Goal: Information Seeking & Learning: Learn about a topic

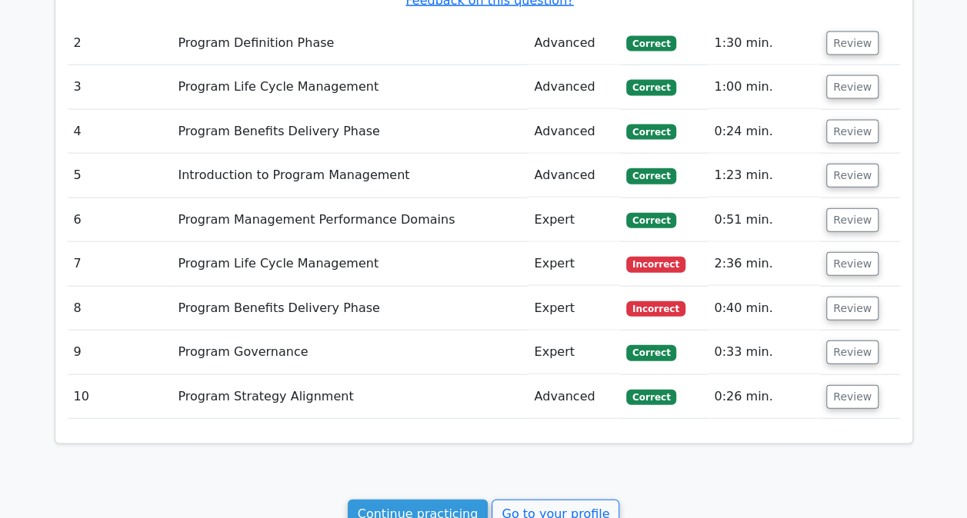
scroll to position [1837, 0]
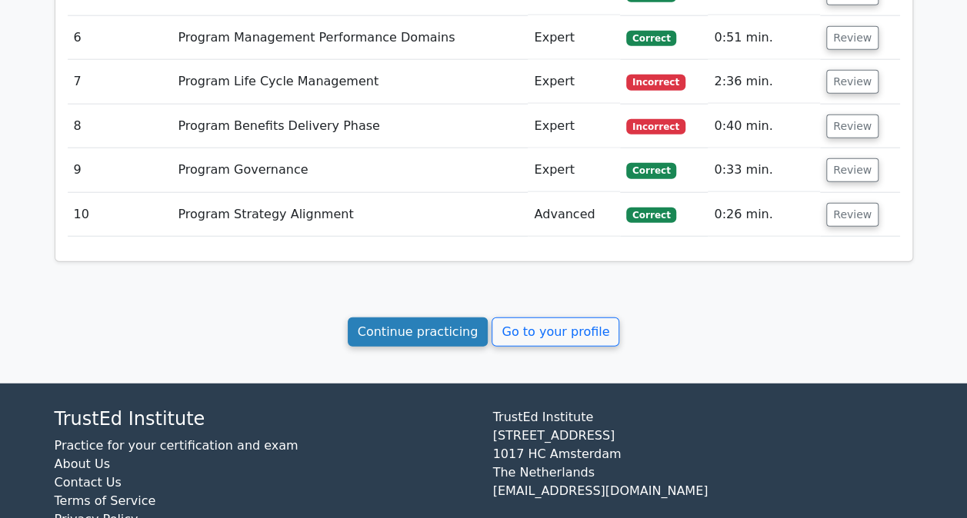
click at [429, 318] on link "Continue practicing" at bounding box center [418, 332] width 141 height 29
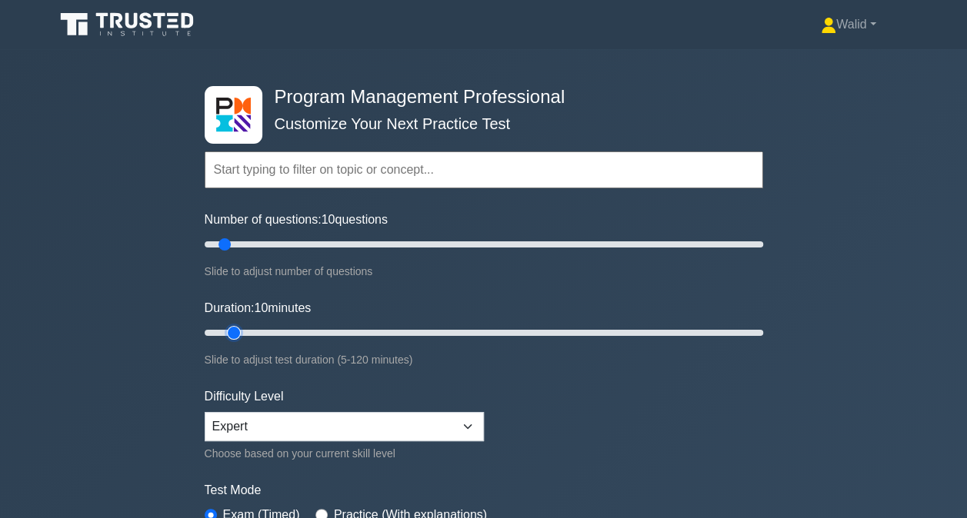
click at [243, 329] on input "Duration: 10 minutes" at bounding box center [484, 333] width 558 height 18
type input "15"
click at [248, 329] on input "Duration: 15 minutes" at bounding box center [484, 333] width 558 height 18
click at [647, 368] on form "Topics Introduction to Program Management Program Management Performance Domain…" at bounding box center [484, 342] width 558 height 475
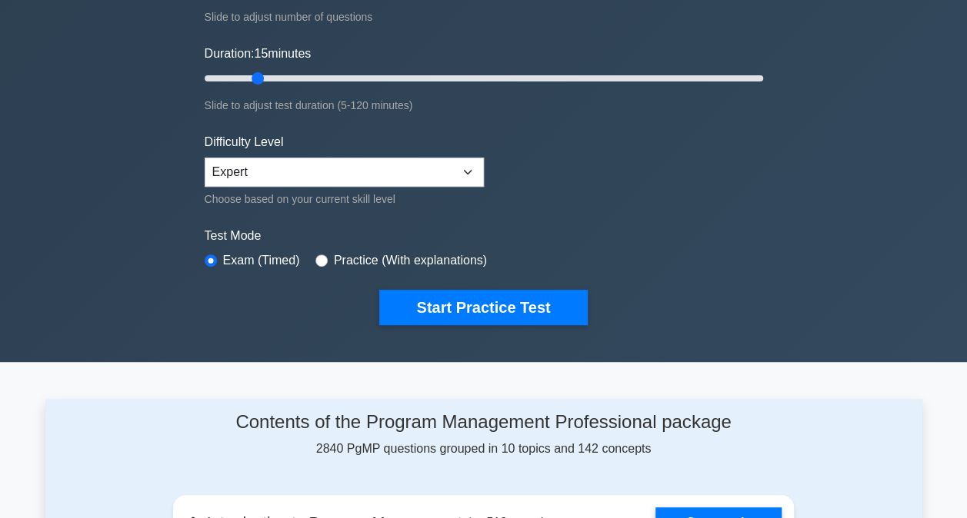
scroll to position [255, 0]
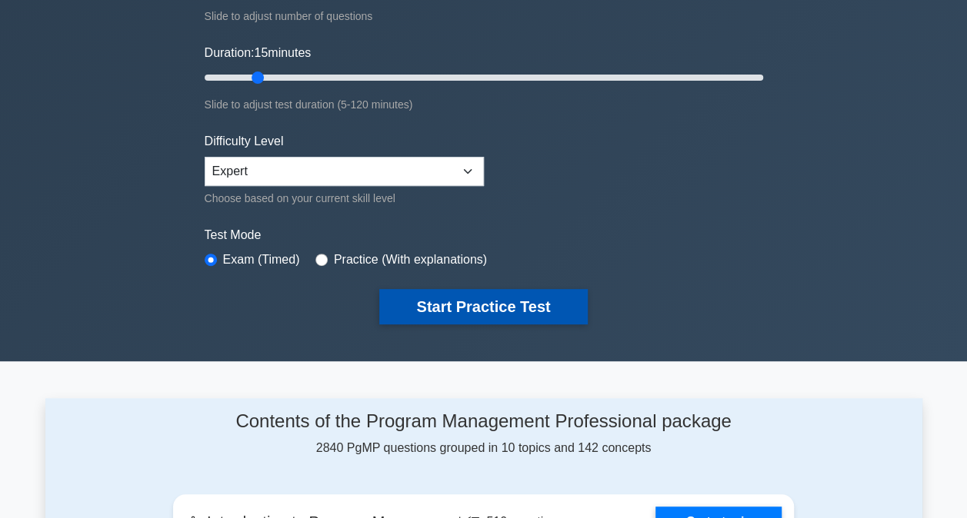
click at [523, 308] on button "Start Practice Test" at bounding box center [483, 306] width 208 height 35
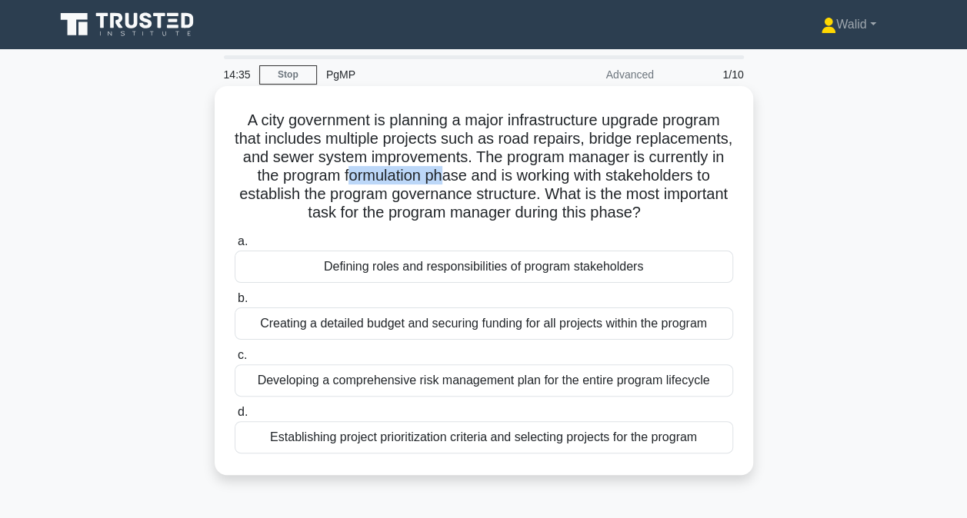
drag, startPoint x: 447, startPoint y: 175, endPoint x: 543, endPoint y: 174, distance: 96.2
click at [543, 174] on h5 "A city government is planning a major infrastructure upgrade program that inclu…" at bounding box center [483, 167] width 501 height 112
drag, startPoint x: 543, startPoint y: 174, endPoint x: 493, endPoint y: 165, distance: 50.7
click at [493, 165] on h5 "A city government is planning a major infrastructure upgrade program that inclu…" at bounding box center [483, 167] width 501 height 112
click at [485, 283] on div "Defining roles and responsibilities of program stakeholders" at bounding box center [484, 267] width 498 height 32
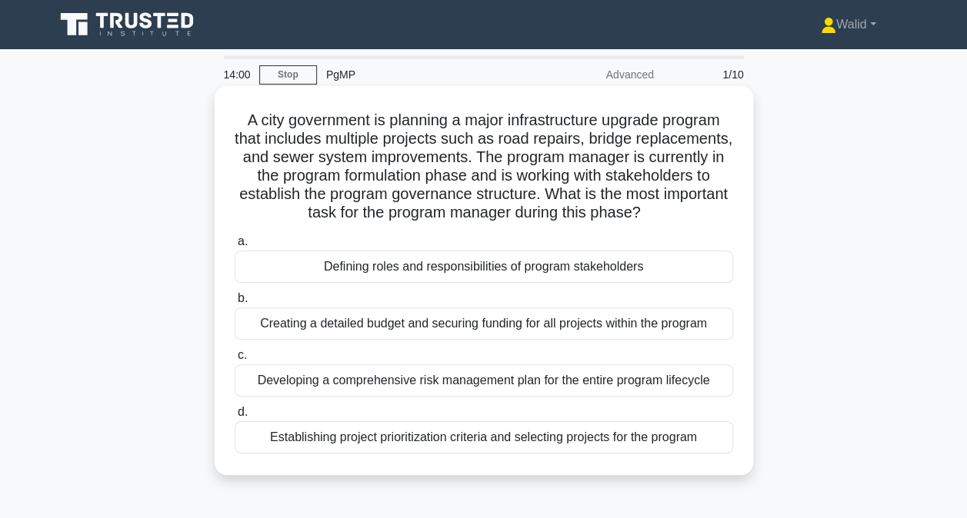
click at [235, 247] on input "a. Defining roles and responsibilities of program stakeholders" at bounding box center [235, 242] width 0 height 10
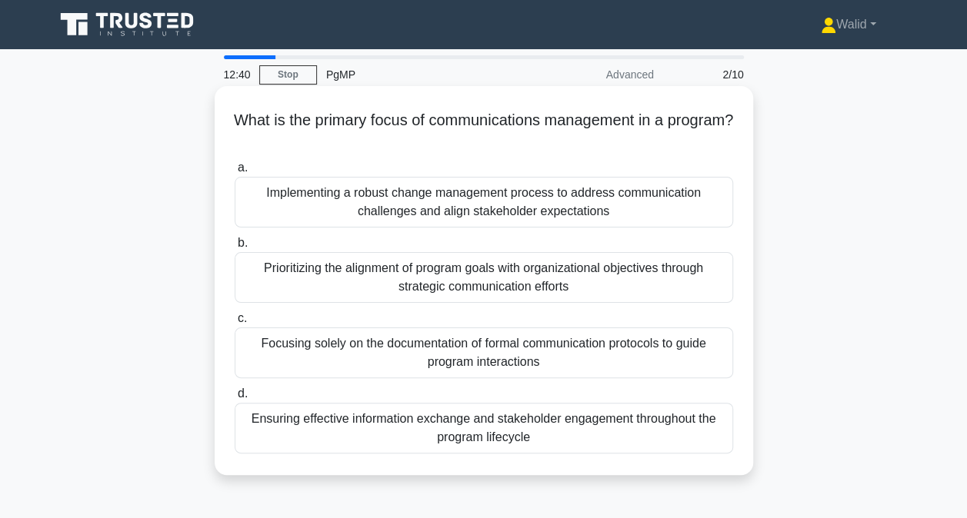
click at [431, 280] on div "Prioritizing the alignment of program goals with organizational objectives thro…" at bounding box center [484, 277] width 498 height 51
click at [235, 248] on input "b. Prioritizing the alignment of program goals with organizational objectives t…" at bounding box center [235, 243] width 0 height 10
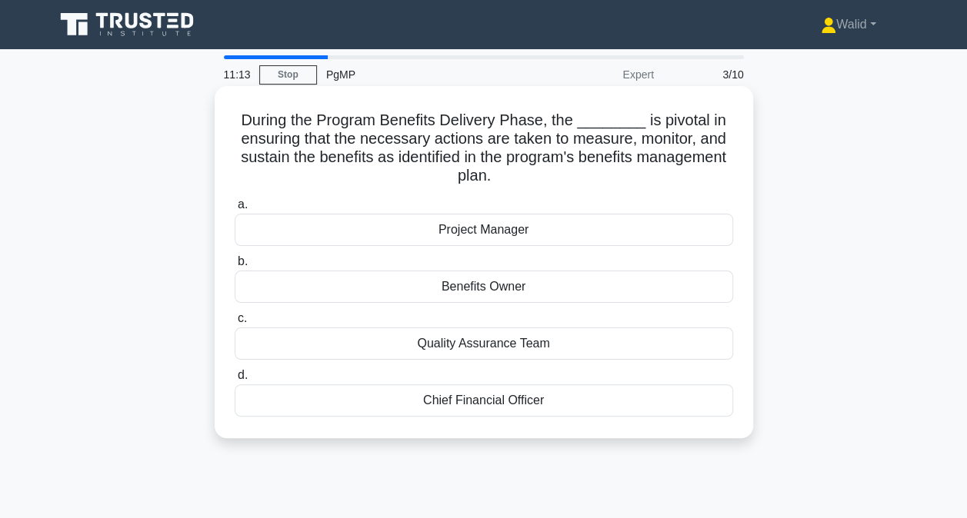
click at [491, 285] on div "Benefits Owner" at bounding box center [484, 287] width 498 height 32
click at [235, 267] on input "b. Benefits Owner" at bounding box center [235, 262] width 0 height 10
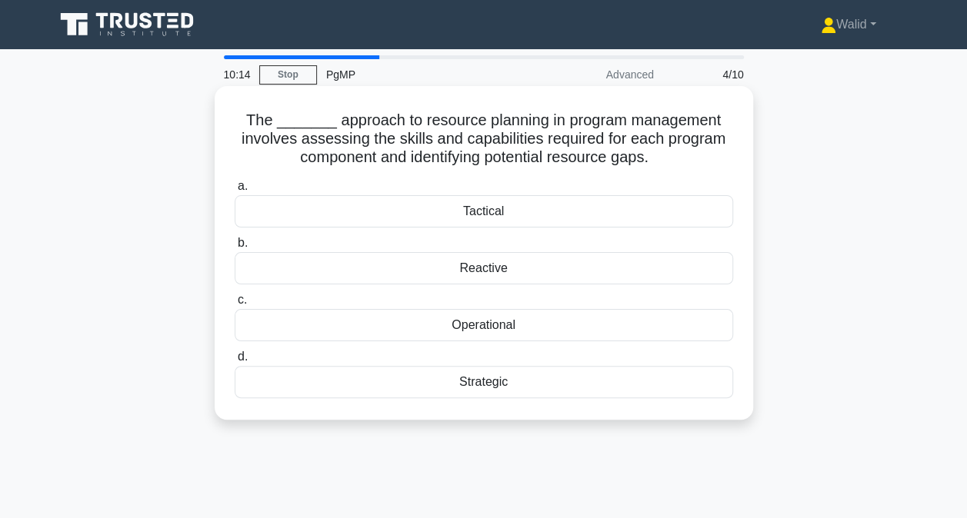
click at [474, 377] on div "Strategic" at bounding box center [484, 382] width 498 height 32
click at [235, 362] on input "d. Strategic" at bounding box center [235, 357] width 0 height 10
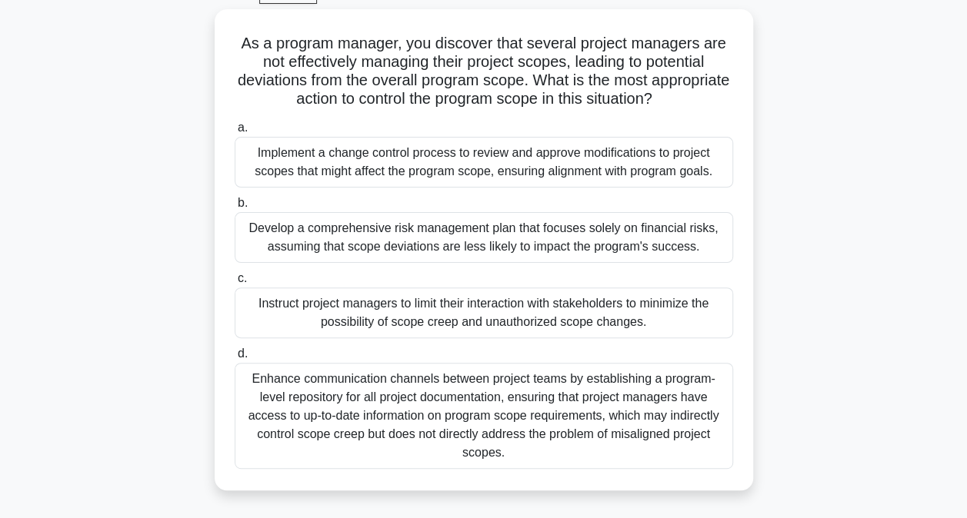
scroll to position [82, 0]
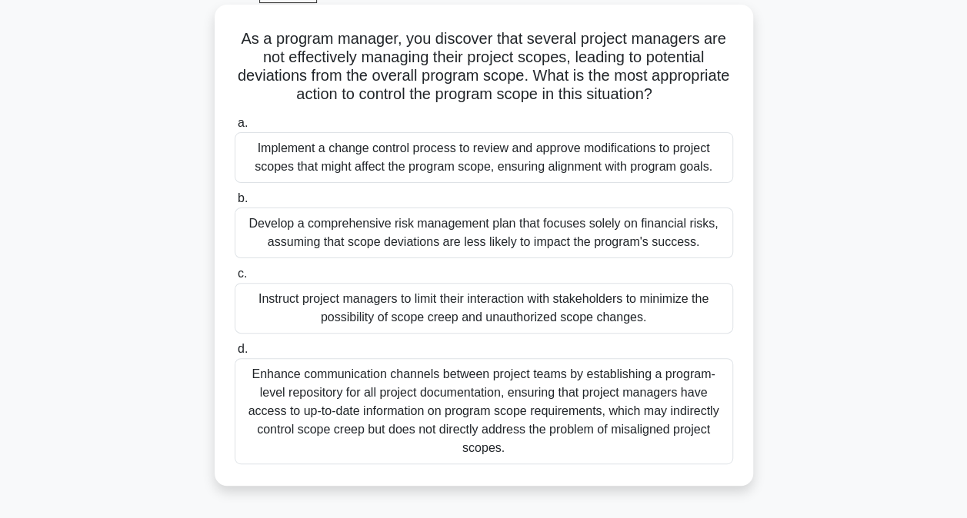
click at [388, 159] on div "Implement a change control process to review and approve modifications to proje…" at bounding box center [484, 157] width 498 height 51
click at [235, 128] on input "a. Implement a change control process to review and approve modifications to pr…" at bounding box center [235, 123] width 0 height 10
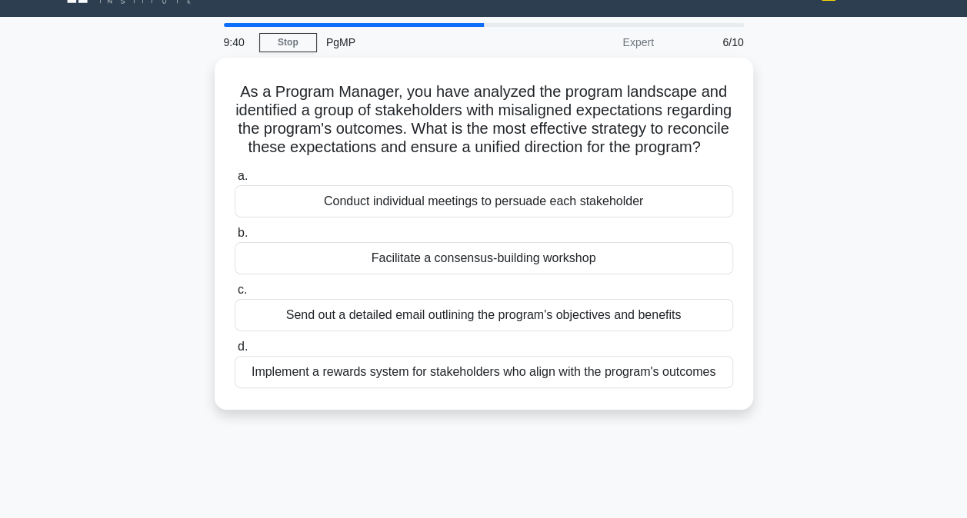
scroll to position [0, 0]
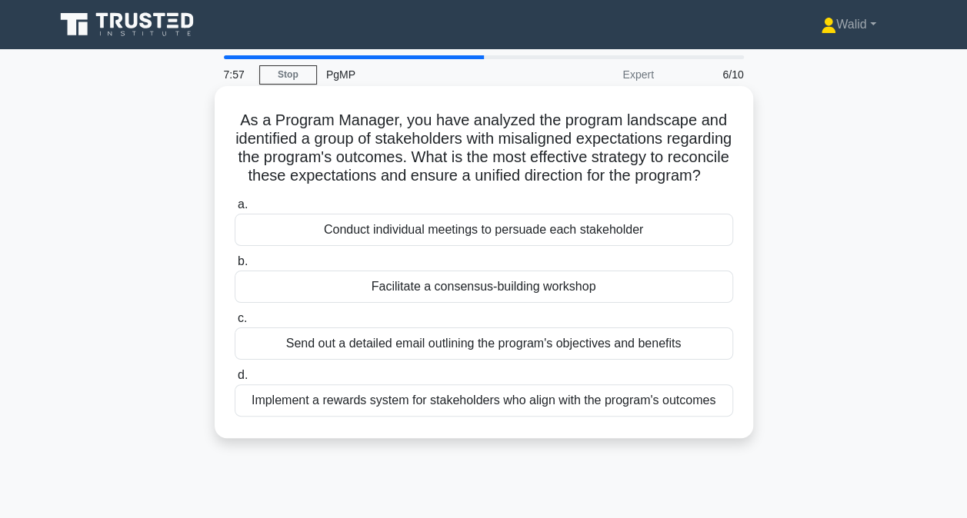
click at [410, 246] on div "Conduct individual meetings to persuade each stakeholder" at bounding box center [484, 230] width 498 height 32
click at [235, 210] on input "a. Conduct individual meetings to persuade each stakeholder" at bounding box center [235, 205] width 0 height 10
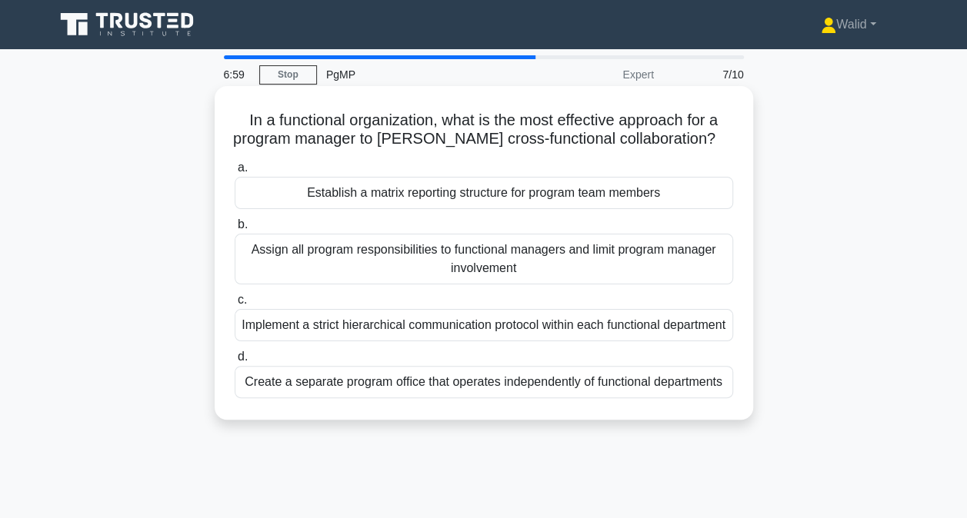
click at [302, 328] on div "Implement a strict hierarchical communication protocol within each functional d…" at bounding box center [484, 325] width 498 height 32
click at [235, 305] on input "c. Implement a strict hierarchical communication protocol within each functiona…" at bounding box center [235, 300] width 0 height 10
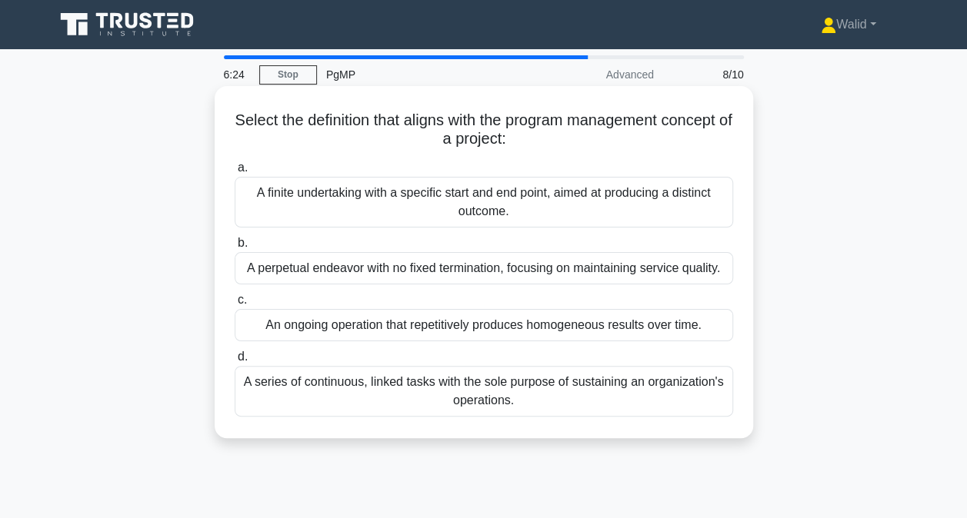
click at [395, 194] on div "A finite undertaking with a specific start and end point, aimed at producing a …" at bounding box center [484, 202] width 498 height 51
click at [235, 173] on input "a. A finite undertaking with a specific start and end point, aimed at producing…" at bounding box center [235, 168] width 0 height 10
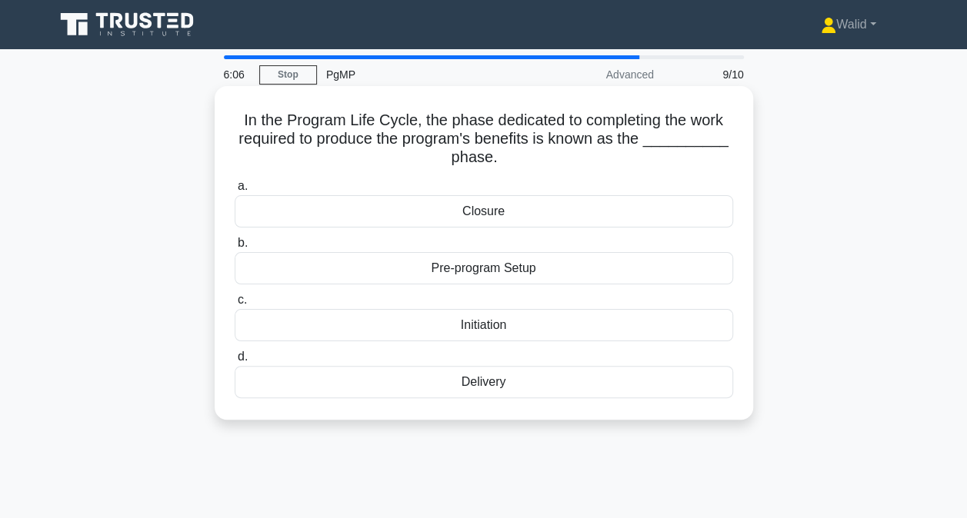
click at [449, 384] on div "Delivery" at bounding box center [484, 382] width 498 height 32
click at [235, 362] on input "d. Delivery" at bounding box center [235, 357] width 0 height 10
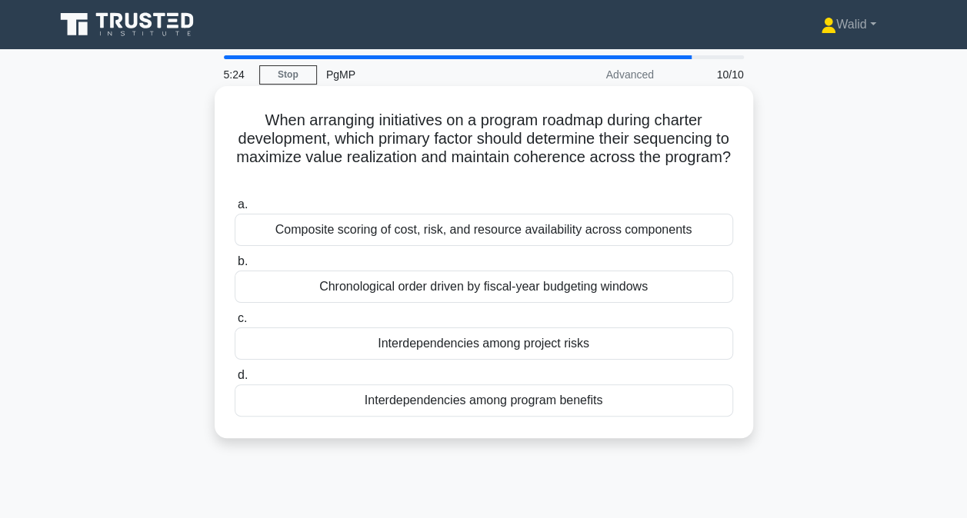
click at [339, 399] on div "Interdependencies among program benefits" at bounding box center [484, 401] width 498 height 32
click at [235, 381] on input "d. Interdependencies among program benefits" at bounding box center [235, 376] width 0 height 10
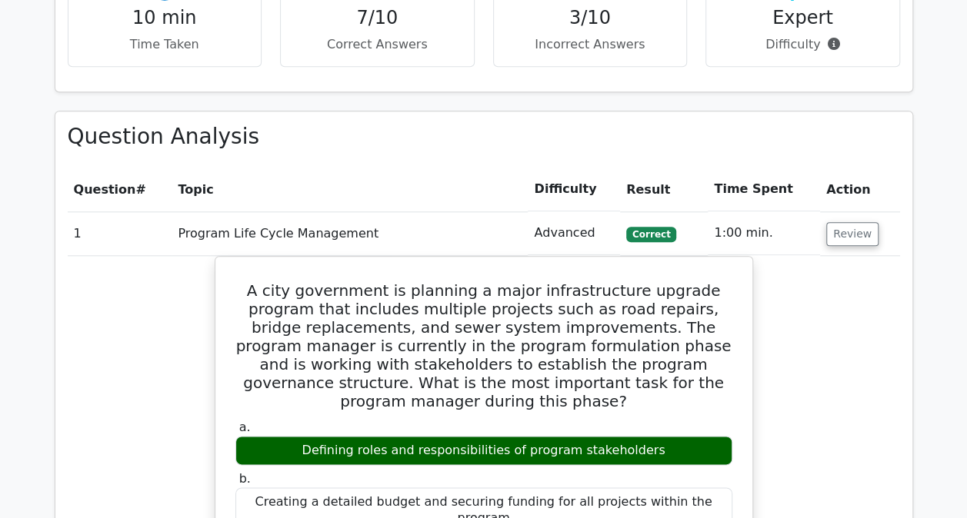
scroll to position [701, 0]
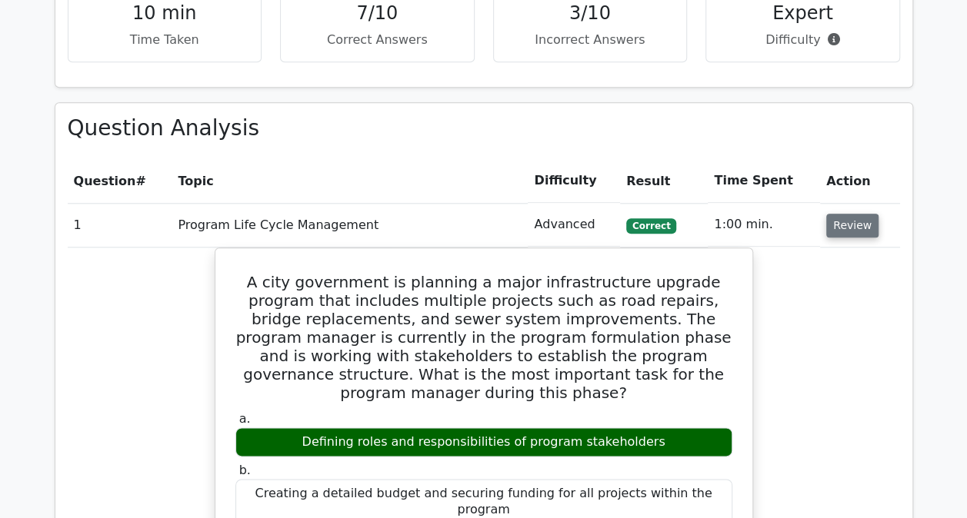
click at [848, 229] on button "Review" at bounding box center [852, 226] width 52 height 24
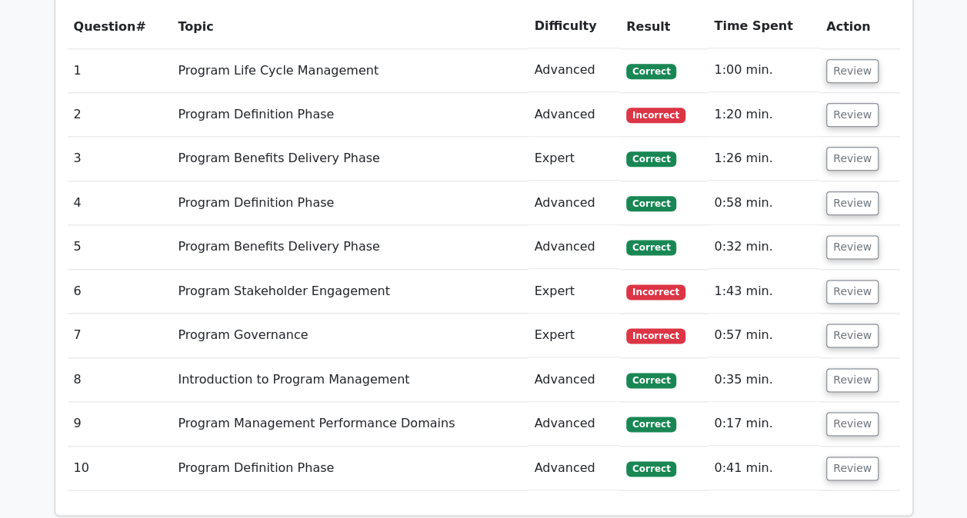
scroll to position [832, 0]
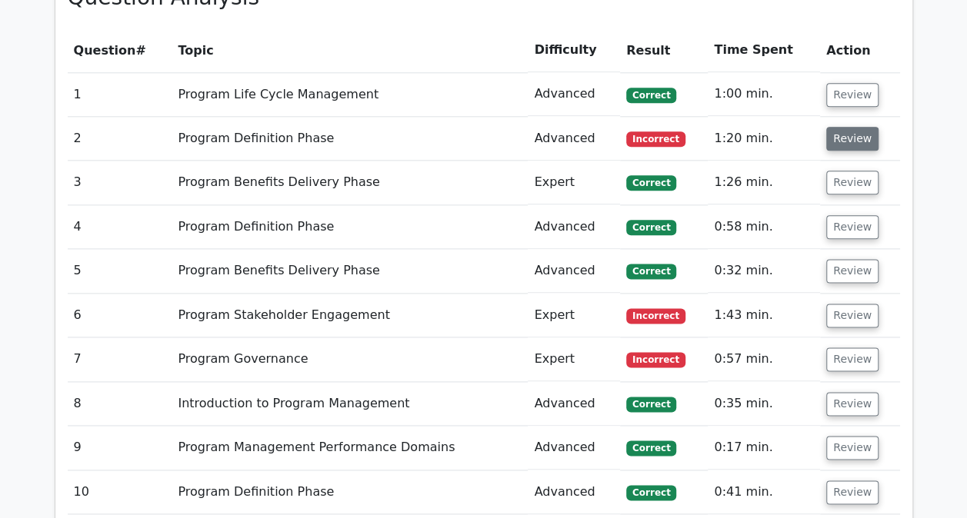
click at [843, 135] on button "Review" at bounding box center [852, 139] width 52 height 24
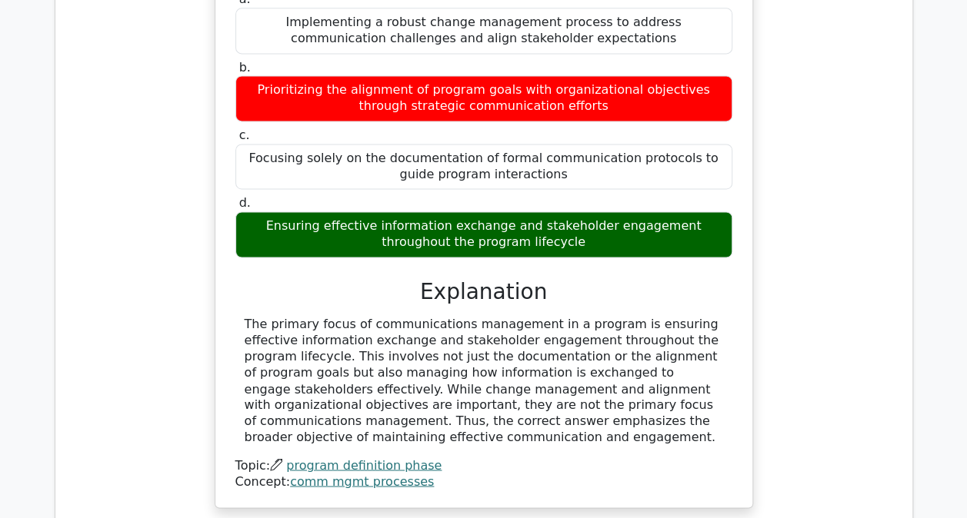
scroll to position [1075, 0]
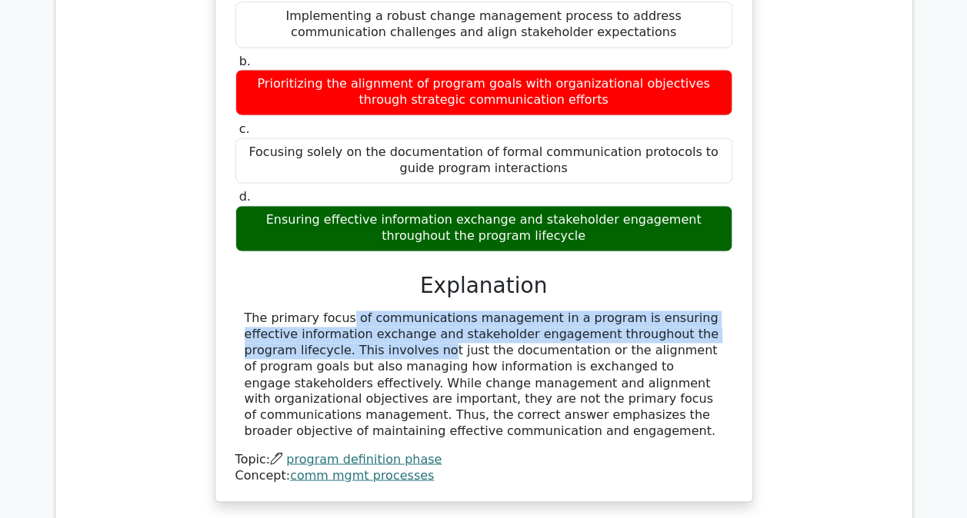
drag, startPoint x: 246, startPoint y: 315, endPoint x: 714, endPoint y: 331, distance: 467.9
click at [714, 331] on div "The primary focus of communications management in a program is ensuring effecti…" at bounding box center [484, 375] width 478 height 128
copy div "The primary focus of communications management in a program is ensuring effecti…"
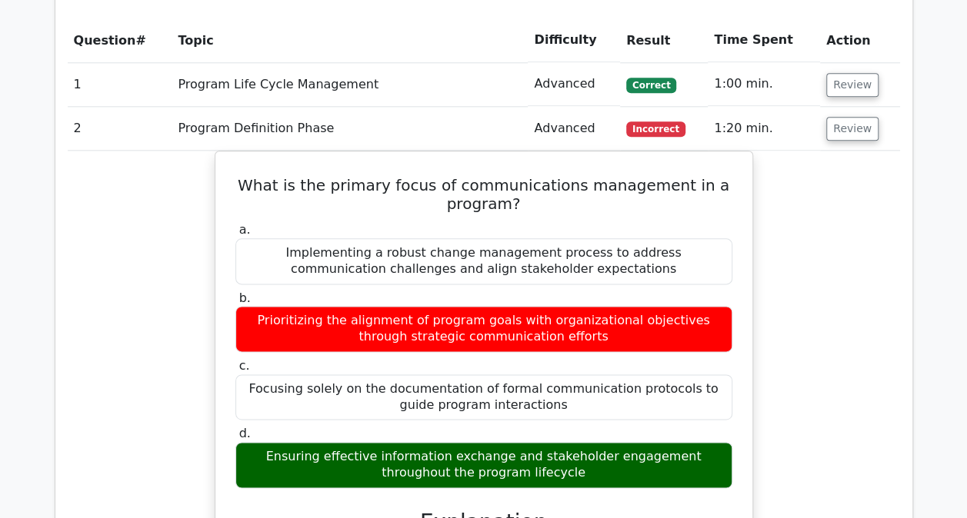
scroll to position [841, 0]
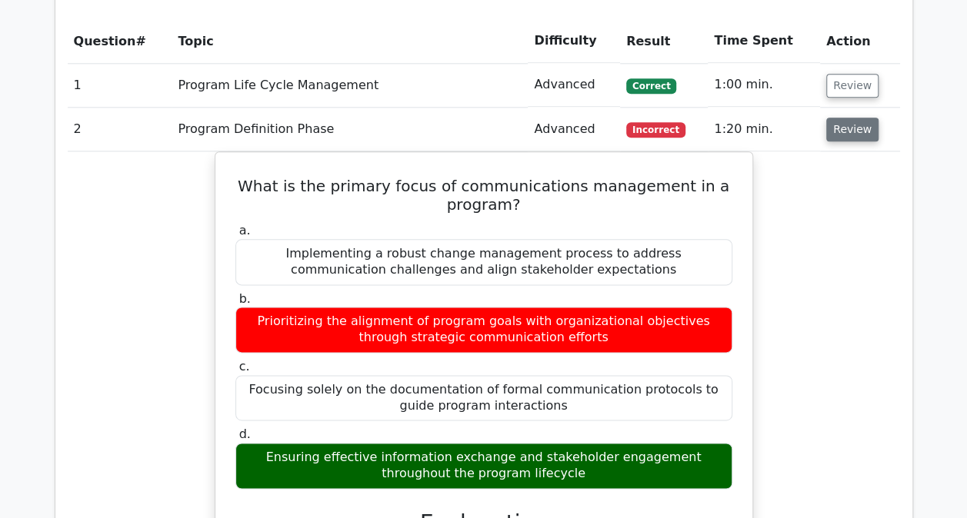
click at [834, 130] on button "Review" at bounding box center [852, 130] width 52 height 24
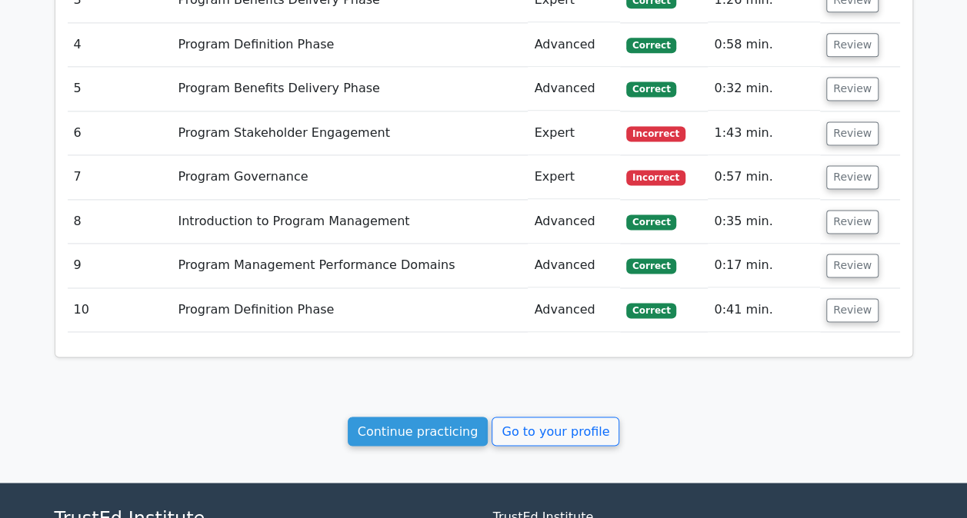
scroll to position [1017, 0]
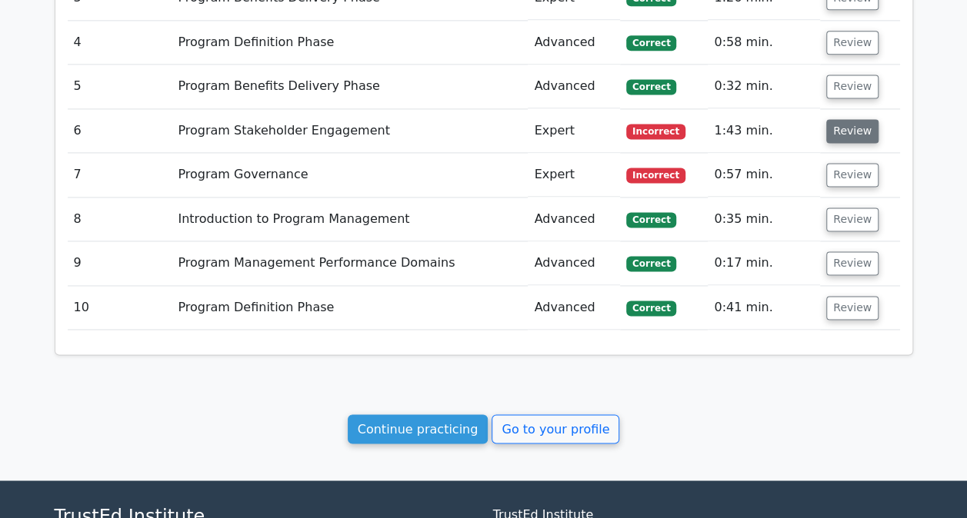
click at [835, 128] on button "Review" at bounding box center [852, 131] width 52 height 24
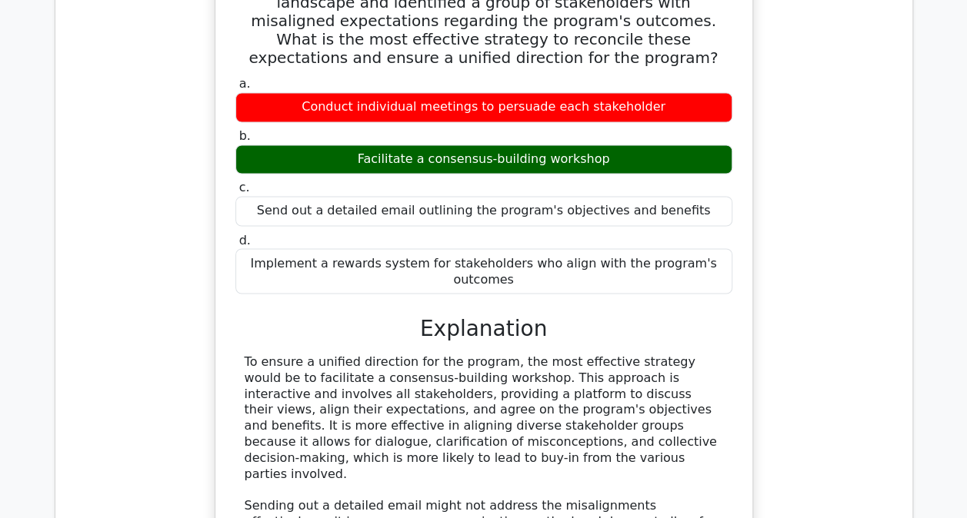
scroll to position [1234, 0]
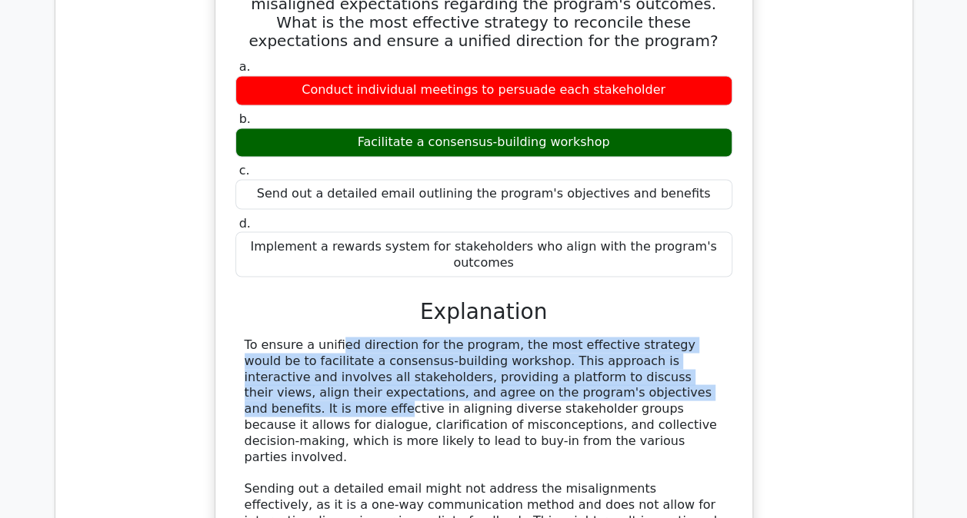
drag, startPoint x: 246, startPoint y: 326, endPoint x: 498, endPoint y: 374, distance: 256.0
drag, startPoint x: 498, startPoint y: 374, endPoint x: 426, endPoint y: 351, distance: 74.9
copy div "To ensure a unified direction for the program, the most effective strategy woul…"
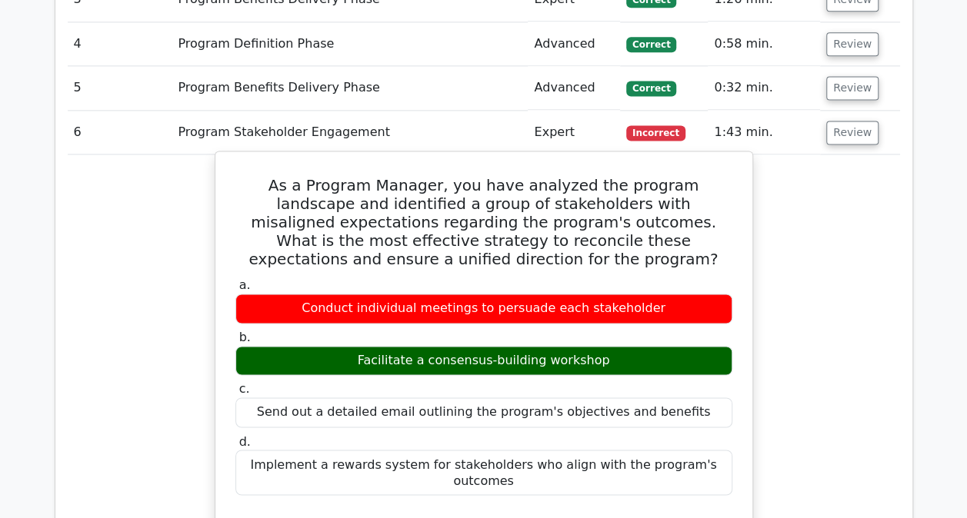
scroll to position [1014, 0]
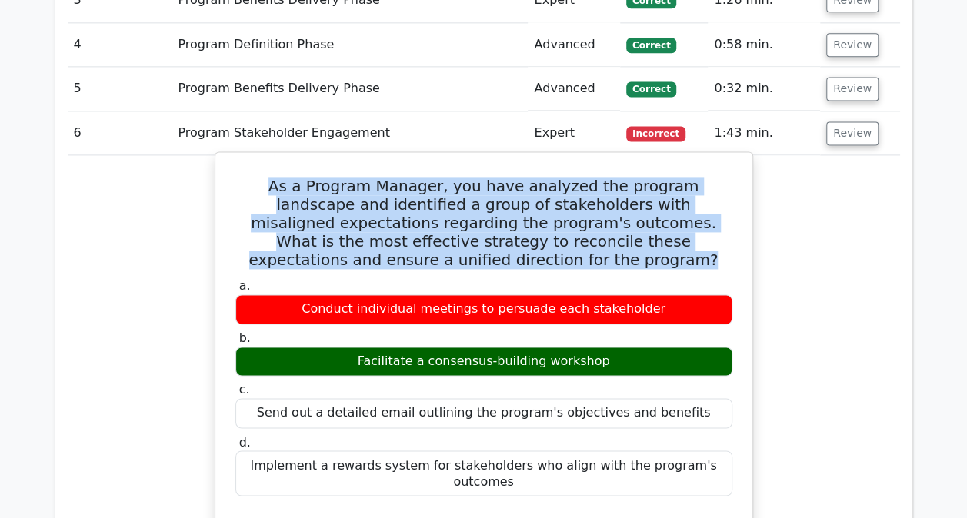
drag, startPoint x: 237, startPoint y: 179, endPoint x: 522, endPoint y: 262, distance: 297.0
click at [522, 262] on h5 "As a Program Manager, you have analyzed the program landscape and identified a …" at bounding box center [484, 223] width 500 height 92
drag, startPoint x: 522, startPoint y: 262, endPoint x: 468, endPoint y: 223, distance: 66.8
copy h5 "As a Program Manager, you have analyzed the program landscape and identified a …"
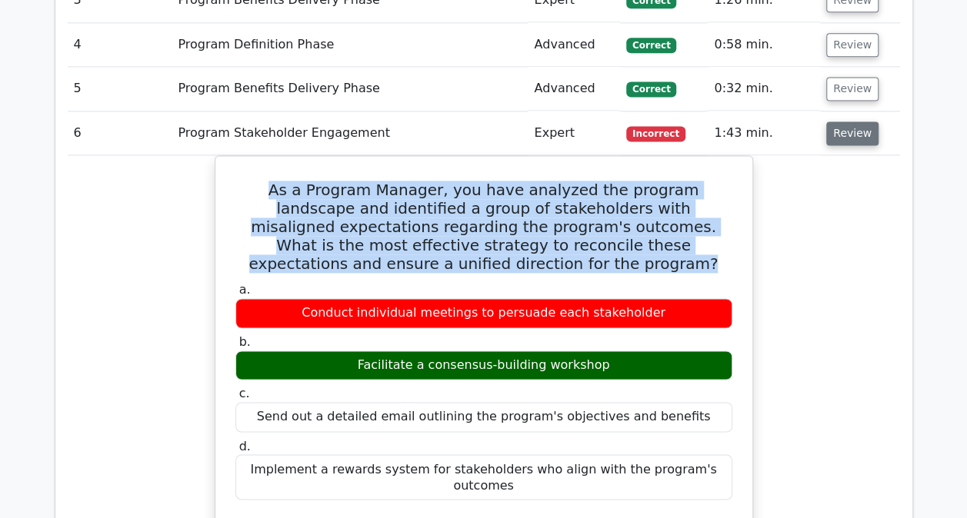
click at [845, 135] on button "Review" at bounding box center [852, 134] width 52 height 24
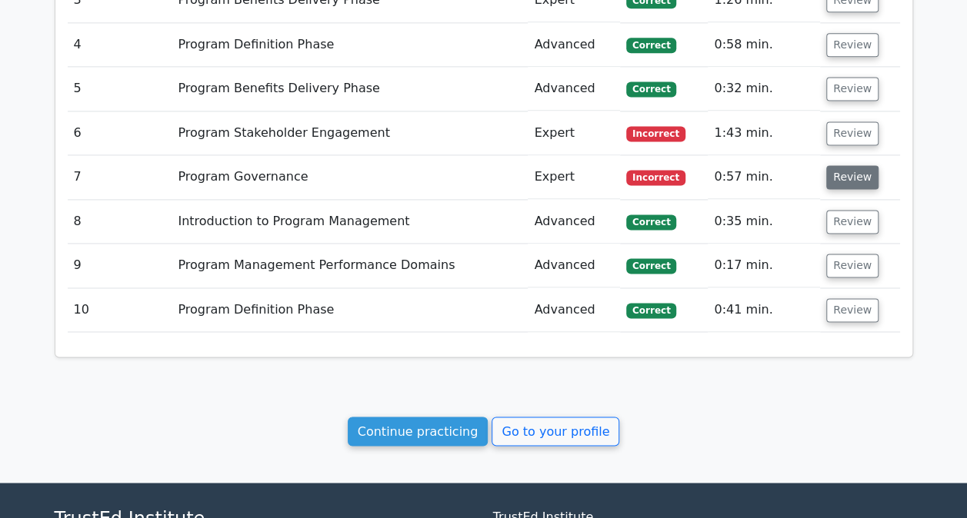
click at [845, 178] on button "Review" at bounding box center [852, 177] width 52 height 24
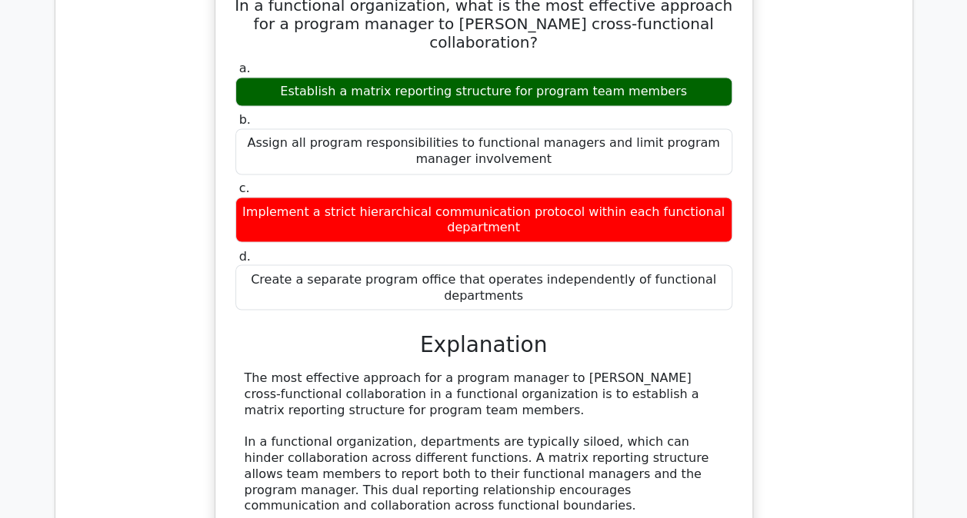
scroll to position [1003, 0]
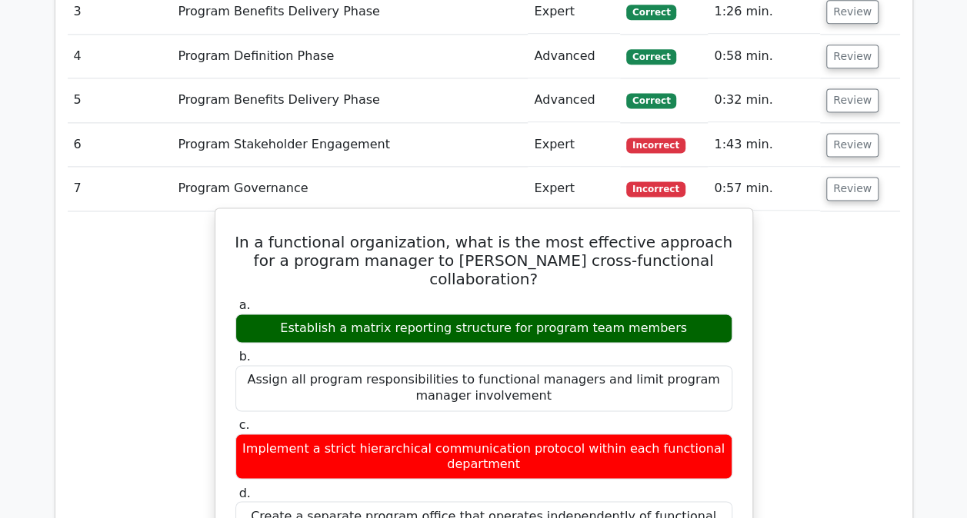
click at [692, 258] on h5 "In a functional organization, what is the most effective approach for a program…" at bounding box center [484, 260] width 500 height 55
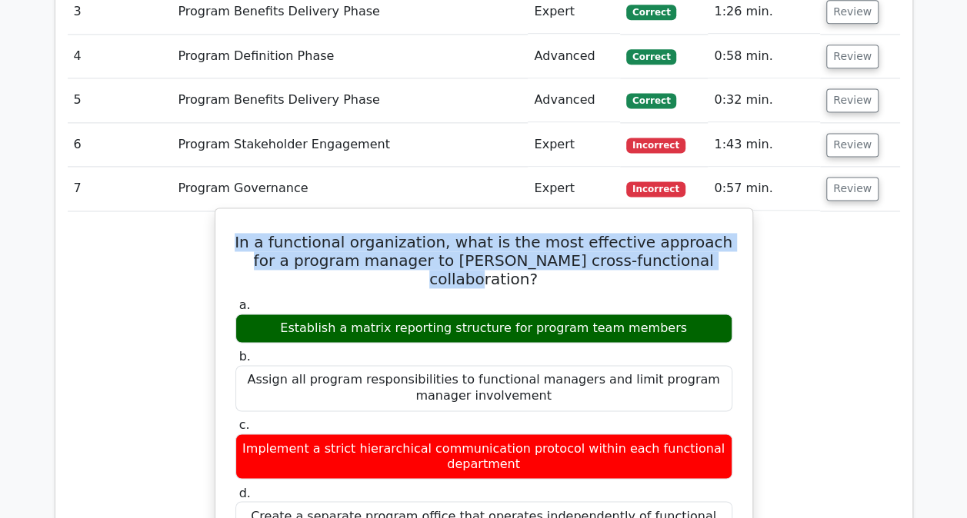
drag, startPoint x: 686, startPoint y: 253, endPoint x: 242, endPoint y: 231, distance: 444.4
click at [242, 233] on h5 "In a functional organization, what is the most effective approach for a program…" at bounding box center [484, 260] width 500 height 55
drag, startPoint x: 242, startPoint y: 231, endPoint x: 334, endPoint y: 245, distance: 92.6
copy h5 "In a functional organization, what is the most effective approach for a program…"
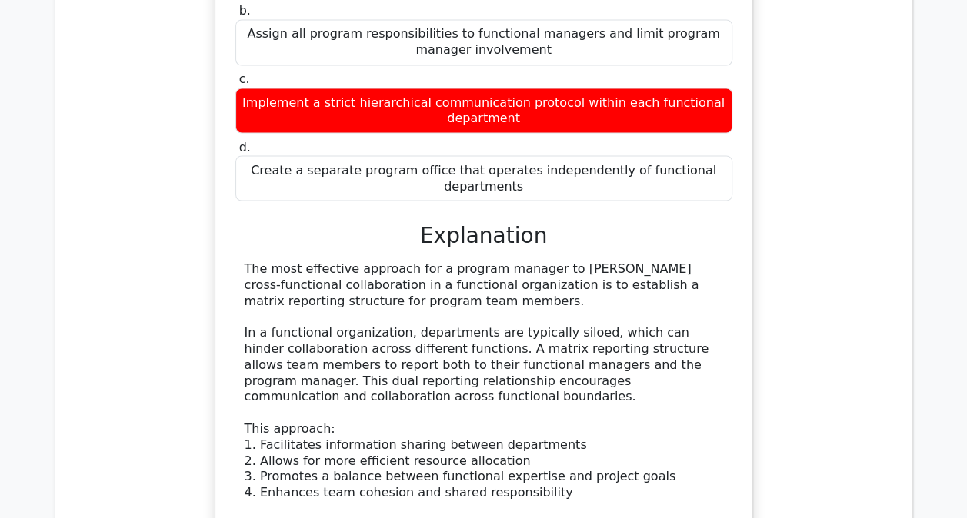
scroll to position [1351, 0]
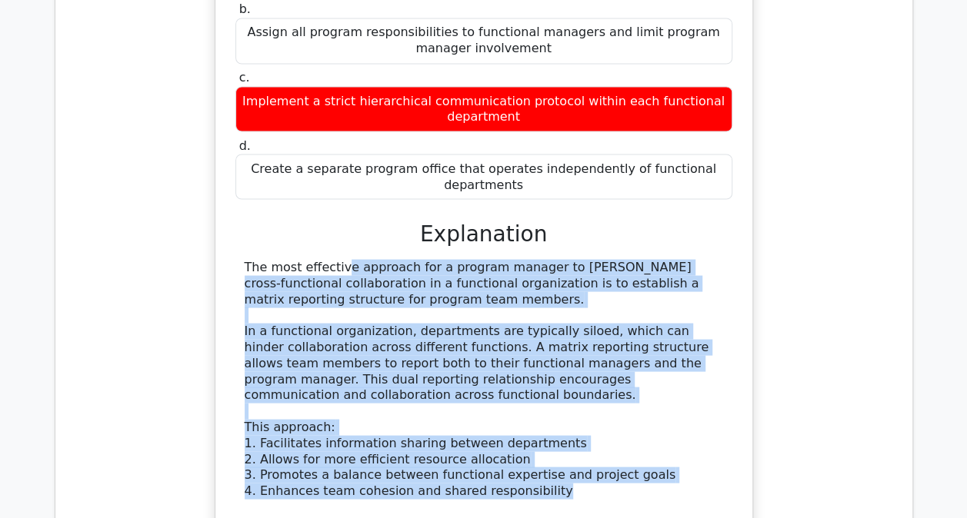
drag, startPoint x: 530, startPoint y: 449, endPoint x: 245, endPoint y: 230, distance: 359.2
click at [245, 259] on div "The most effective approach for a program manager to foster cross-functional co…" at bounding box center [484, 483] width 478 height 448
drag, startPoint x: 245, startPoint y: 230, endPoint x: 280, endPoint y: 246, distance: 38.2
copy div "The most effective approach for a program manager to foster cross-functional co…"
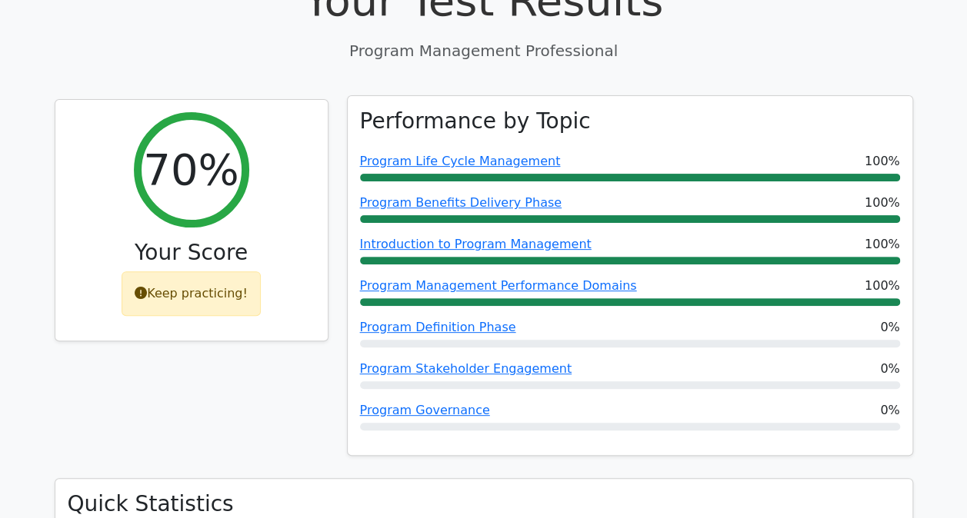
scroll to position [0, 0]
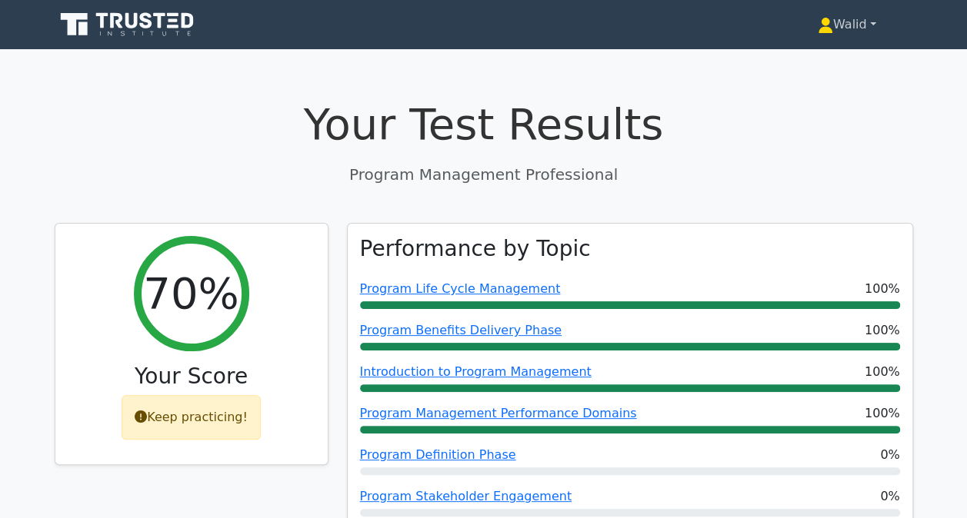
click at [837, 25] on link "Walid" at bounding box center [847, 24] width 132 height 31
click at [810, 60] on link "Profile" at bounding box center [842, 60] width 122 height 25
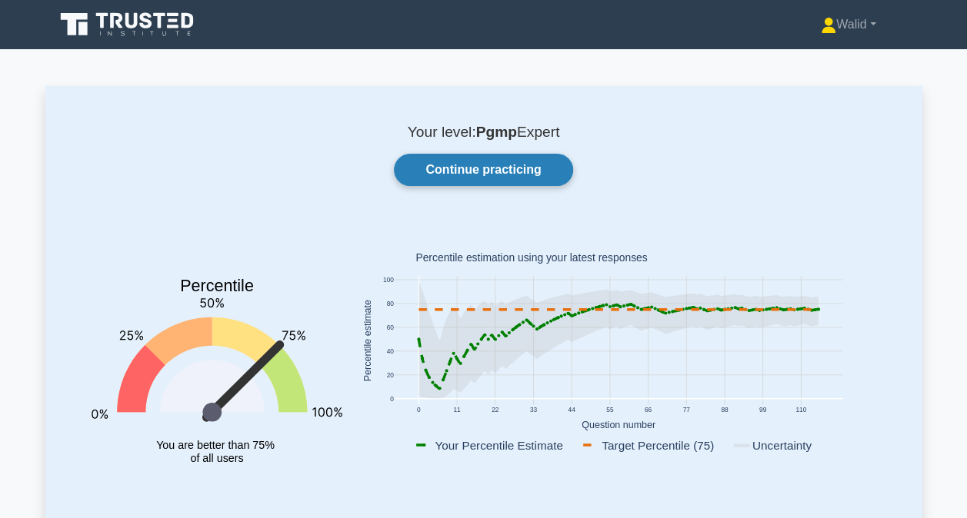
click at [445, 168] on link "Continue practicing" at bounding box center [483, 170] width 178 height 32
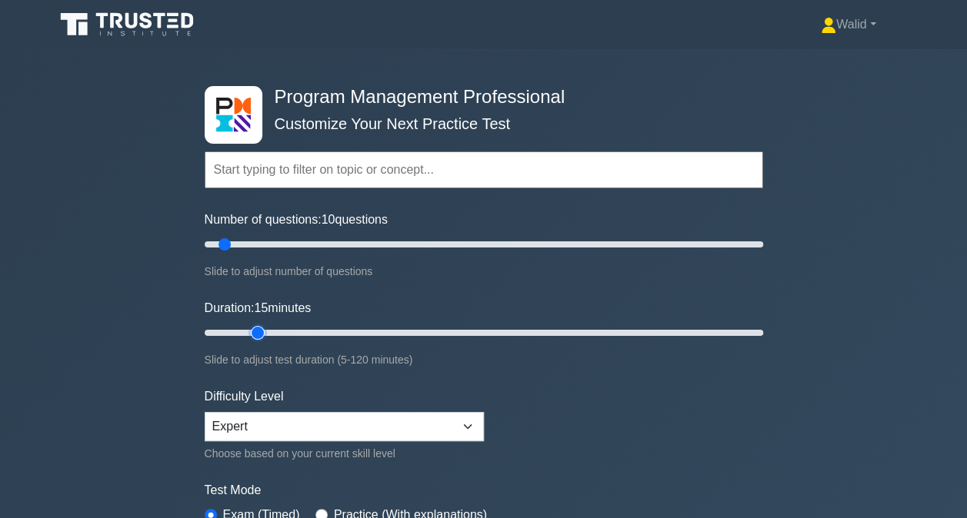
type input "15"
click at [250, 330] on input "Duration: 15 minutes" at bounding box center [484, 333] width 558 height 18
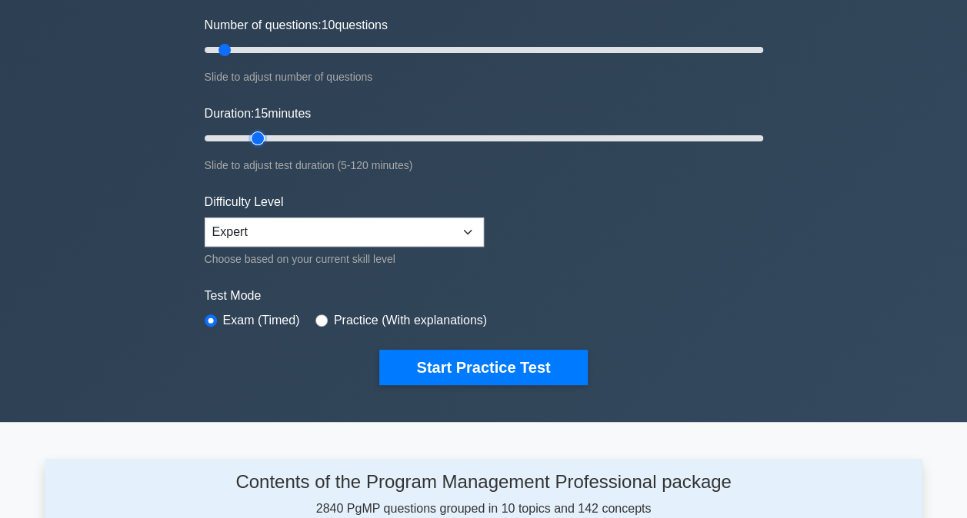
scroll to position [202, 0]
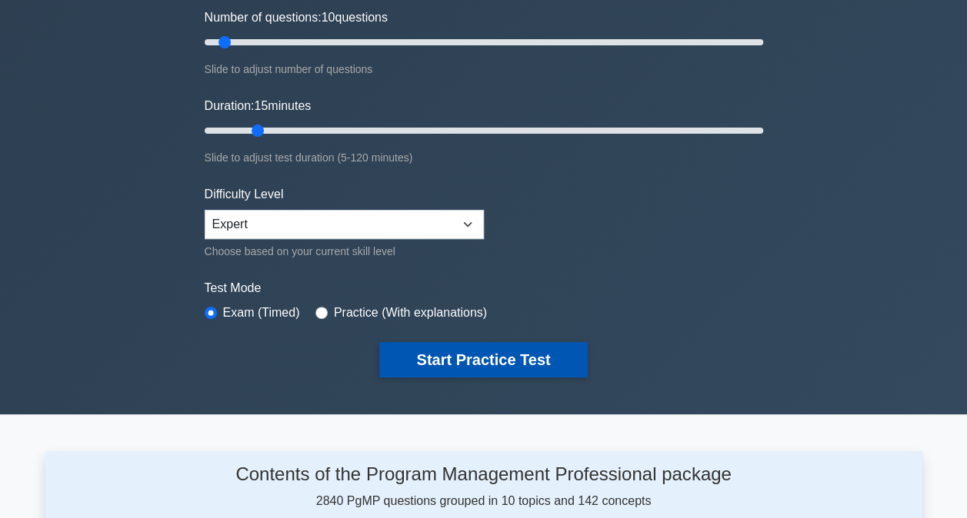
click at [442, 358] on button "Start Practice Test" at bounding box center [483, 359] width 208 height 35
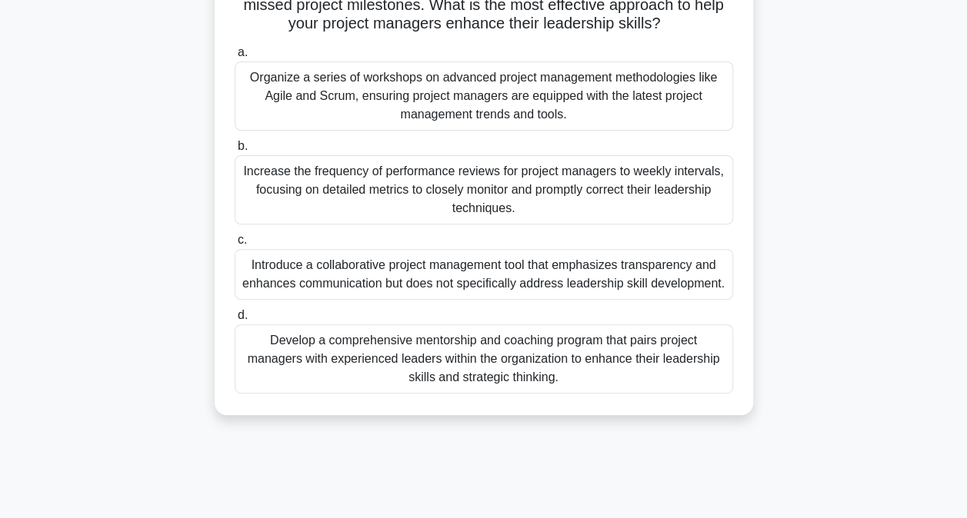
scroll to position [172, 0]
click at [414, 355] on div "Develop a comprehensive mentorship and coaching program that pairs project mana…" at bounding box center [484, 358] width 498 height 69
click at [235, 320] on input "d. Develop a comprehensive mentorship and coaching program that pairs project m…" at bounding box center [235, 315] width 0 height 10
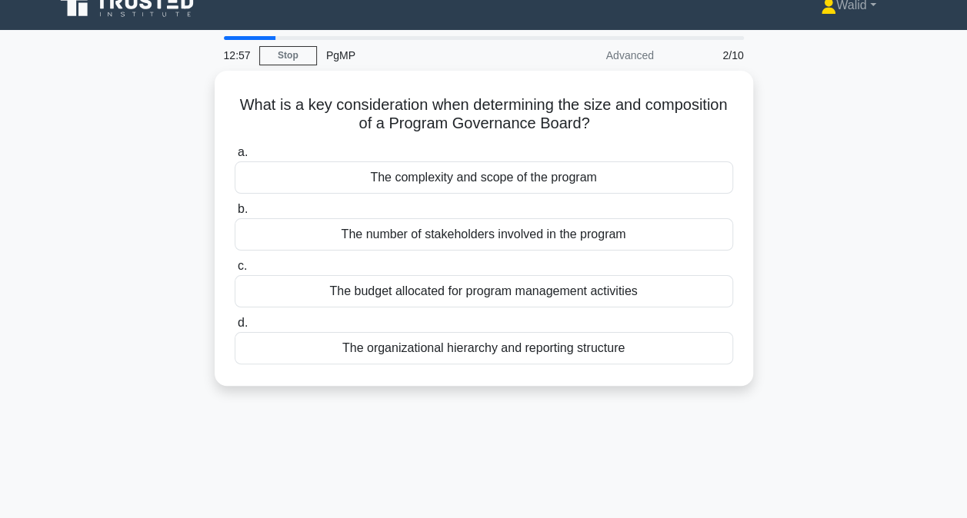
scroll to position [0, 0]
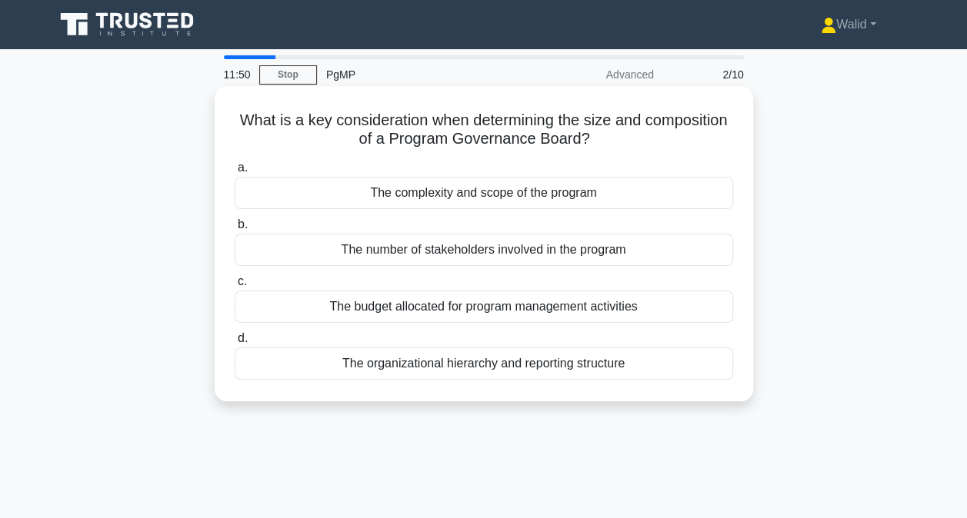
click at [395, 192] on div "The complexity and scope of the program" at bounding box center [484, 193] width 498 height 32
click at [235, 173] on input "a. The complexity and scope of the program" at bounding box center [235, 168] width 0 height 10
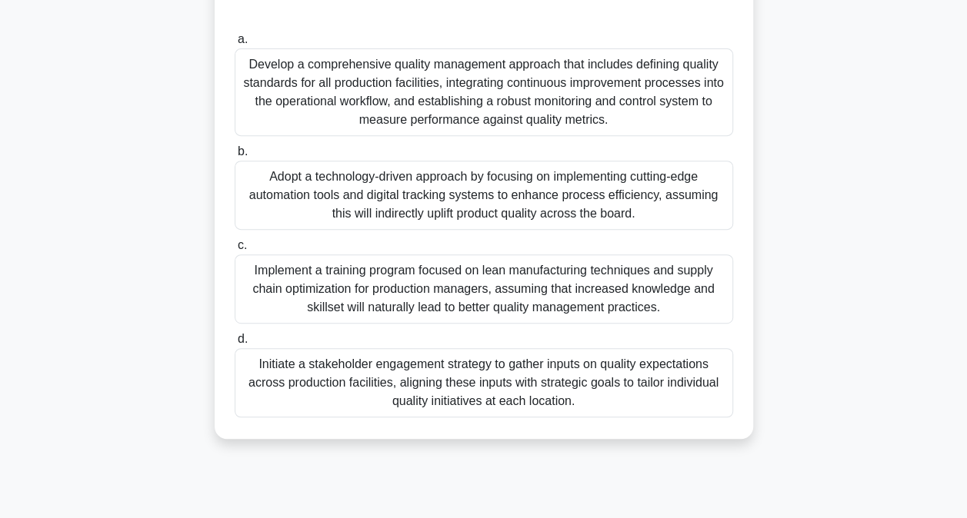
scroll to position [277, 0]
click at [465, 95] on div "Develop a comprehensive quality management approach that includes defining qual…" at bounding box center [484, 92] width 498 height 88
click at [235, 44] on input "a. Develop a comprehensive quality management approach that includes defining q…" at bounding box center [235, 39] width 0 height 10
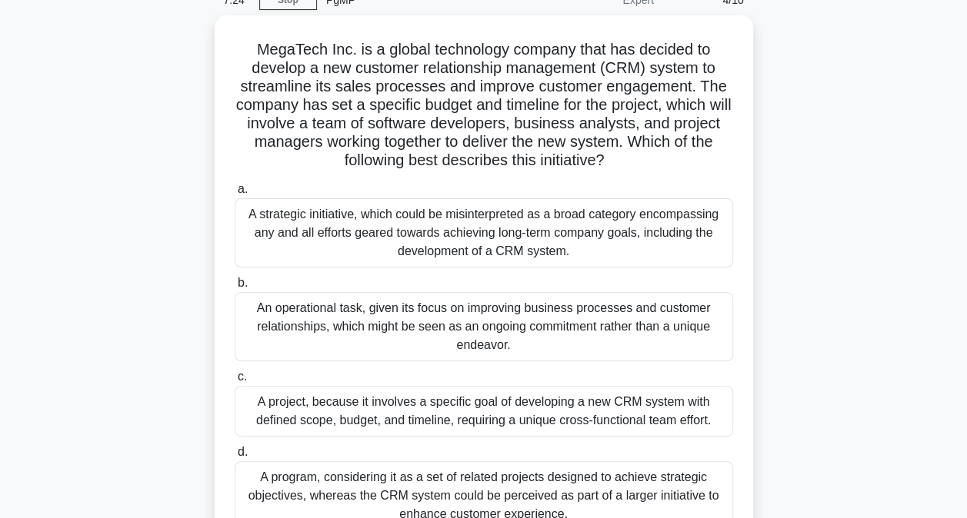
scroll to position [78, 0]
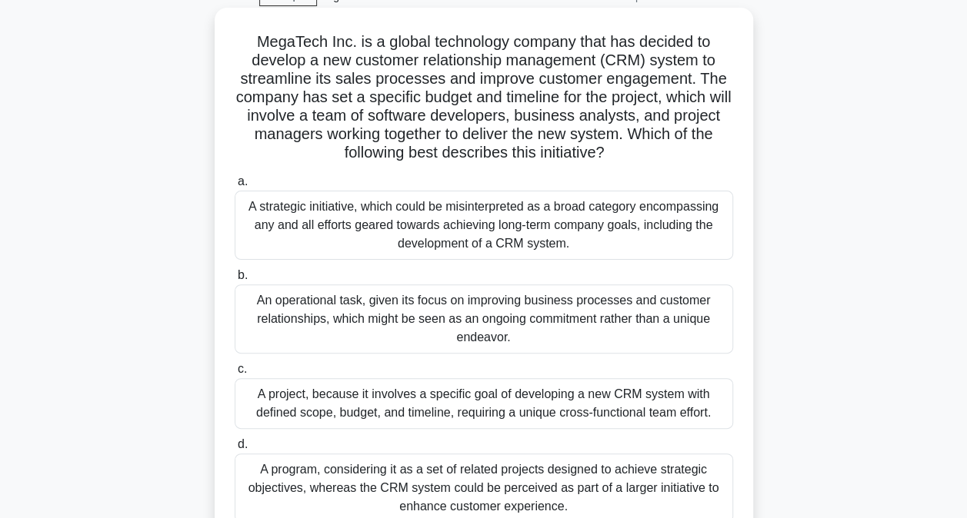
click at [341, 177] on label "a. A strategic initiative, which could be misinterpreted as a broad category en…" at bounding box center [484, 216] width 498 height 88
click at [235, 177] on input "a. A strategic initiative, which could be misinterpreted as a broad category en…" at bounding box center [235, 182] width 0 height 10
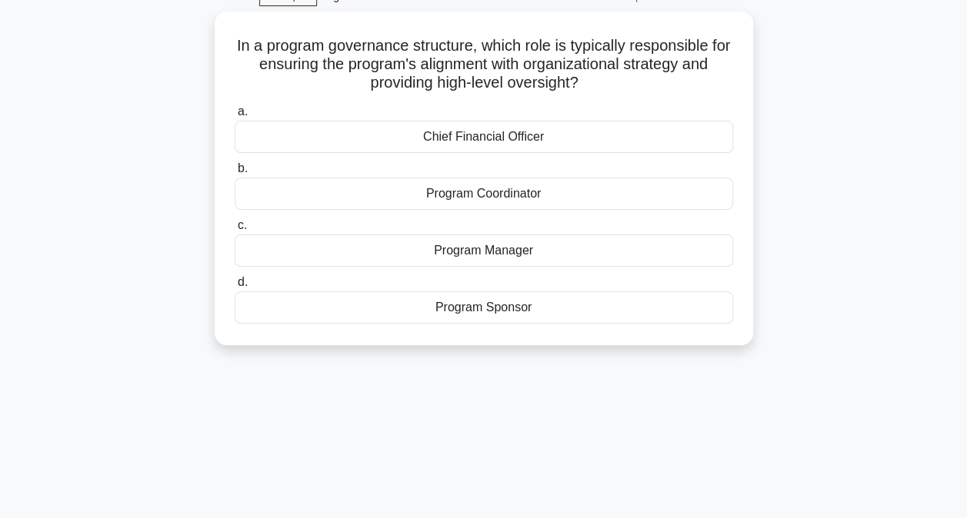
scroll to position [0, 0]
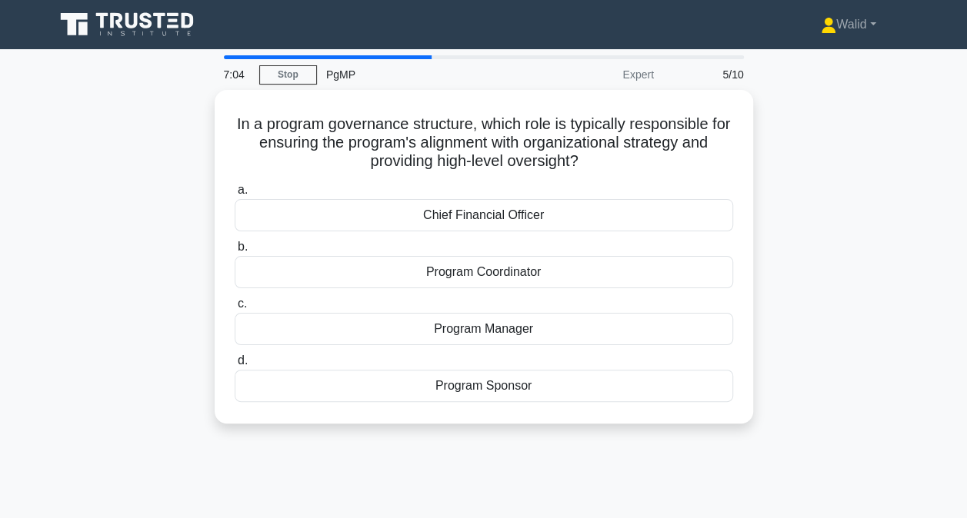
click at [182, 185] on div "In a program governance structure, which role is typically responsible for ensu…" at bounding box center [483, 266] width 877 height 352
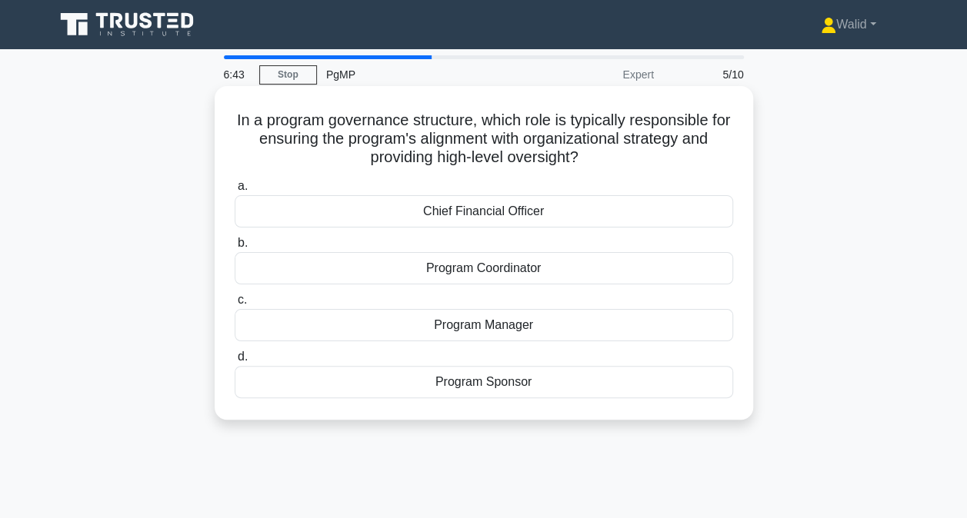
click at [437, 378] on div "Program Sponsor" at bounding box center [484, 382] width 498 height 32
click at [235, 362] on input "d. Program Sponsor" at bounding box center [235, 357] width 0 height 10
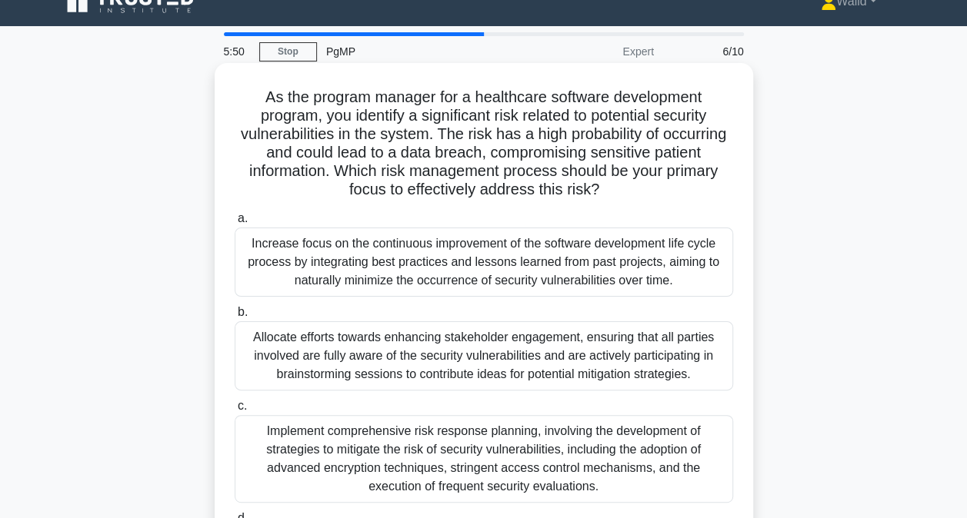
scroll to position [118, 0]
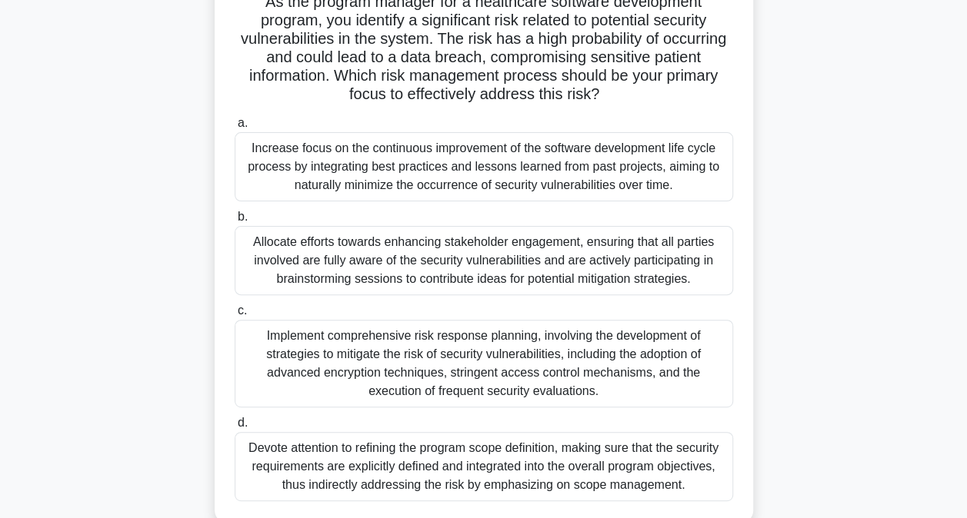
click at [398, 355] on div "Implement comprehensive risk response planning, involving the development of st…" at bounding box center [484, 364] width 498 height 88
click at [235, 316] on input "c. Implement comprehensive risk response planning, involving the development of…" at bounding box center [235, 311] width 0 height 10
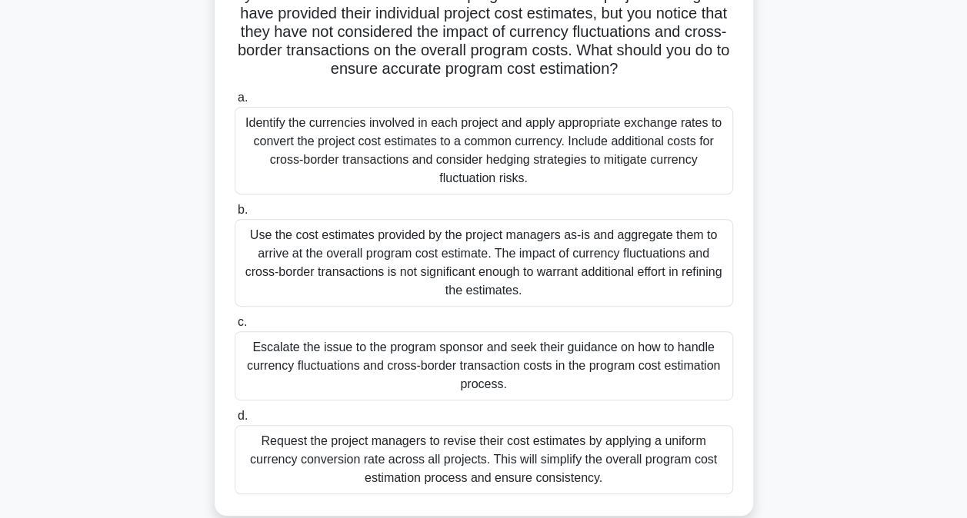
scroll to position [205, 0]
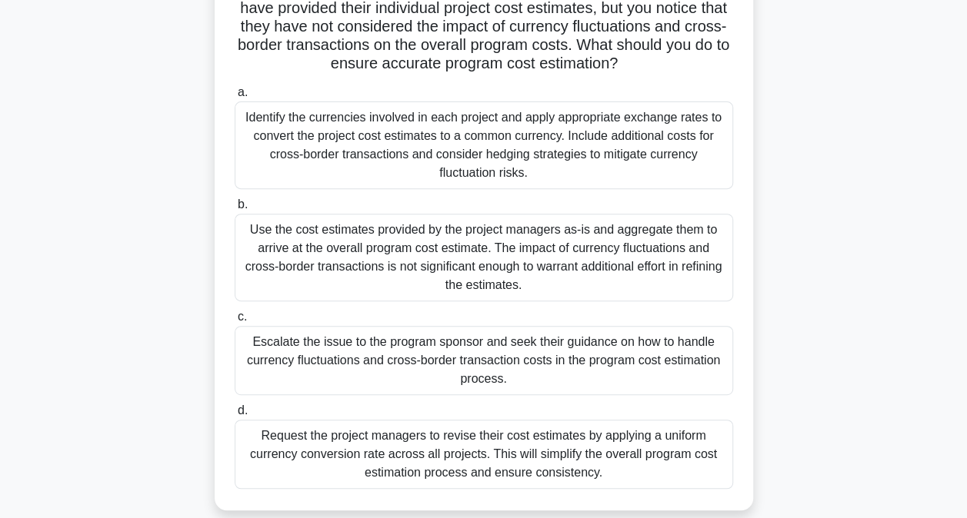
click at [380, 150] on div "Identify the currencies involved in each project and apply appropriate exchange…" at bounding box center [484, 146] width 498 height 88
click at [235, 98] on input "a. Identify the currencies involved in each project and apply appropriate excha…" at bounding box center [235, 93] width 0 height 10
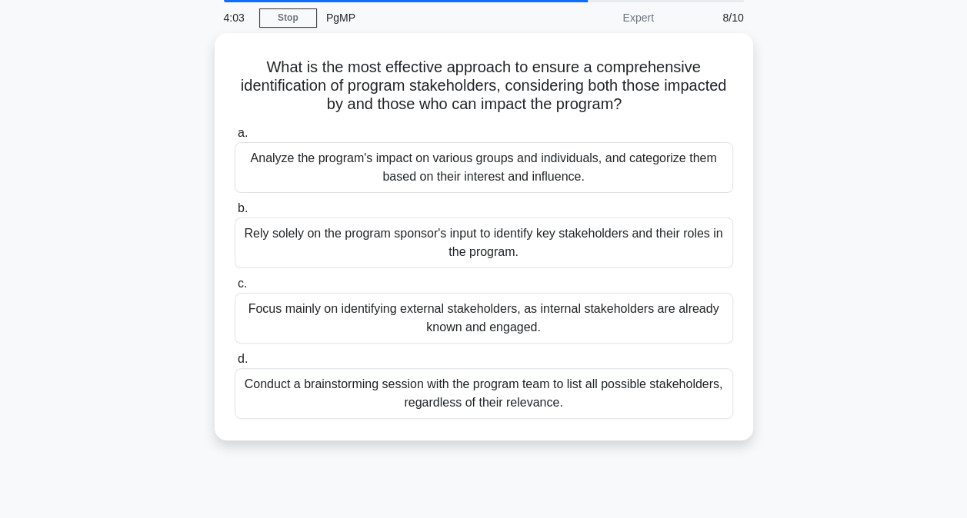
scroll to position [60, 0]
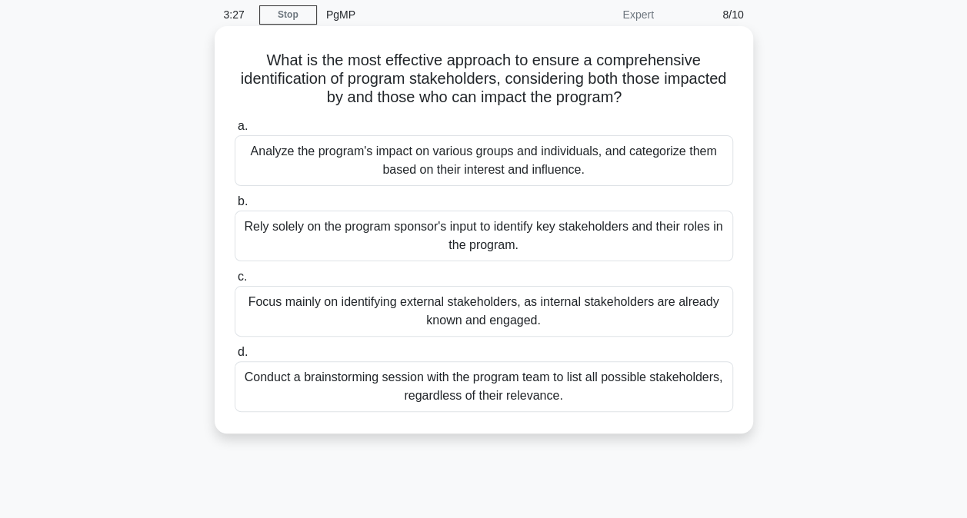
click at [374, 384] on div "Conduct a brainstorming session with the program team to list all possible stak…" at bounding box center [484, 386] width 498 height 51
click at [235, 358] on input "d. Conduct a brainstorming session with the program team to list all possible s…" at bounding box center [235, 353] width 0 height 10
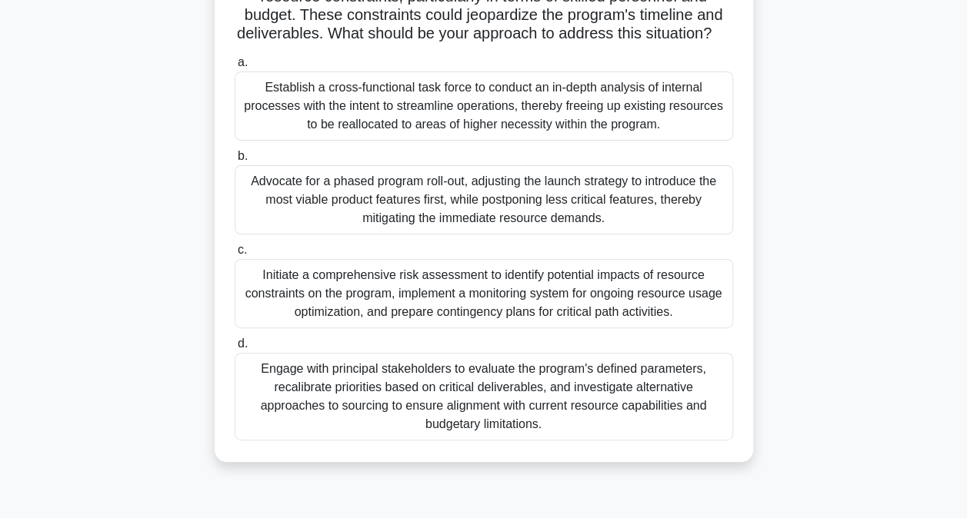
scroll to position [216, 0]
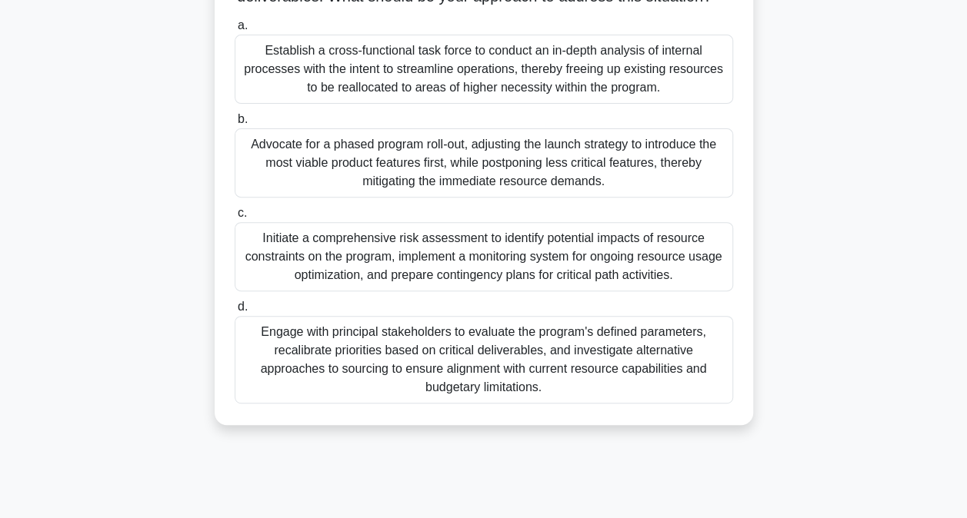
click at [320, 275] on div "Initiate a comprehensive risk assessment to identify potential impacts of resou…" at bounding box center [484, 256] width 498 height 69
click at [235, 218] on input "c. Initiate a comprehensive risk assessment to identify potential impacts of re…" at bounding box center [235, 213] width 0 height 10
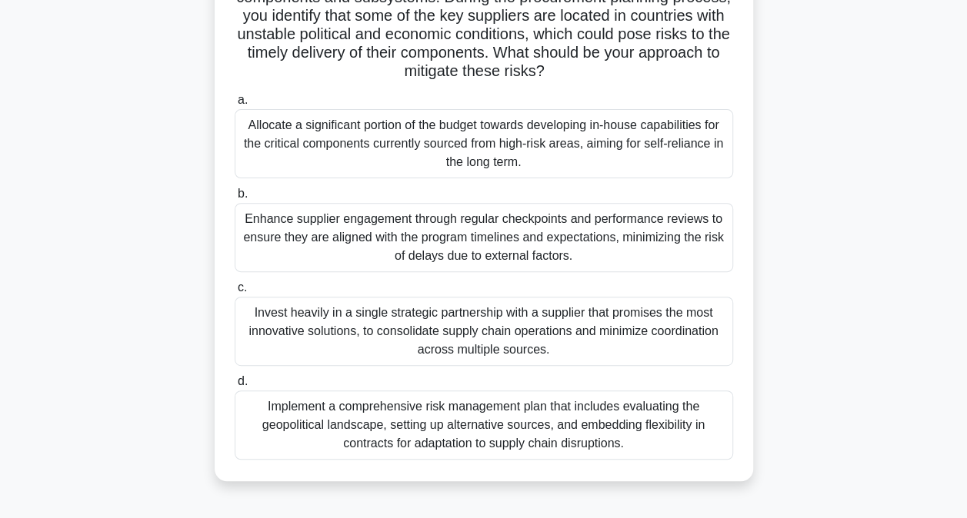
scroll to position [178, 0]
click at [426, 417] on div "Implement a comprehensive risk management plan that includes evaluating the geo…" at bounding box center [484, 425] width 498 height 69
click at [235, 387] on input "d. Implement a comprehensive risk management plan that includes evaluating the …" at bounding box center [235, 382] width 0 height 10
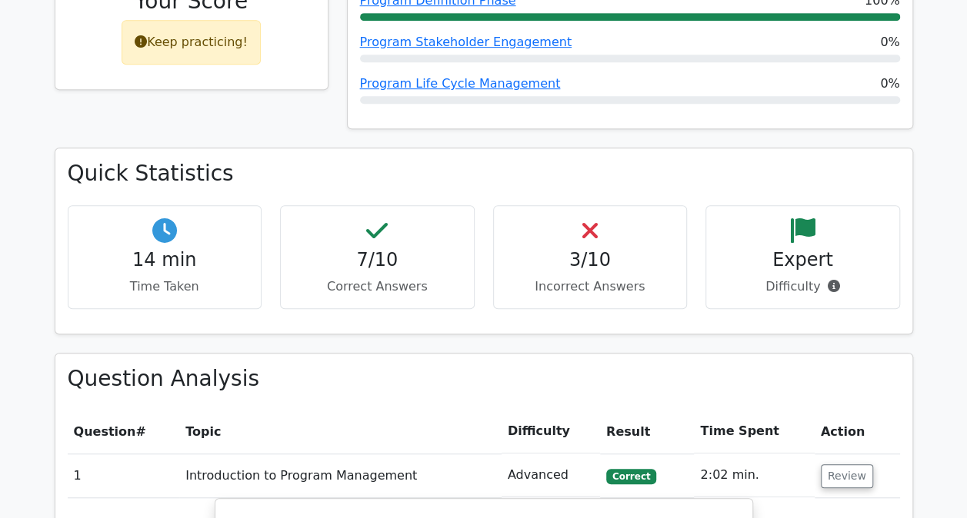
scroll to position [583, 0]
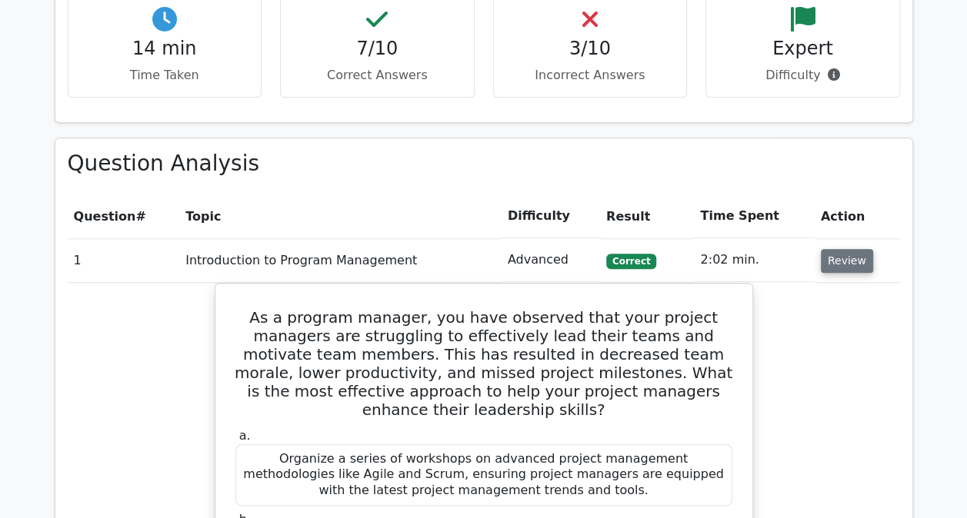
click at [835, 262] on button "Review" at bounding box center [847, 261] width 52 height 24
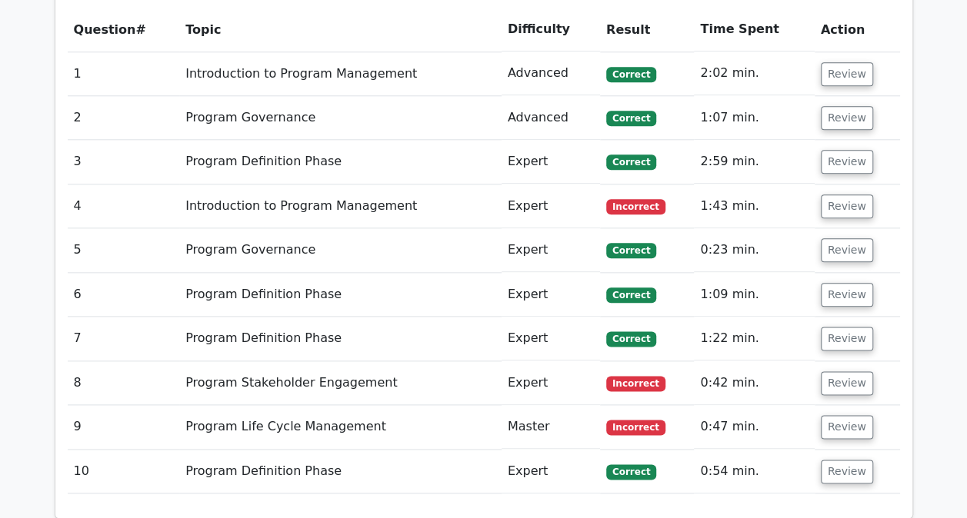
scroll to position [723, 0]
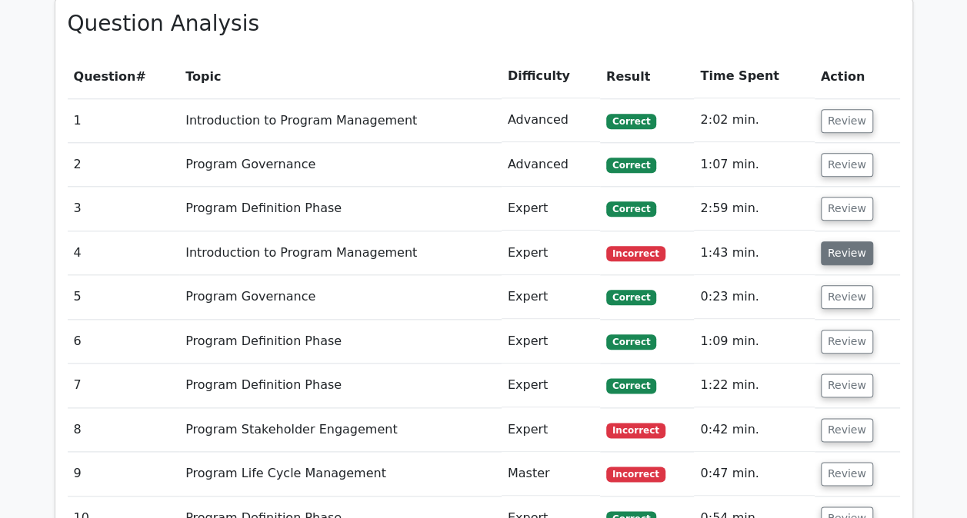
click at [835, 256] on button "Review" at bounding box center [847, 254] width 52 height 24
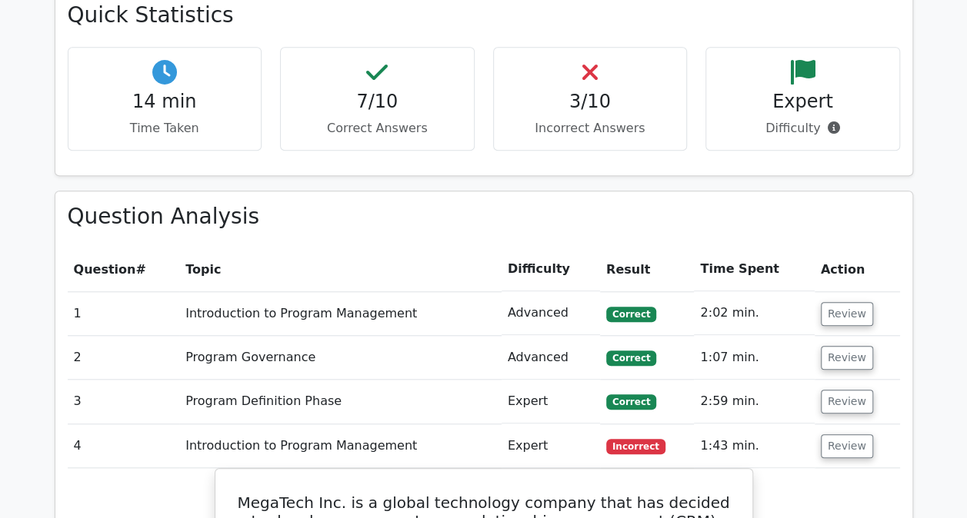
scroll to position [665, 0]
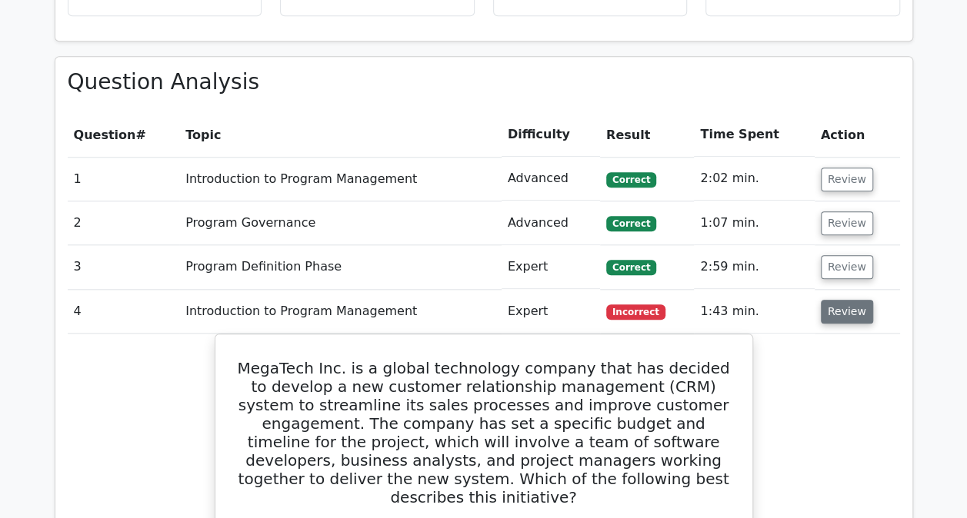
click at [840, 318] on button "Review" at bounding box center [847, 312] width 52 height 24
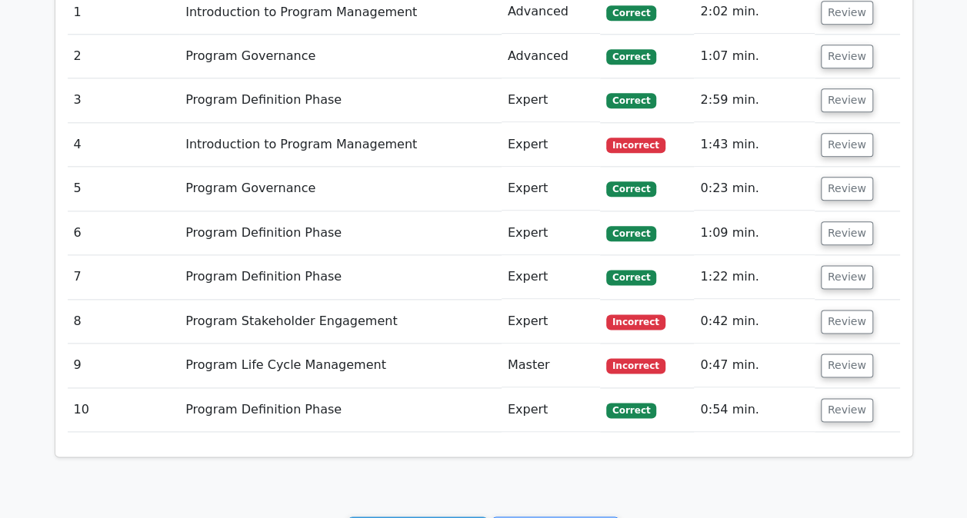
scroll to position [832, 0]
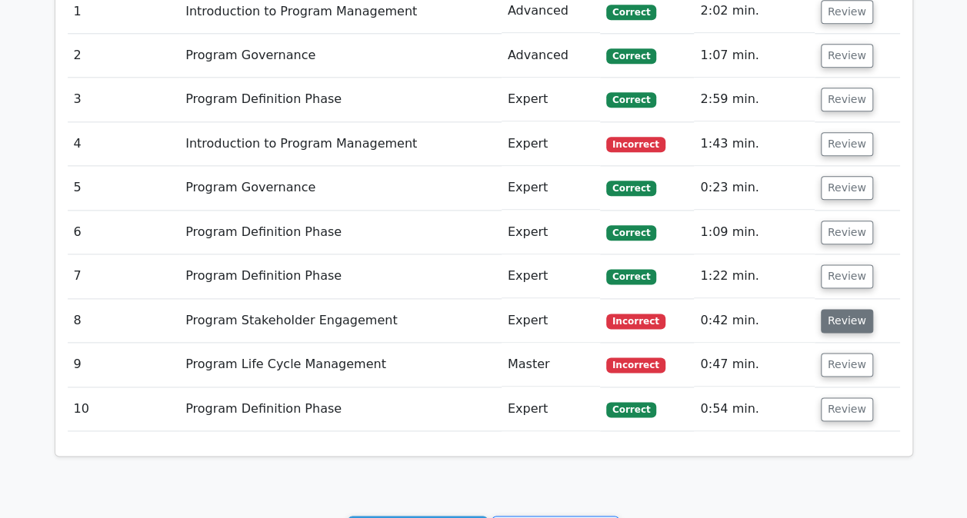
click at [838, 322] on button "Review" at bounding box center [847, 321] width 52 height 24
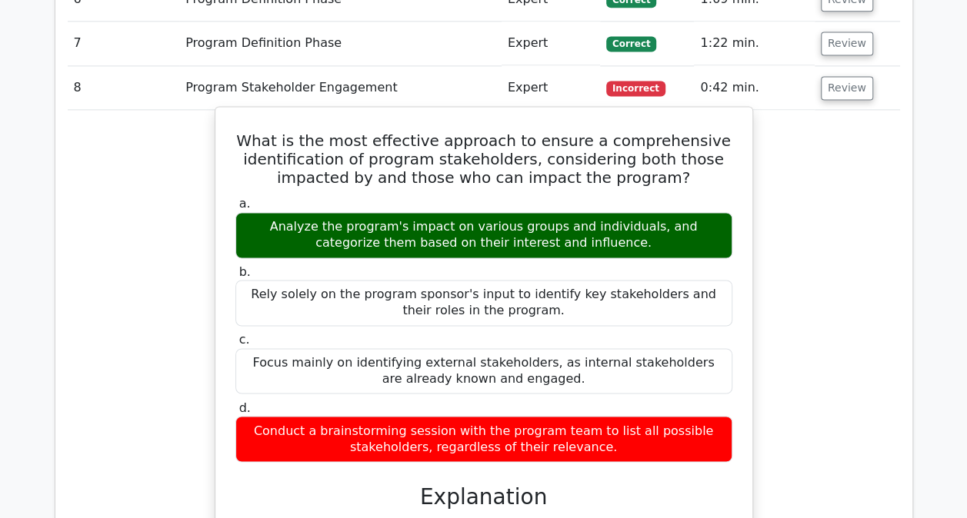
scroll to position [1008, 0]
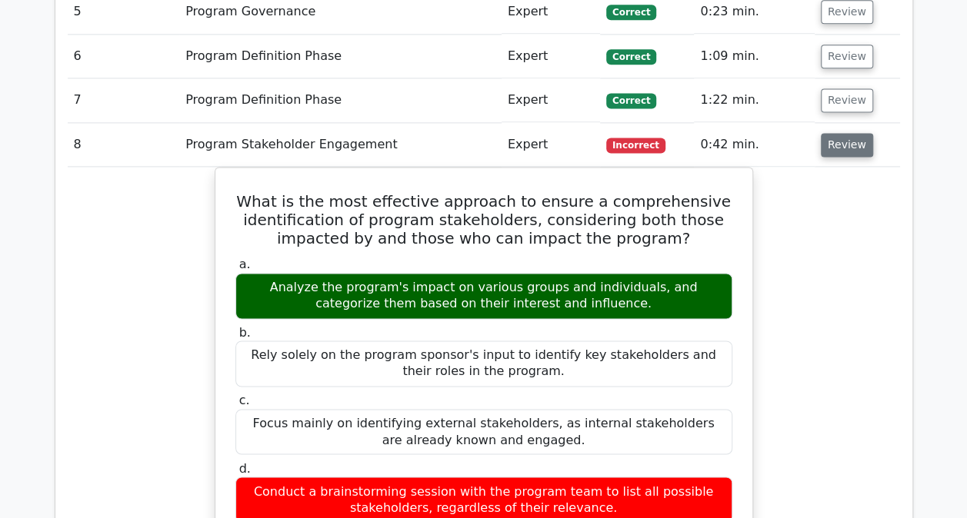
click at [821, 135] on button "Review" at bounding box center [847, 145] width 52 height 24
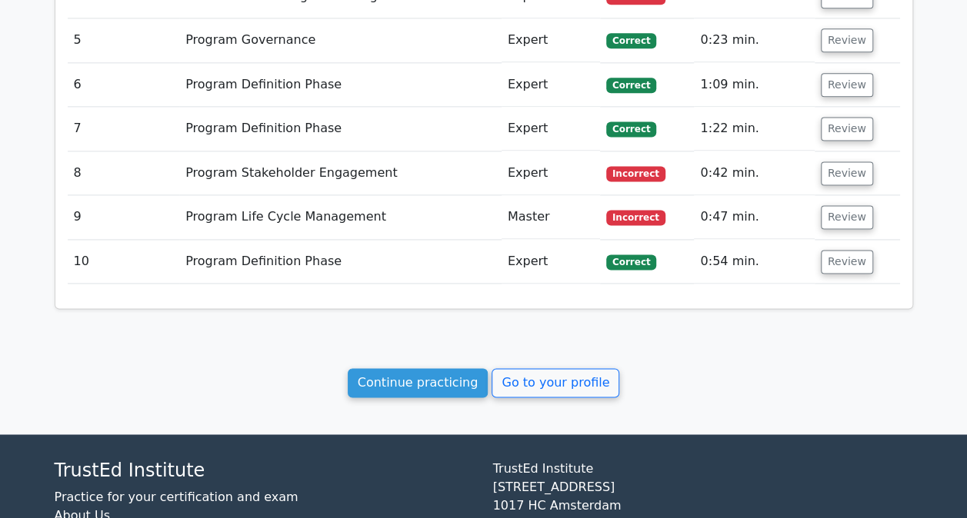
scroll to position [979, 0]
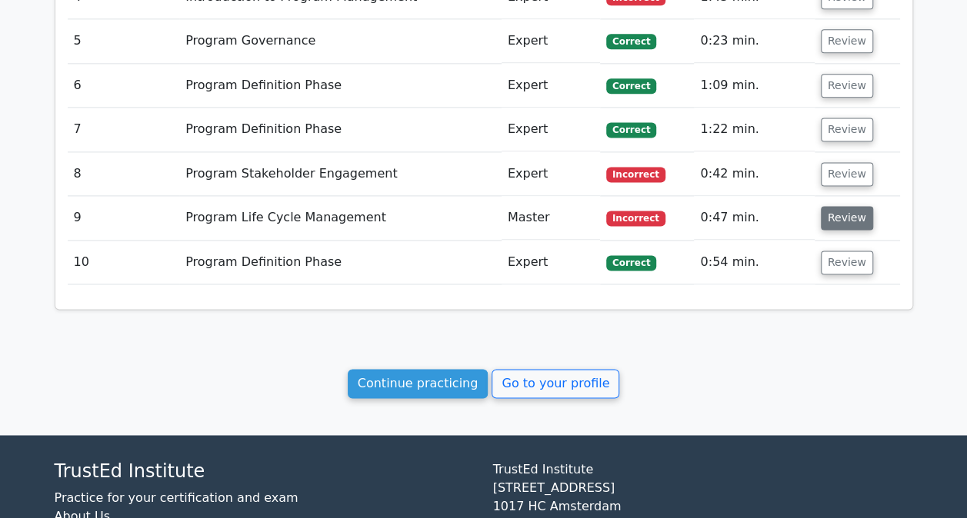
click at [850, 218] on button "Review" at bounding box center [847, 218] width 52 height 24
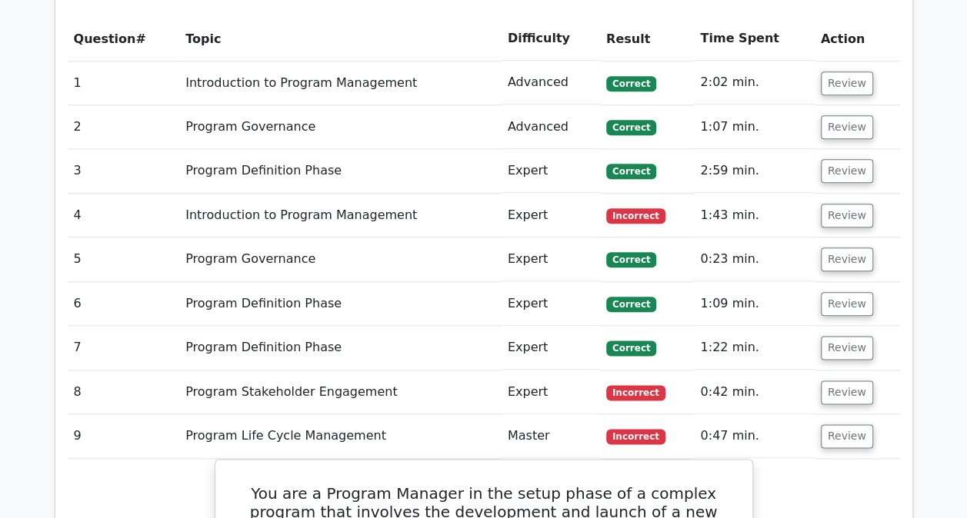
scroll to position [760, 0]
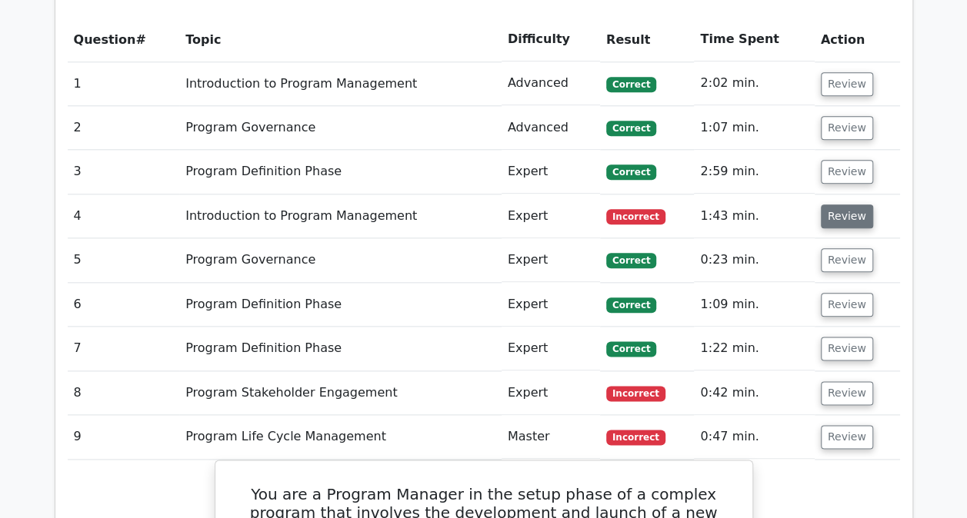
click at [829, 210] on button "Review" at bounding box center [847, 217] width 52 height 24
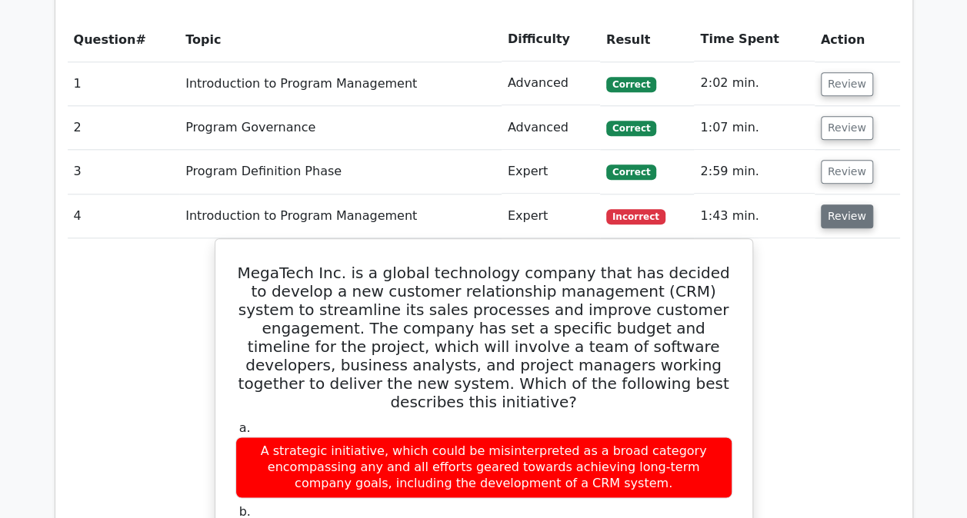
click at [829, 210] on button "Review" at bounding box center [847, 217] width 52 height 24
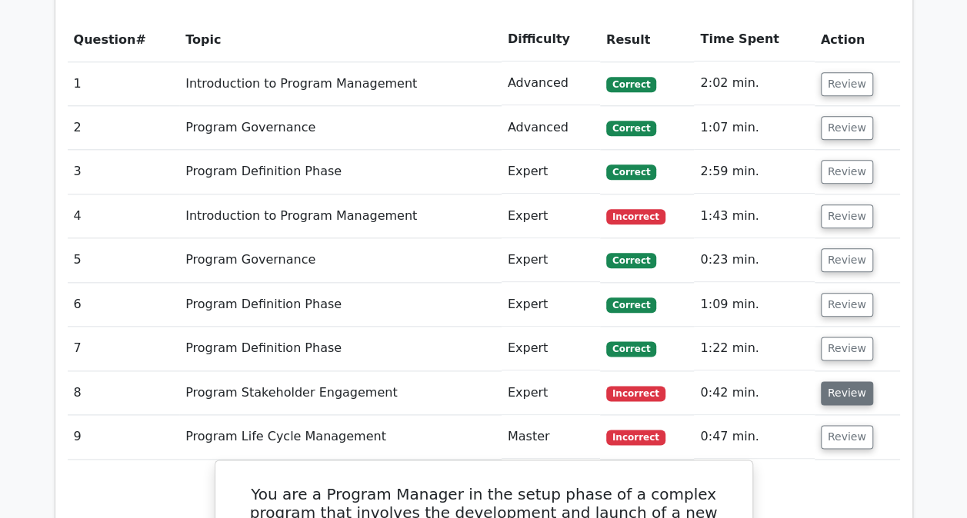
click at [846, 391] on button "Review" at bounding box center [847, 393] width 52 height 24
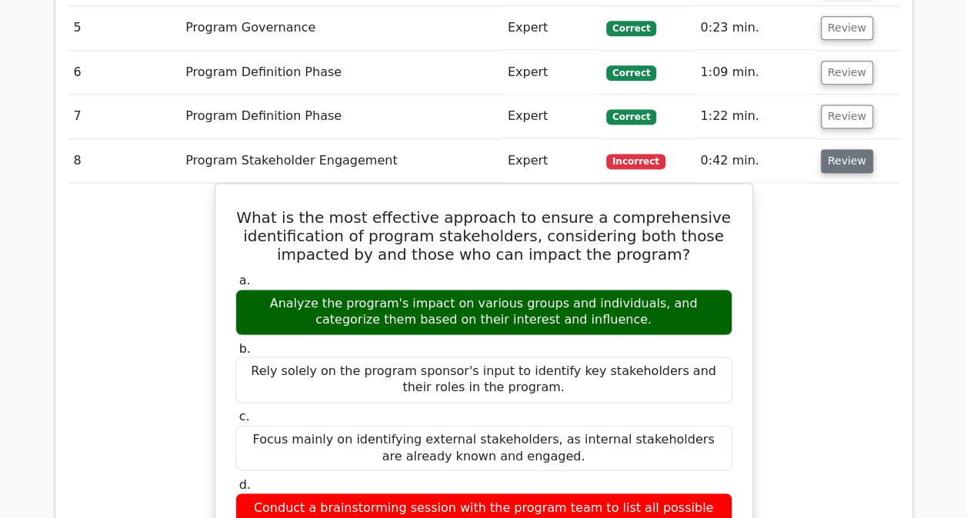
scroll to position [1027, 0]
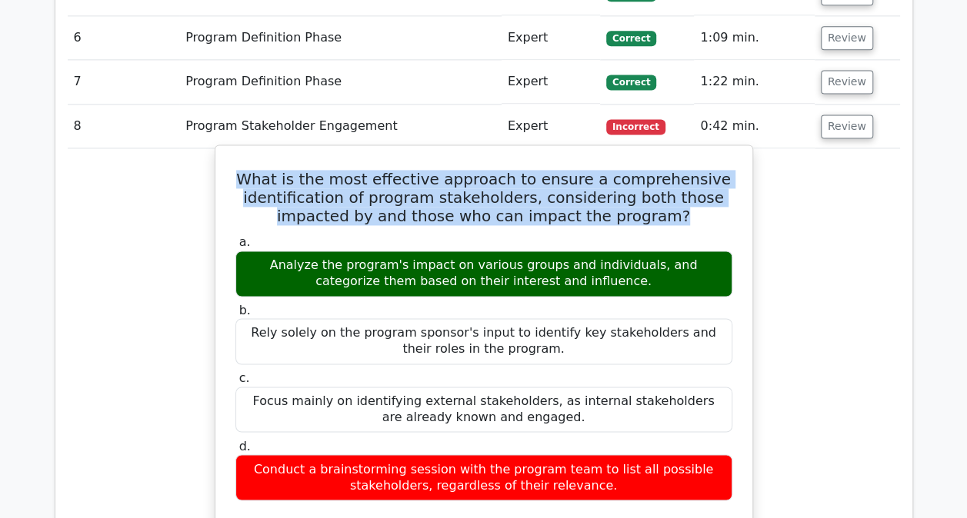
drag, startPoint x: 675, startPoint y: 214, endPoint x: 258, endPoint y: 180, distance: 417.5
click at [258, 180] on h5 "What is the most effective approach to ensure a comprehensive identification of…" at bounding box center [484, 197] width 500 height 55
drag, startPoint x: 258, startPoint y: 180, endPoint x: 420, endPoint y: 191, distance: 161.9
copy h5 "What is the most effective approach to ensure a comprehensive identification of…"
drag, startPoint x: 243, startPoint y: 257, endPoint x: 591, endPoint y: 280, distance: 348.4
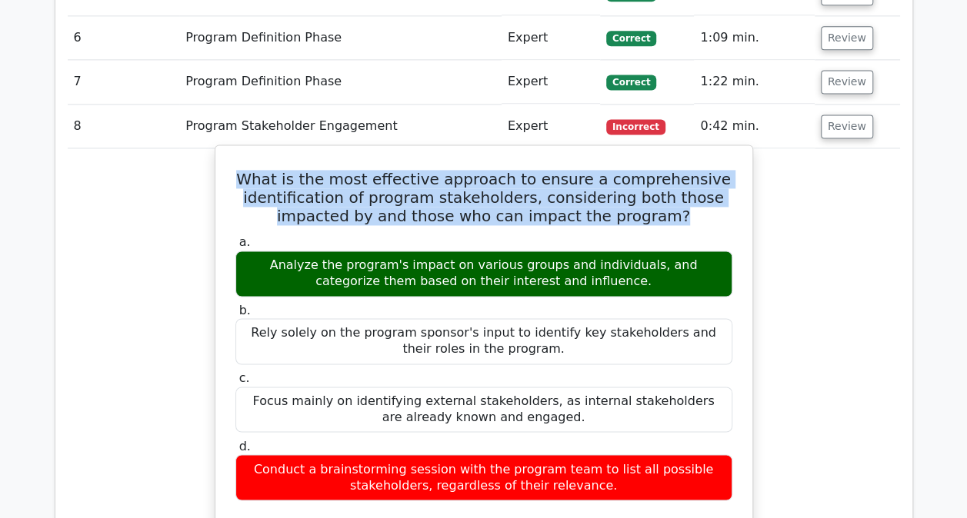
click at [591, 280] on div "Analyze the program's impact on various groups and individuals, and categorize …" at bounding box center [483, 274] width 497 height 46
copy div "Analyze the program's impact on various groups and individuals, and categorize …"
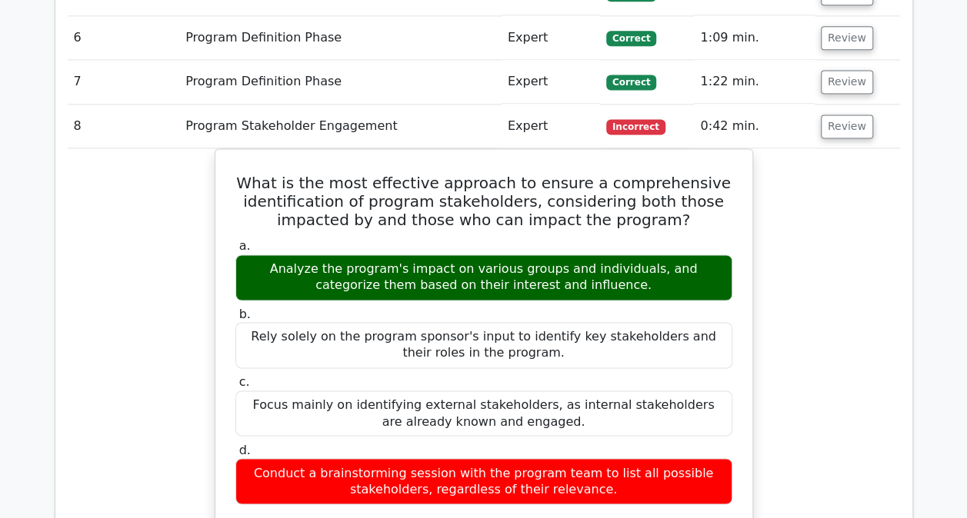
click at [768, 375] on div "What is the most effective approach to ensure a comprehensive identification of…" at bounding box center [484, 468] width 832 height 641
click at [849, 131] on button "Review" at bounding box center [847, 127] width 52 height 24
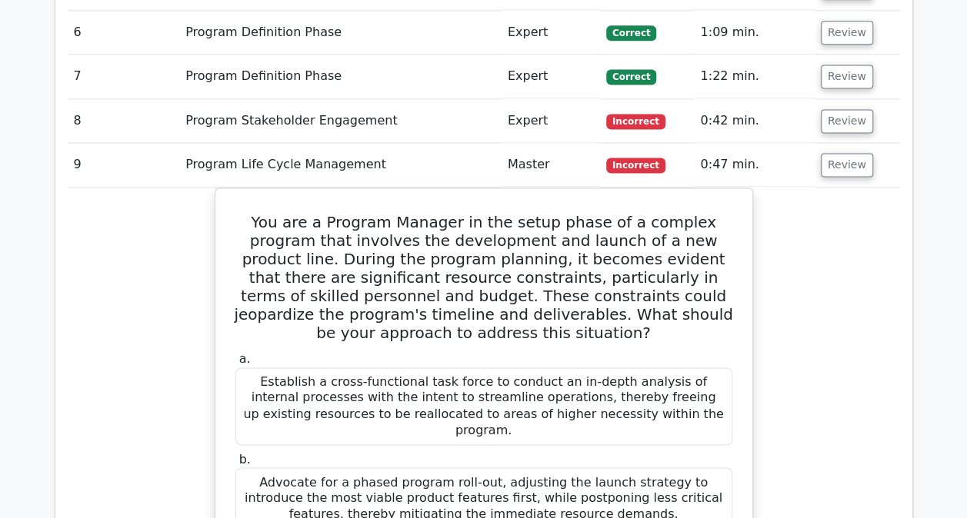
scroll to position [1033, 0]
click at [845, 168] on button "Review" at bounding box center [847, 164] width 52 height 24
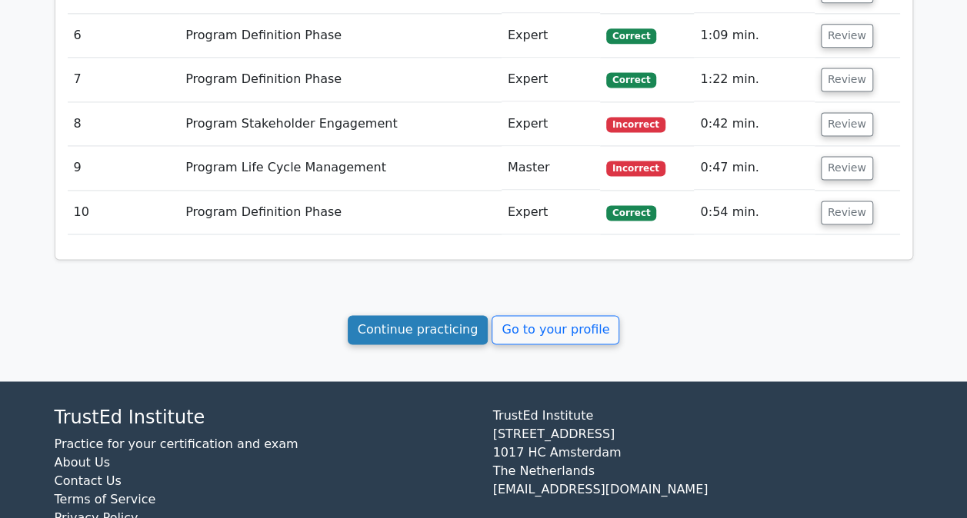
click at [408, 321] on link "Continue practicing" at bounding box center [418, 329] width 141 height 29
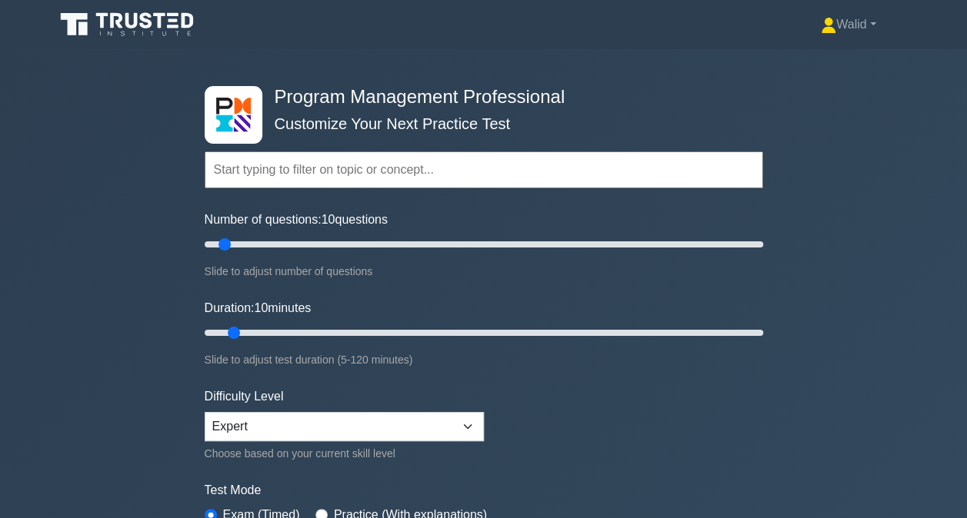
click at [598, 435] on form "Topics Introduction to Program Management Program Management Performance Domain…" at bounding box center [484, 342] width 558 height 475
type input "15"
click at [252, 332] on input "Duration: 15 minutes" at bounding box center [484, 333] width 558 height 18
click at [862, 194] on div "Program Management Professional Customize Your Next Practice Test Topics Introd…" at bounding box center [483, 333] width 967 height 568
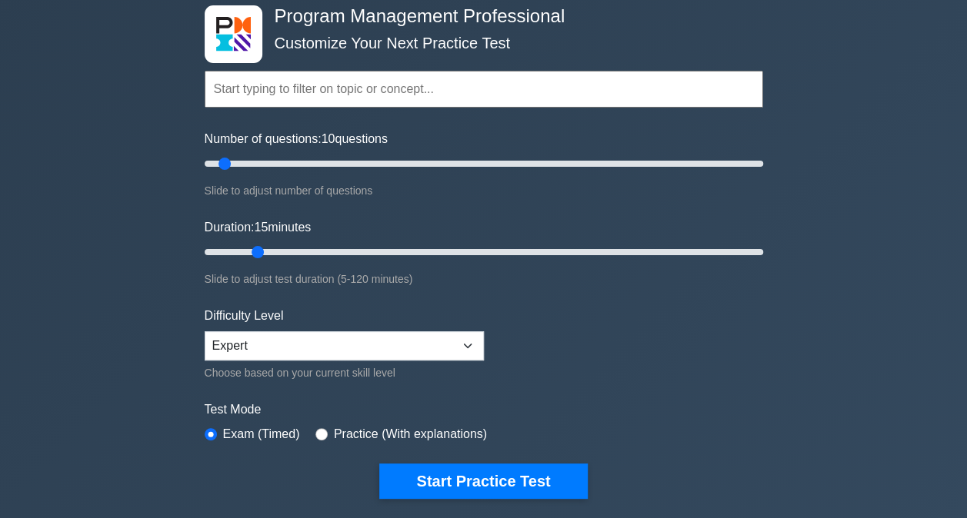
scroll to position [86, 0]
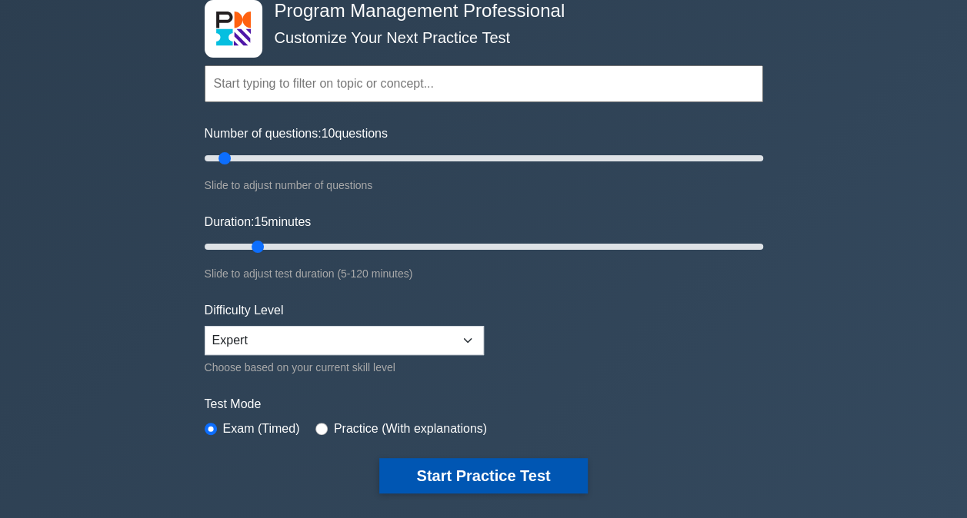
click at [503, 466] on button "Start Practice Test" at bounding box center [483, 475] width 208 height 35
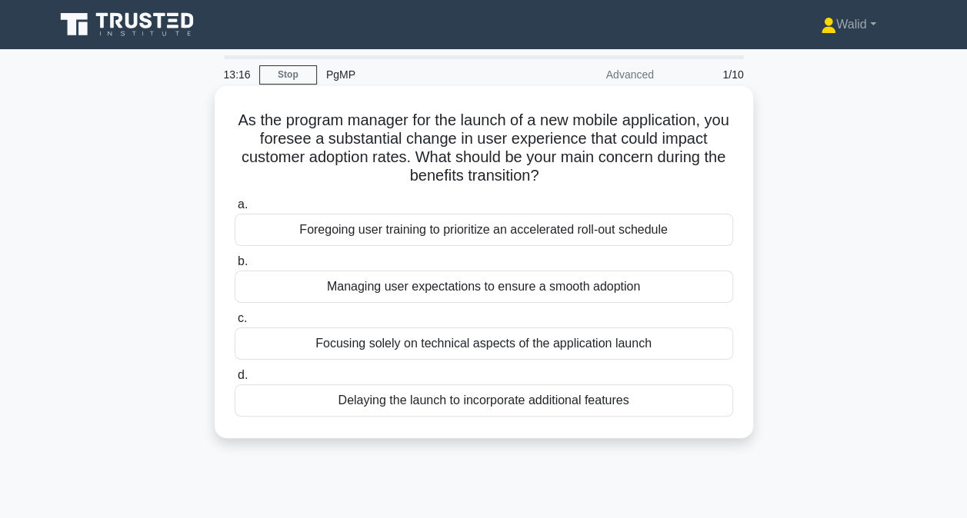
click at [419, 395] on div "Delaying the launch to incorporate additional features" at bounding box center [484, 401] width 498 height 32
click at [235, 381] on input "d. Delaying the launch to incorporate additional features" at bounding box center [235, 376] width 0 height 10
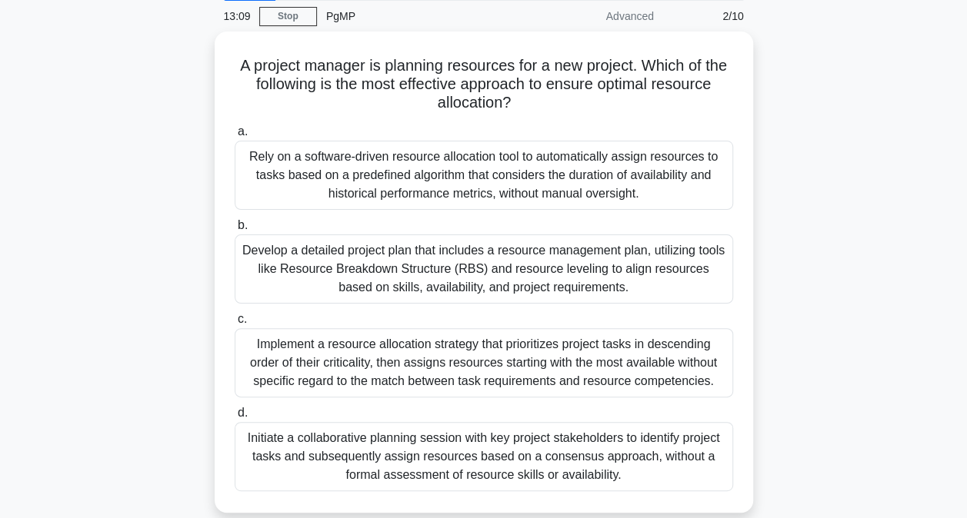
scroll to position [60, 0]
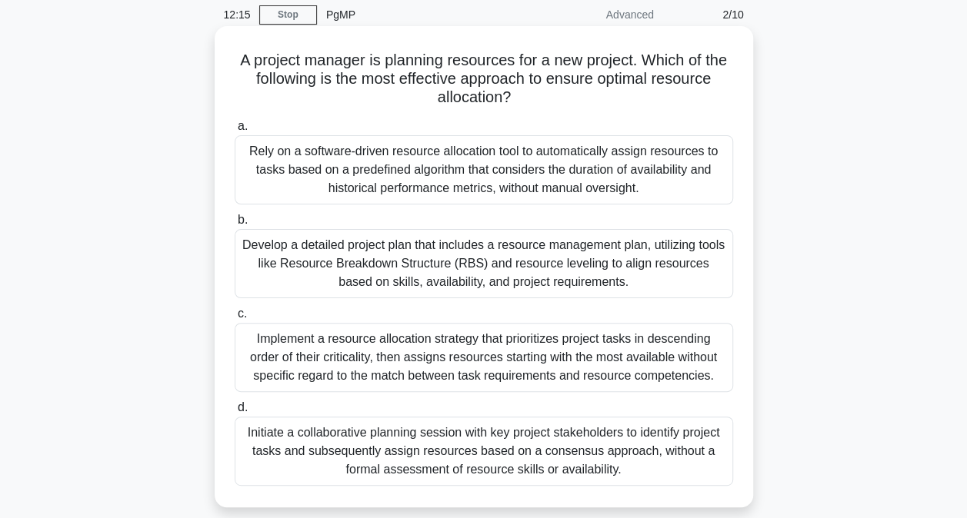
click at [306, 257] on div "Develop a detailed project plan that includes a resource management plan, utili…" at bounding box center [484, 263] width 498 height 69
click at [235, 225] on input "b. Develop a detailed project plan that includes a resource management plan, ut…" at bounding box center [235, 220] width 0 height 10
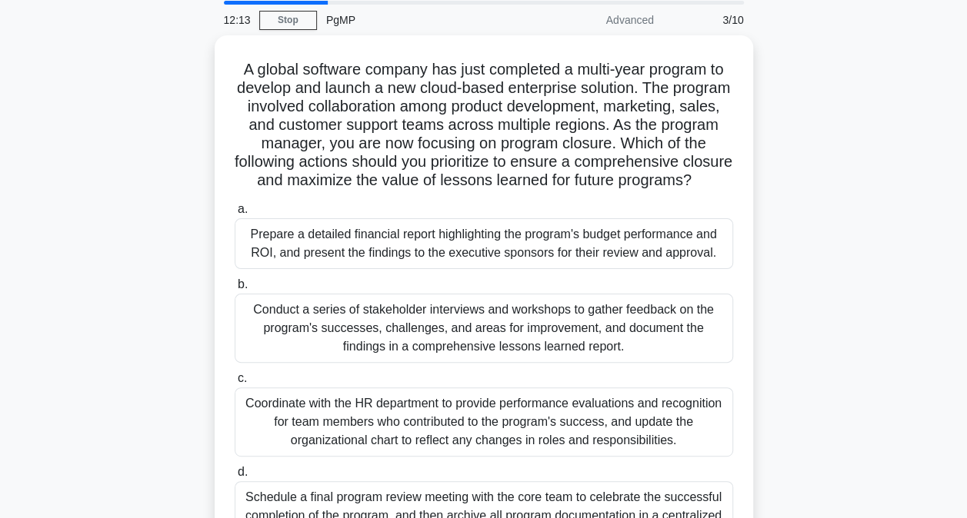
scroll to position [55, 0]
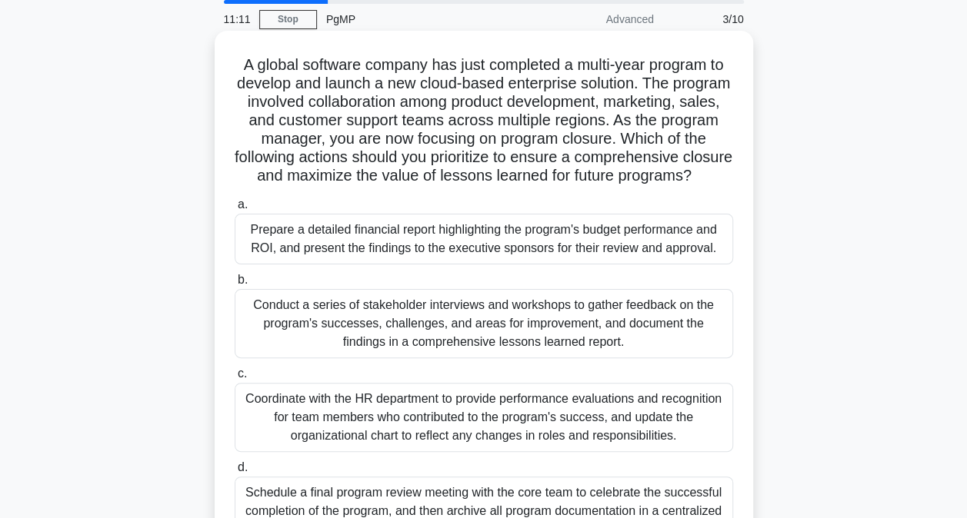
click at [438, 335] on div "Conduct a series of stakeholder interviews and workshops to gather feedback on …" at bounding box center [484, 323] width 498 height 69
click at [235, 285] on input "b. Conduct a series of stakeholder interviews and workshops to gather feedback …" at bounding box center [235, 280] width 0 height 10
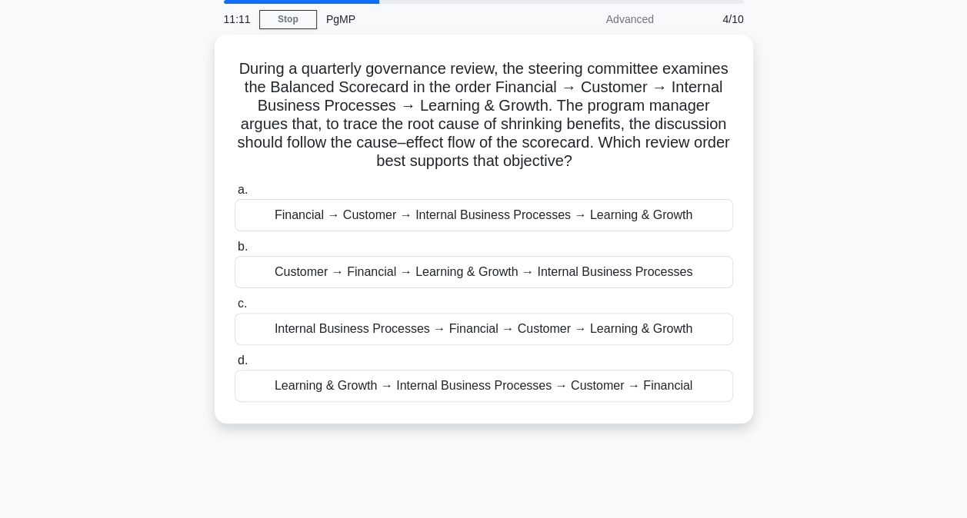
scroll to position [0, 0]
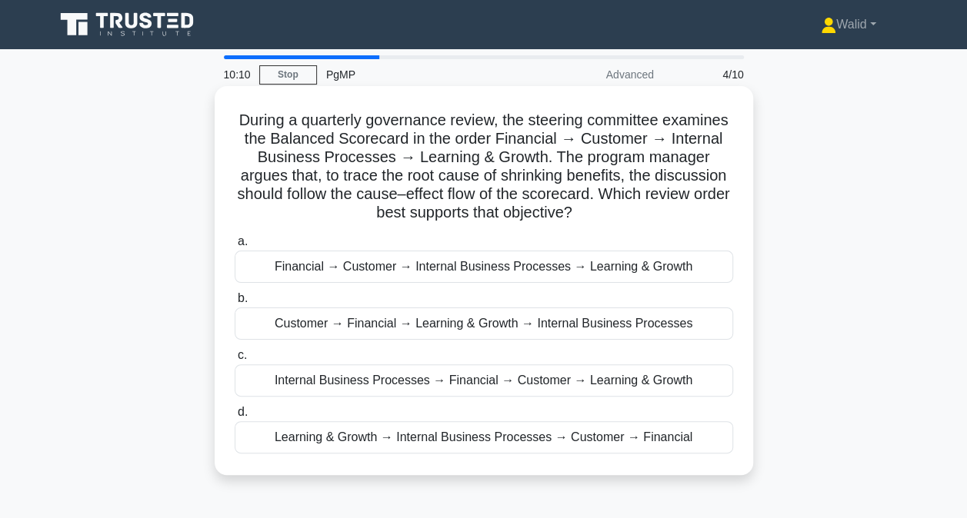
click at [278, 265] on div "Financial → Customer → Internal Business Processes → Learning & Growth" at bounding box center [484, 267] width 498 height 32
click at [235, 247] on input "a. Financial → Customer → Internal Business Processes → Learning & Growth" at bounding box center [235, 242] width 0 height 10
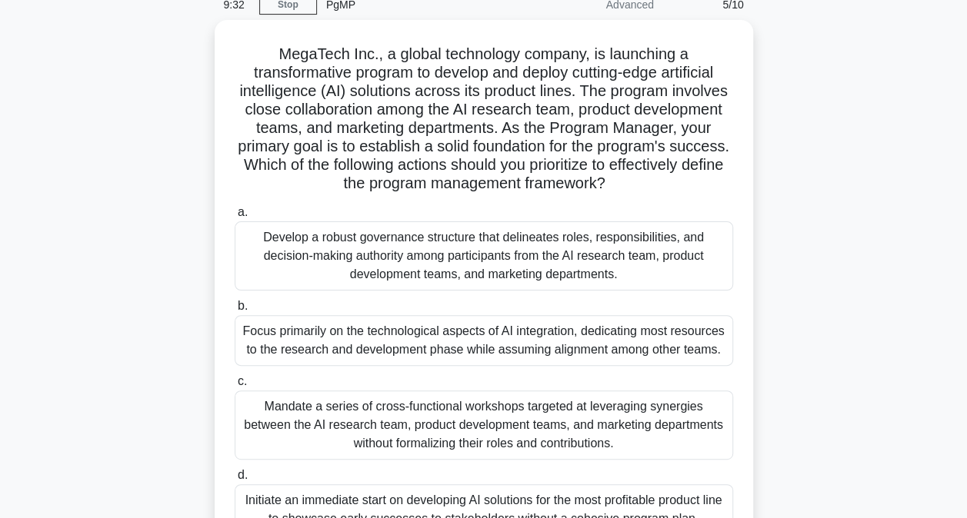
scroll to position [71, 0]
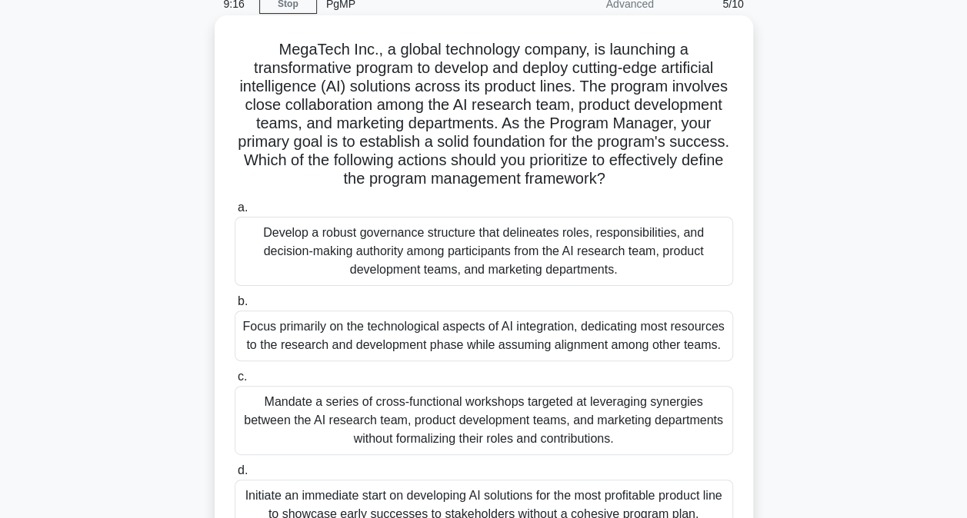
click at [279, 243] on div "Develop a robust governance structure that delineates roles, responsibilities, …" at bounding box center [484, 251] width 498 height 69
click at [235, 213] on input "a. Develop a robust governance structure that delineates roles, responsibilitie…" at bounding box center [235, 208] width 0 height 10
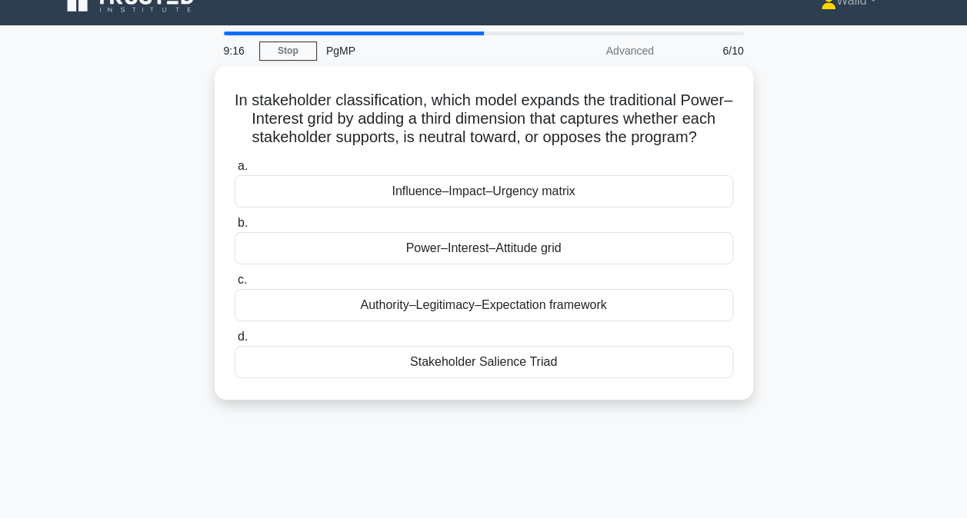
scroll to position [0, 0]
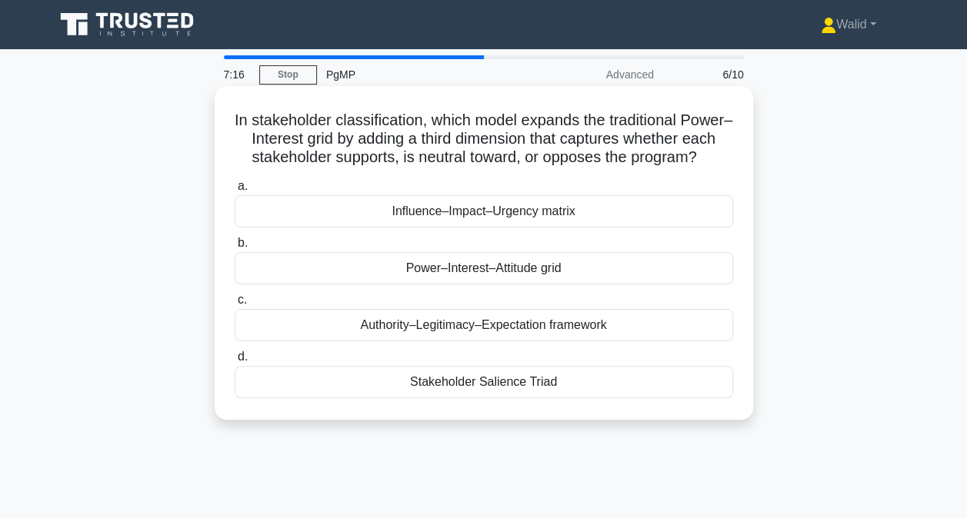
click at [447, 398] on div "Stakeholder Salience Triad" at bounding box center [484, 382] width 498 height 32
click at [235, 362] on input "d. Stakeholder Salience Triad" at bounding box center [235, 357] width 0 height 10
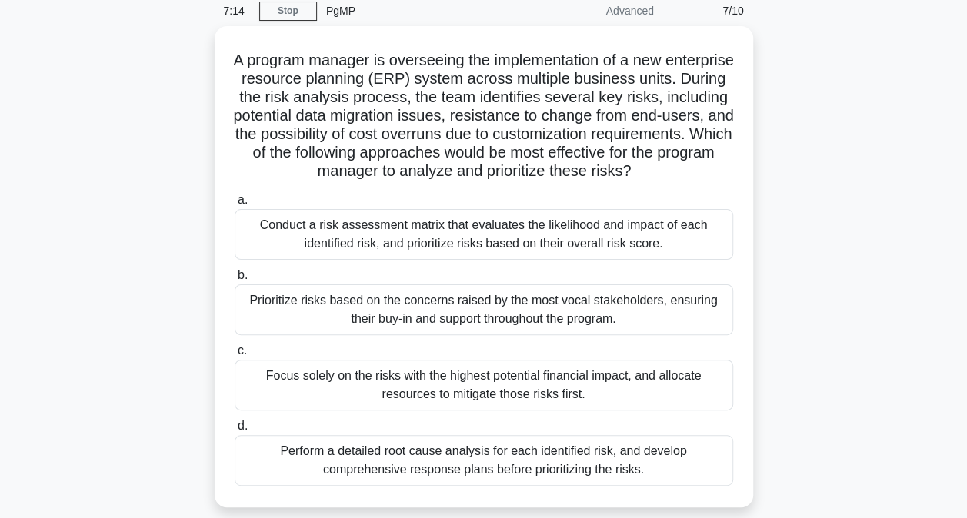
scroll to position [44, 0]
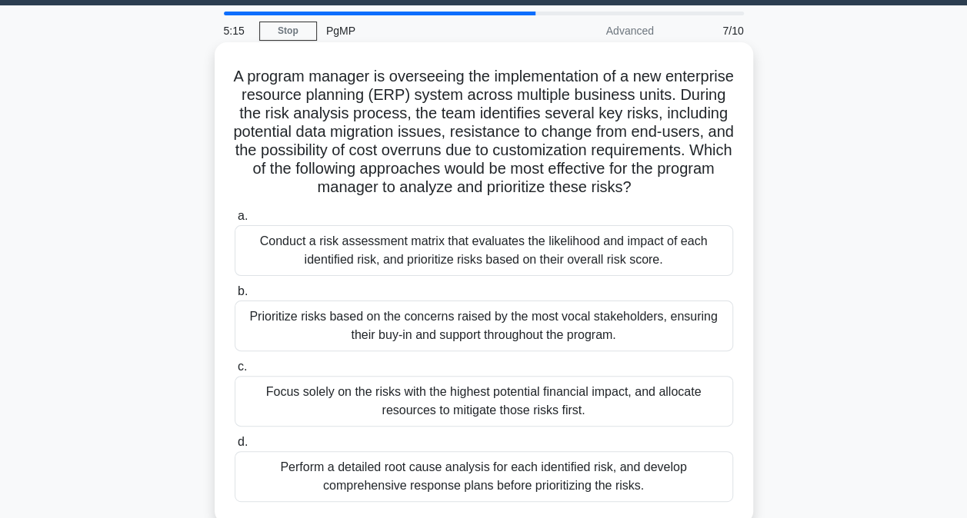
click at [282, 259] on div "Conduct a risk assessment matrix that evaluates the likelihood and impact of ea…" at bounding box center [484, 250] width 498 height 51
click at [235, 222] on input "a. Conduct a risk assessment matrix that evaluates the likelihood and impact of…" at bounding box center [235, 217] width 0 height 10
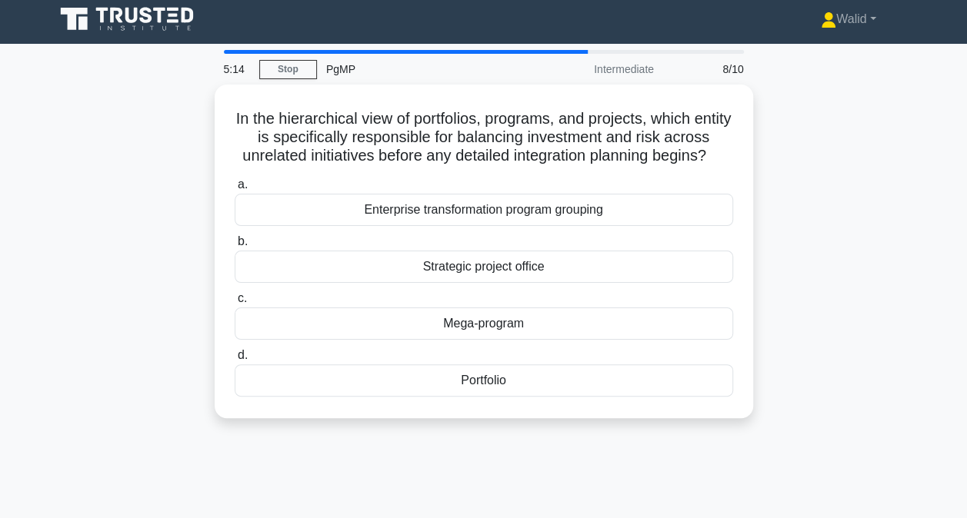
scroll to position [0, 0]
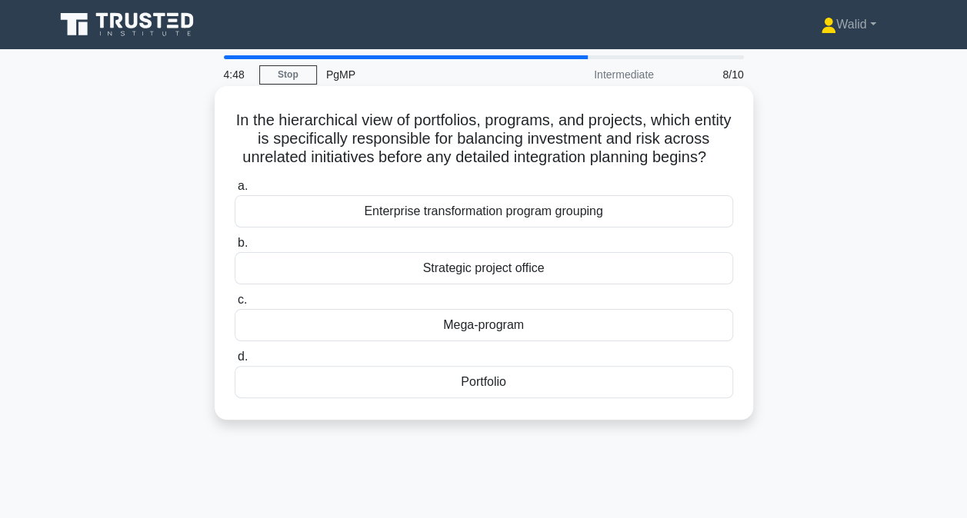
click at [483, 398] on div "Portfolio" at bounding box center [484, 382] width 498 height 32
click at [235, 362] on input "d. Portfolio" at bounding box center [235, 357] width 0 height 10
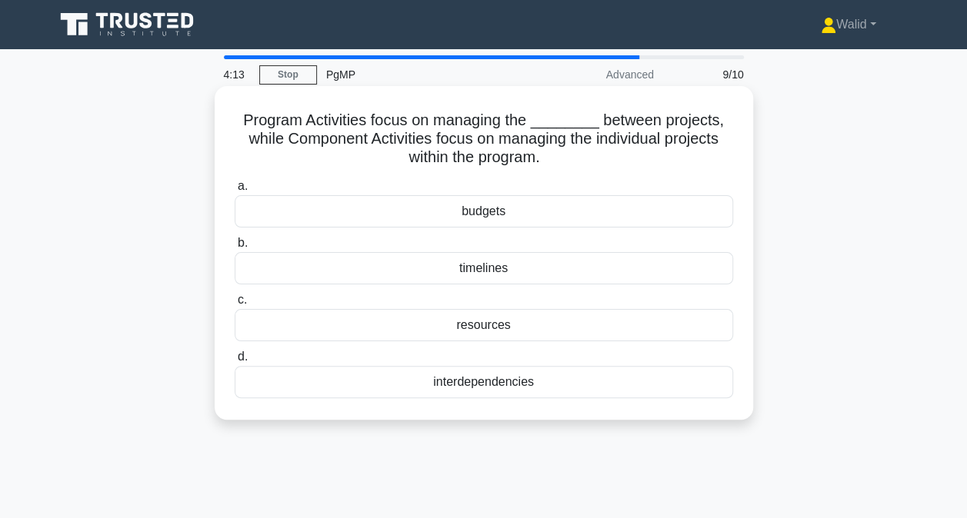
click at [436, 388] on div "interdependencies" at bounding box center [484, 382] width 498 height 32
click at [235, 362] on input "d. interdependencies" at bounding box center [235, 357] width 0 height 10
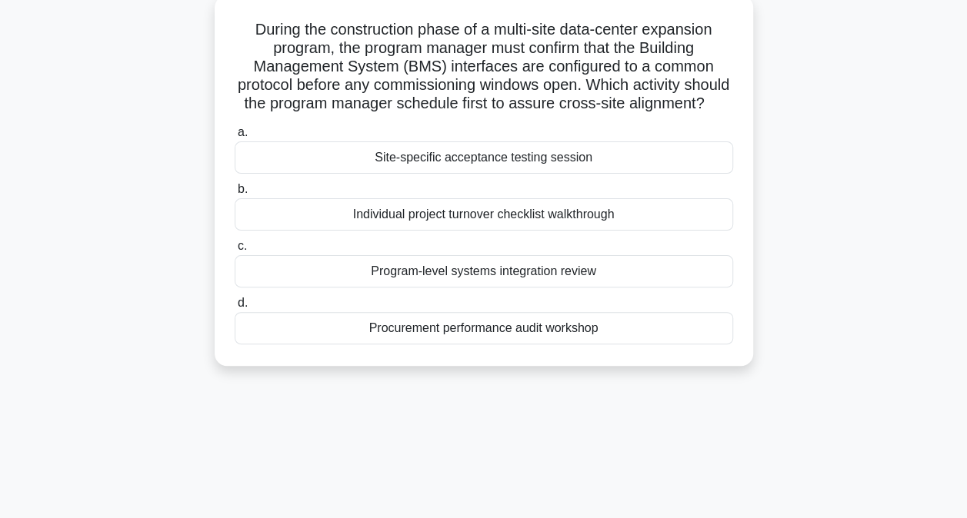
scroll to position [95, 0]
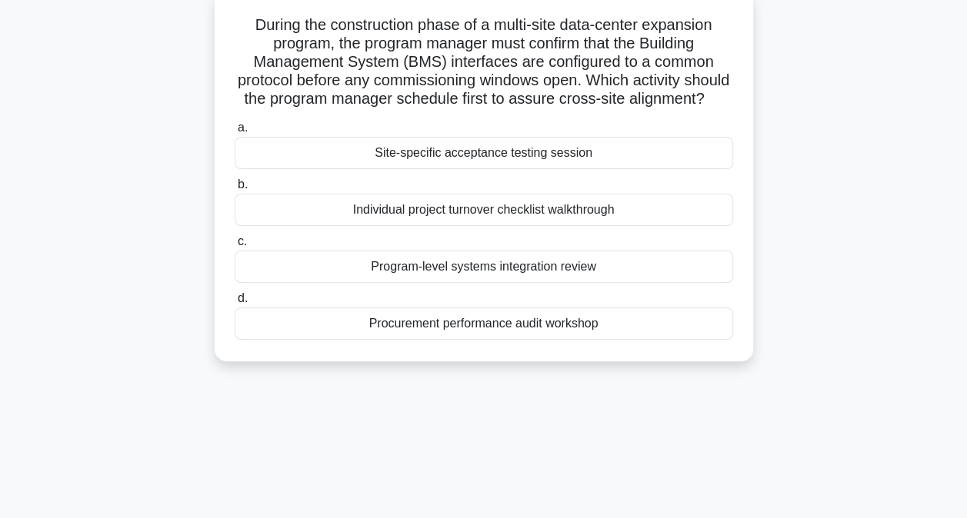
click at [384, 283] on div "Program-level systems integration review" at bounding box center [484, 267] width 498 height 32
click at [235, 247] on input "c. Program-level systems integration review" at bounding box center [235, 242] width 0 height 10
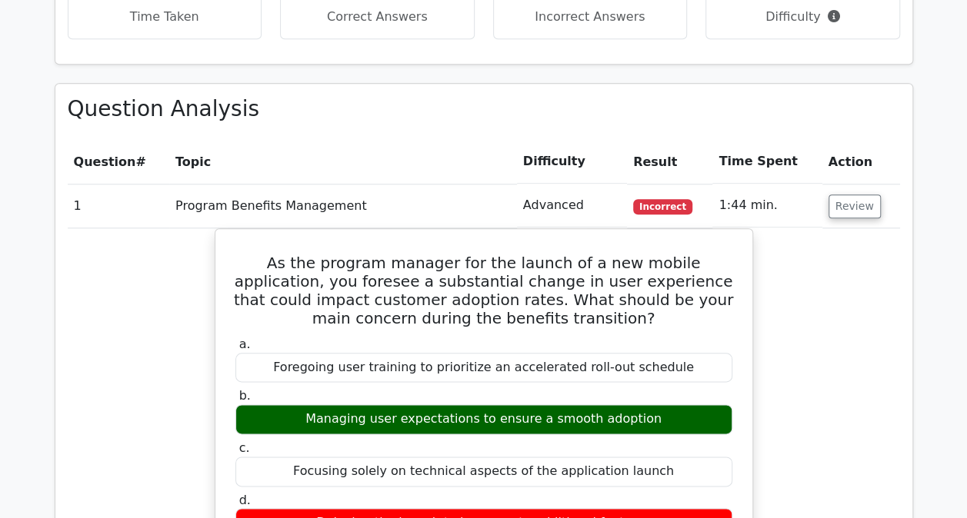
scroll to position [741, 0]
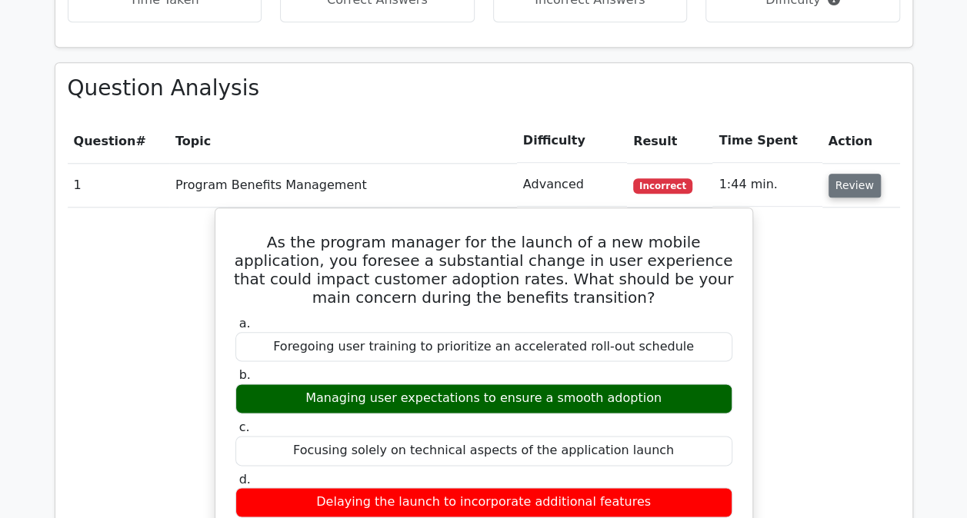
click at [842, 181] on button "Review" at bounding box center [854, 186] width 52 height 24
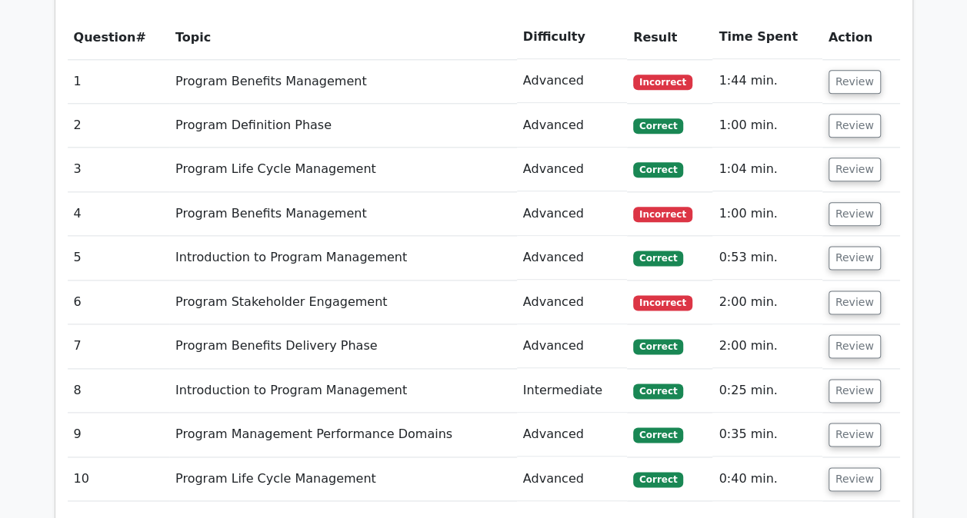
scroll to position [822, 0]
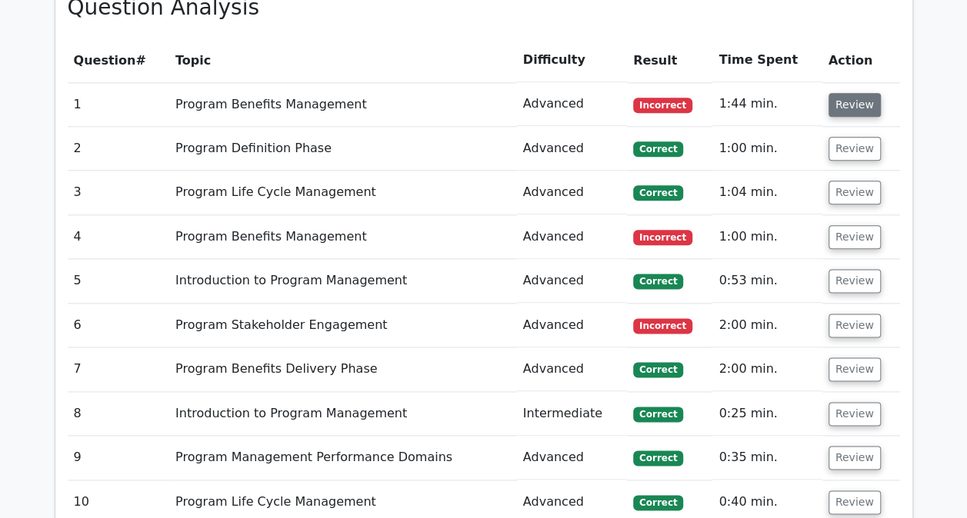
click at [855, 110] on button "Review" at bounding box center [854, 105] width 52 height 24
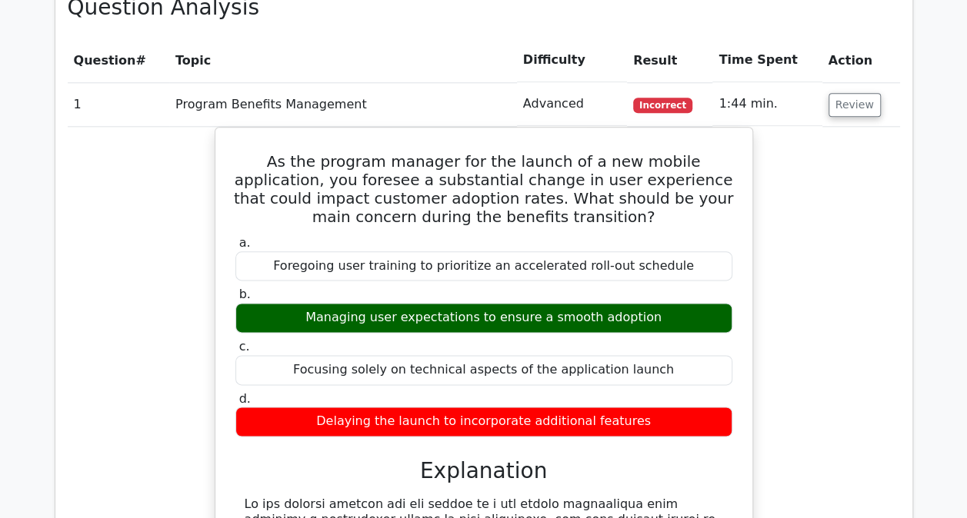
scroll to position [991, 0]
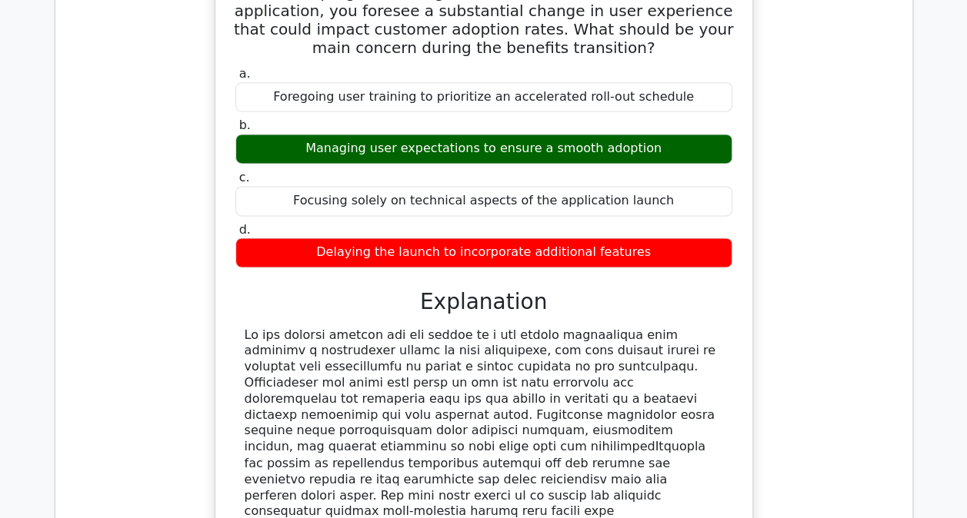
click at [815, 209] on div "As the program manager for the launch of a new mobile application, you foresee …" at bounding box center [484, 352] width 832 height 788
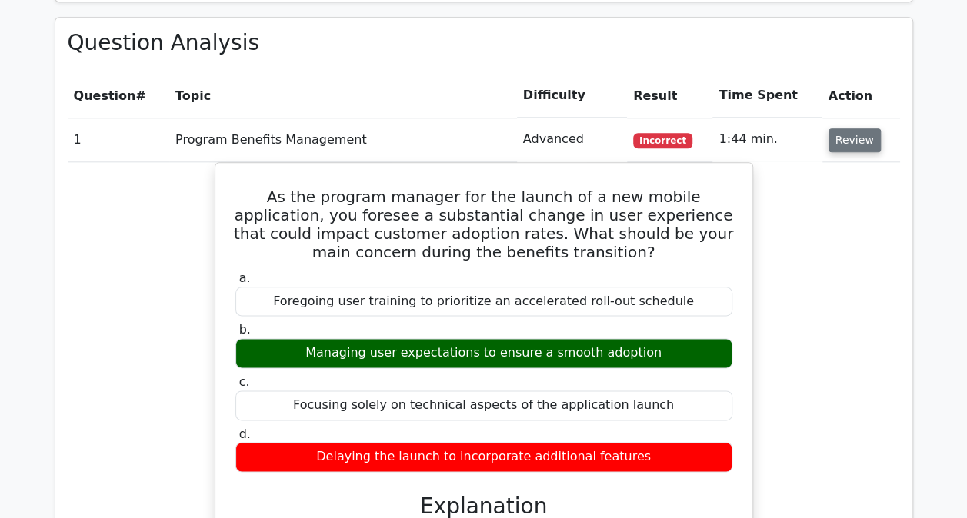
click at [852, 131] on button "Review" at bounding box center [854, 140] width 52 height 24
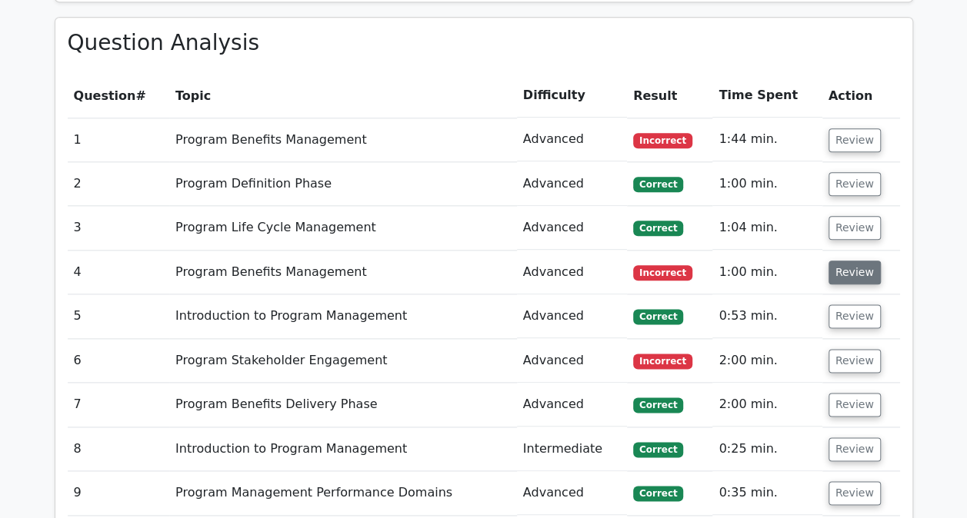
click at [835, 269] on button "Review" at bounding box center [854, 273] width 52 height 24
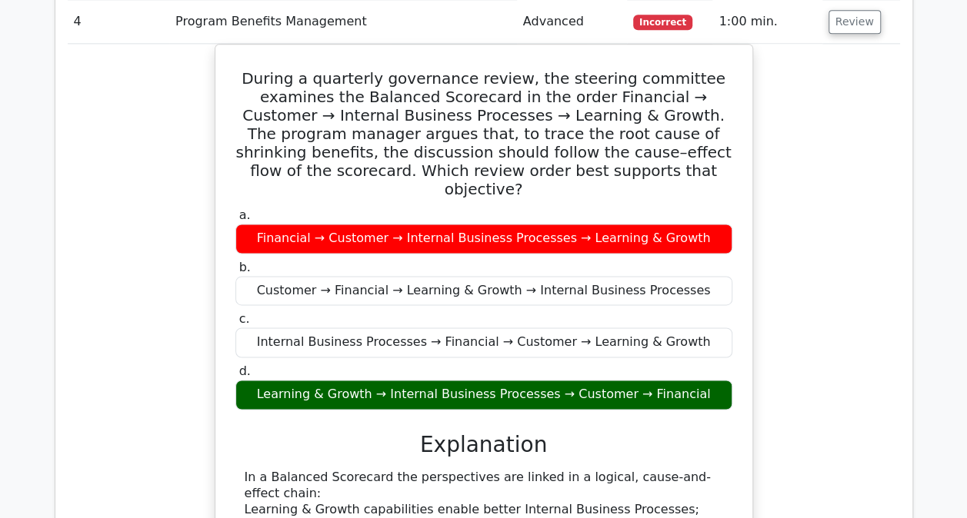
scroll to position [1039, 0]
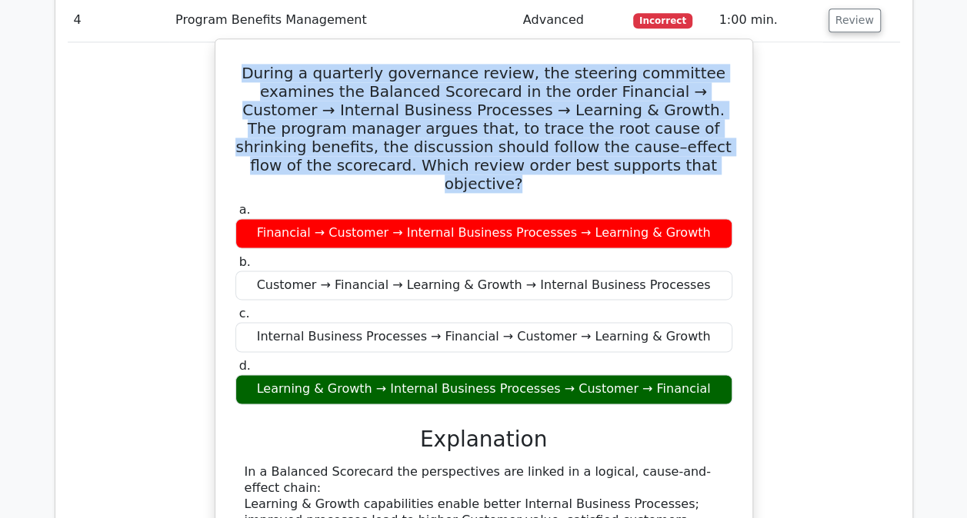
drag, startPoint x: 629, startPoint y: 158, endPoint x: 259, endPoint y: 69, distance: 380.4
click at [259, 69] on h5 "During a quarterly governance review, the steering committee examines the Balan…" at bounding box center [484, 128] width 500 height 129
drag, startPoint x: 259, startPoint y: 69, endPoint x: 453, endPoint y: 115, distance: 199.2
copy h5 "During a quarterly governance review, the steering committee examines the Balan…"
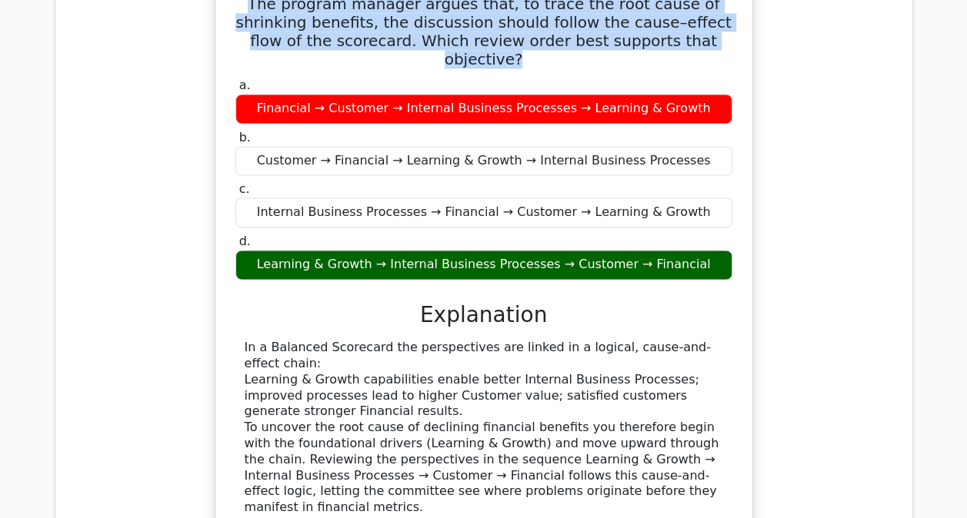
scroll to position [1168, 0]
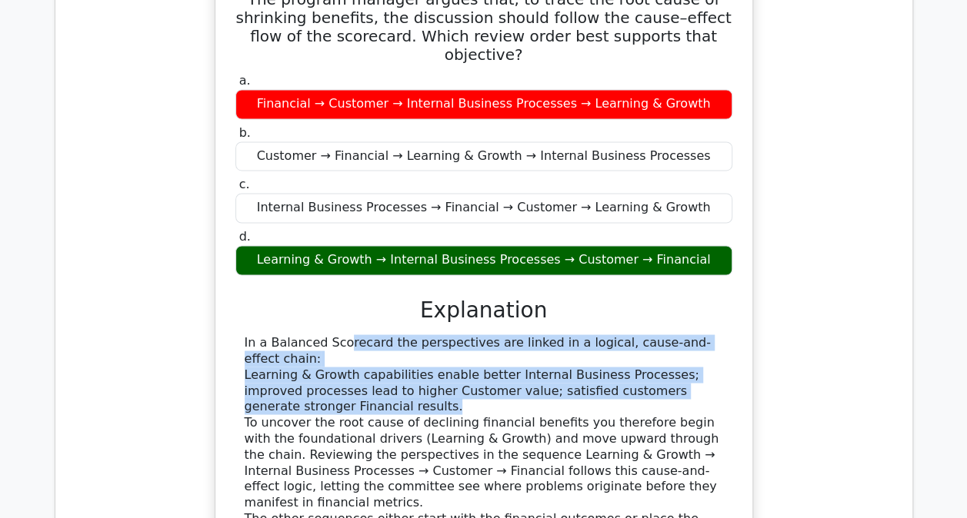
drag, startPoint x: 334, startPoint y: 368, endPoint x: 242, endPoint y: 325, distance: 101.2
click at [242, 335] on div "In a Balanced Scorecard the perspectives are linked in a logical, cause-and-eff…" at bounding box center [483, 447] width 497 height 224
drag, startPoint x: 242, startPoint y: 325, endPoint x: 300, endPoint y: 335, distance: 58.5
copy div "In a Balanced Scorecard the perspectives are linked in a logical, cause-and-eff…"
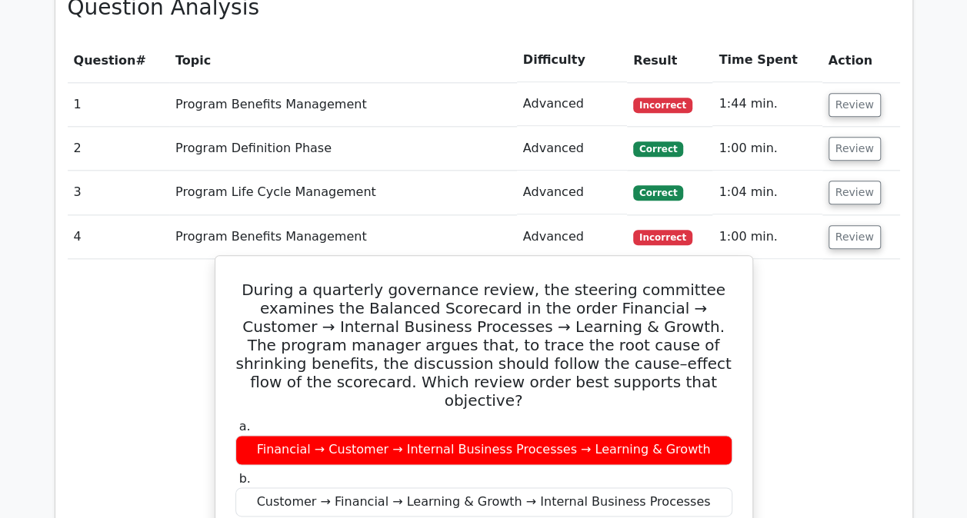
scroll to position [820, 0]
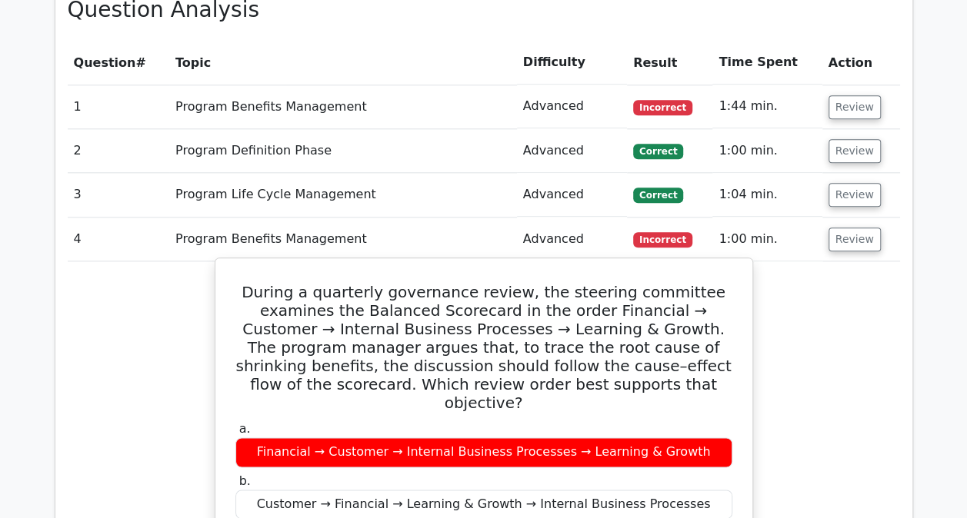
click at [559, 438] on div "Financial → Customer → Internal Business Processes → Learning & Growth" at bounding box center [483, 453] width 497 height 30
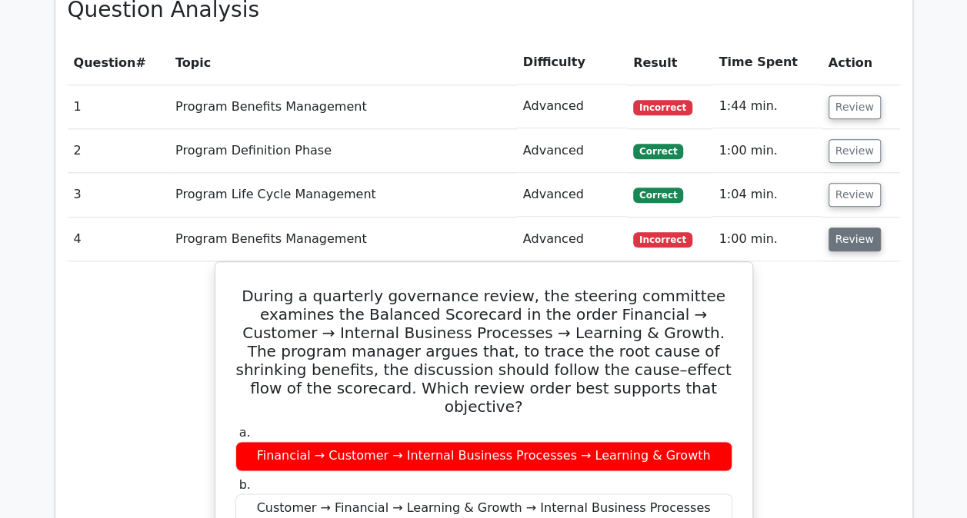
click at [841, 239] on button "Review" at bounding box center [854, 240] width 52 height 24
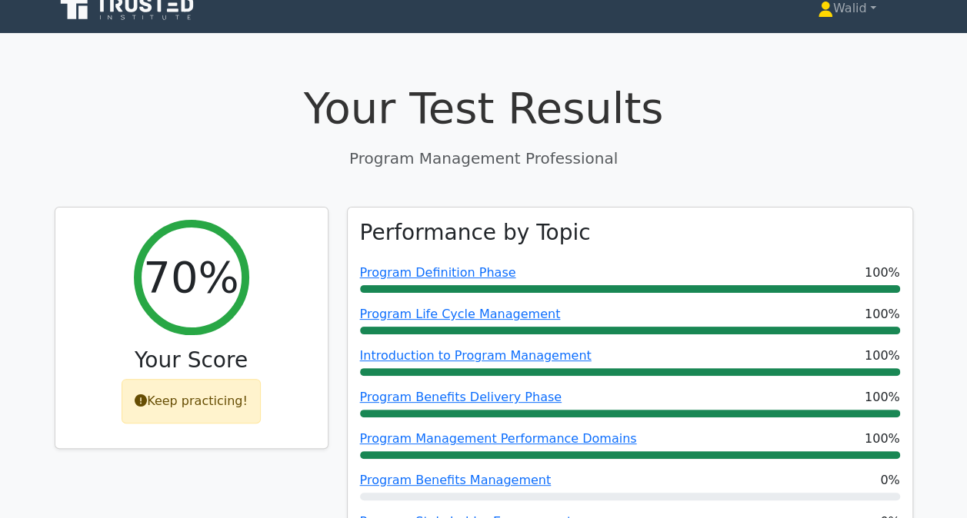
scroll to position [0, 0]
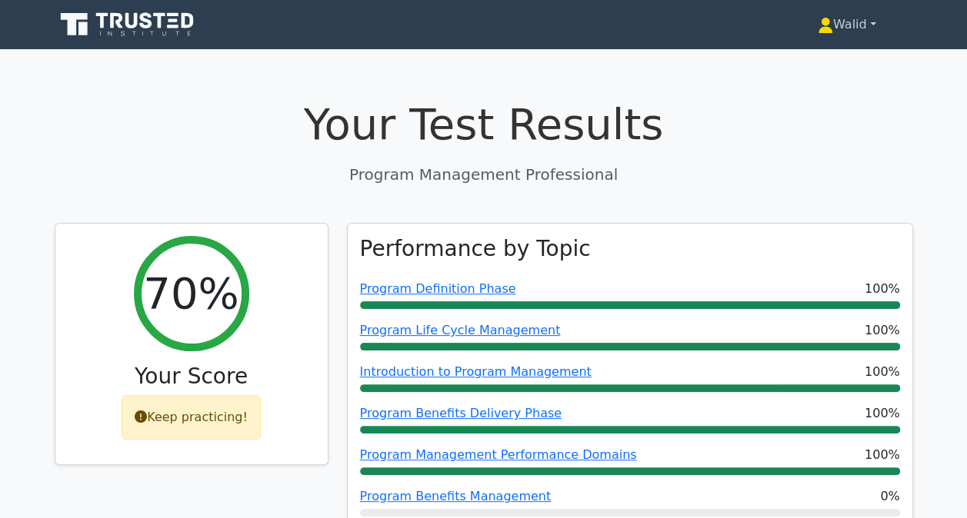
click at [846, 23] on link "Walid" at bounding box center [847, 24] width 132 height 31
click at [811, 63] on link "Profile" at bounding box center [842, 60] width 122 height 25
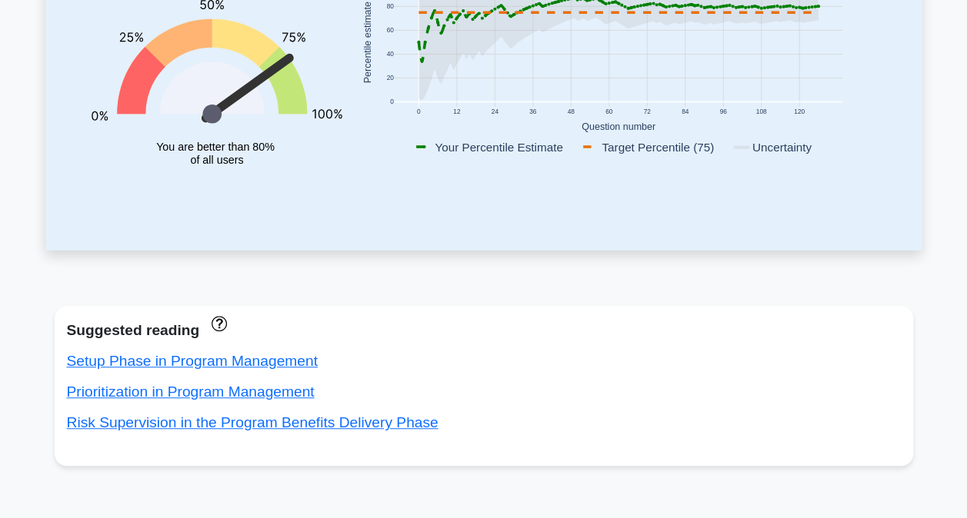
scroll to position [57, 0]
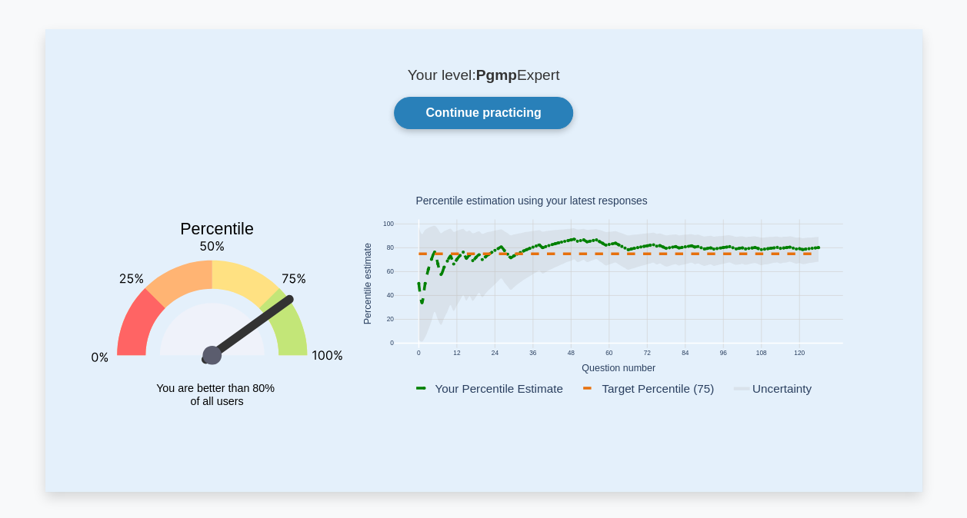
click at [498, 109] on link "Continue practicing" at bounding box center [483, 113] width 178 height 32
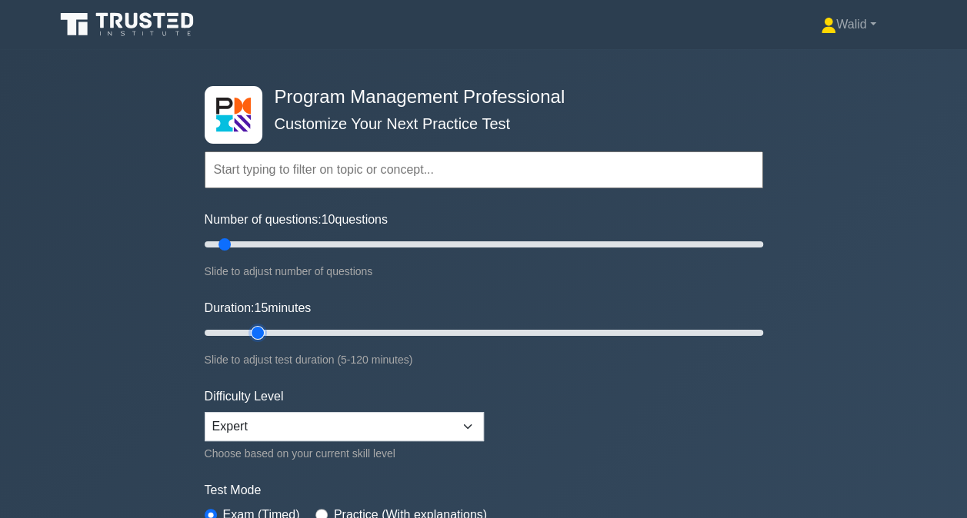
type input "15"
click at [252, 332] on input "Duration: 15 minutes" at bounding box center [484, 333] width 558 height 18
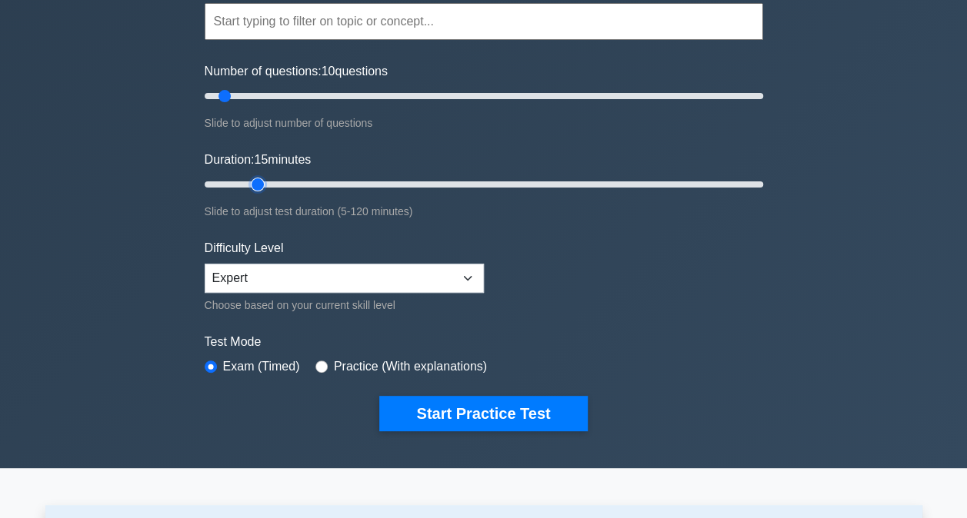
scroll to position [149, 0]
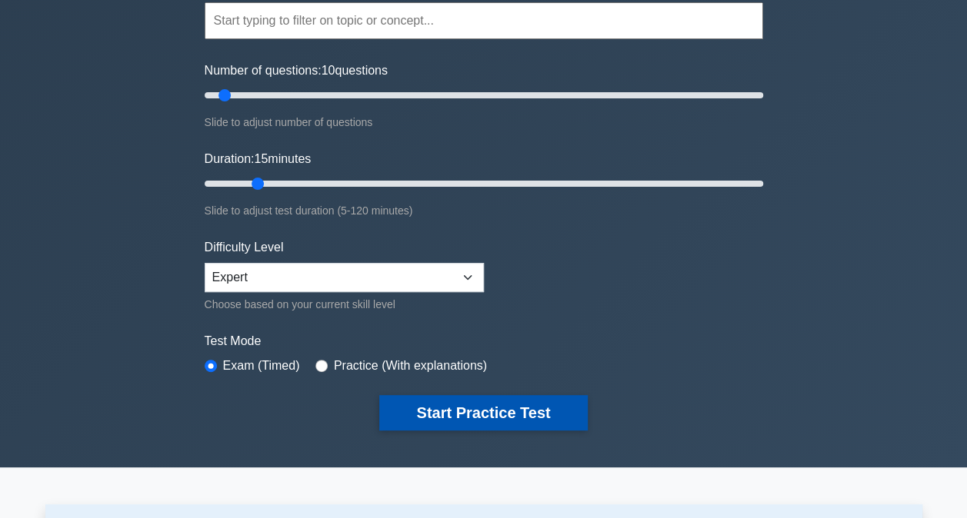
click at [489, 415] on button "Start Practice Test" at bounding box center [483, 412] width 208 height 35
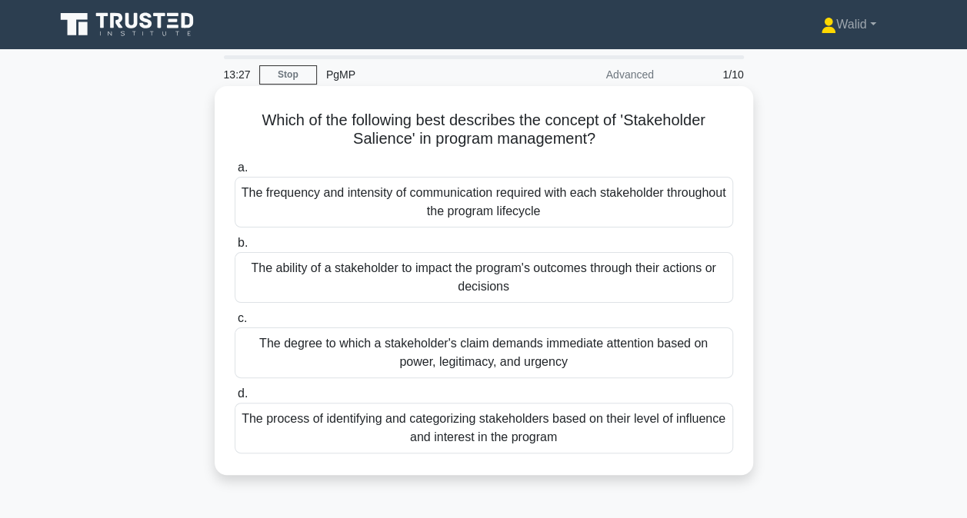
click at [455, 356] on div "The degree to which a stakeholder's claim demands immediate attention based on …" at bounding box center [484, 353] width 498 height 51
click at [235, 324] on input "c. The degree to which a stakeholder's claim demands immediate attention based …" at bounding box center [235, 319] width 0 height 10
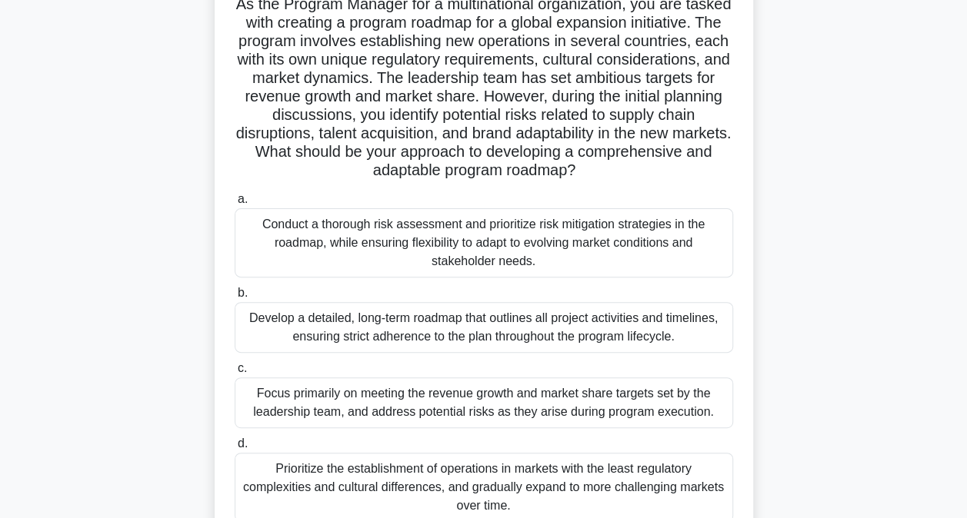
scroll to position [121, 0]
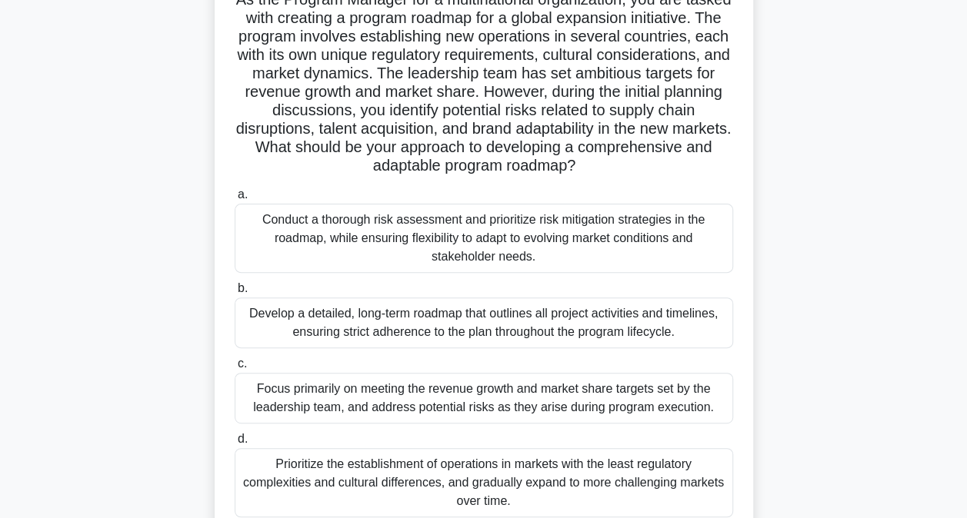
click at [297, 228] on div "Conduct a thorough risk assessment and prioritize risk mitigation strategies in…" at bounding box center [484, 238] width 498 height 69
click at [235, 200] on input "a. Conduct a thorough risk assessment and prioritize risk mitigation strategies…" at bounding box center [235, 195] width 0 height 10
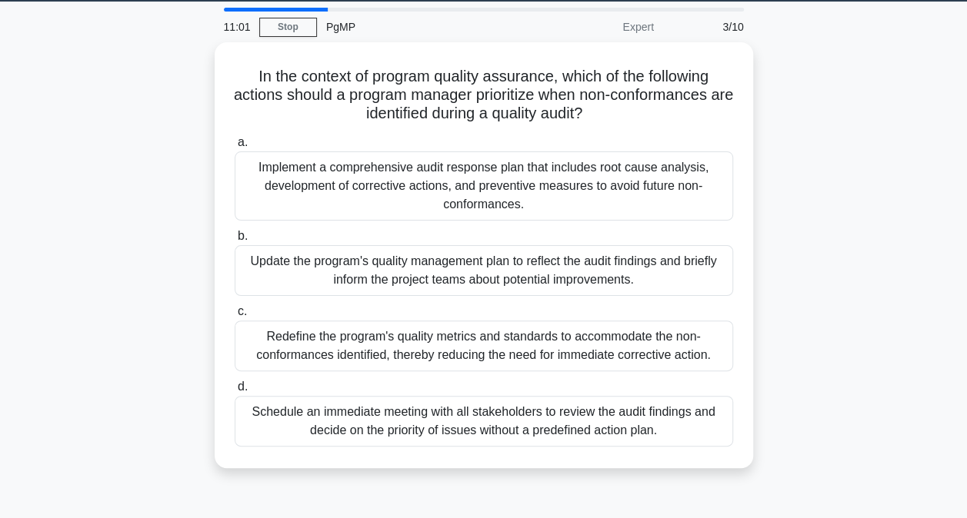
scroll to position [48, 0]
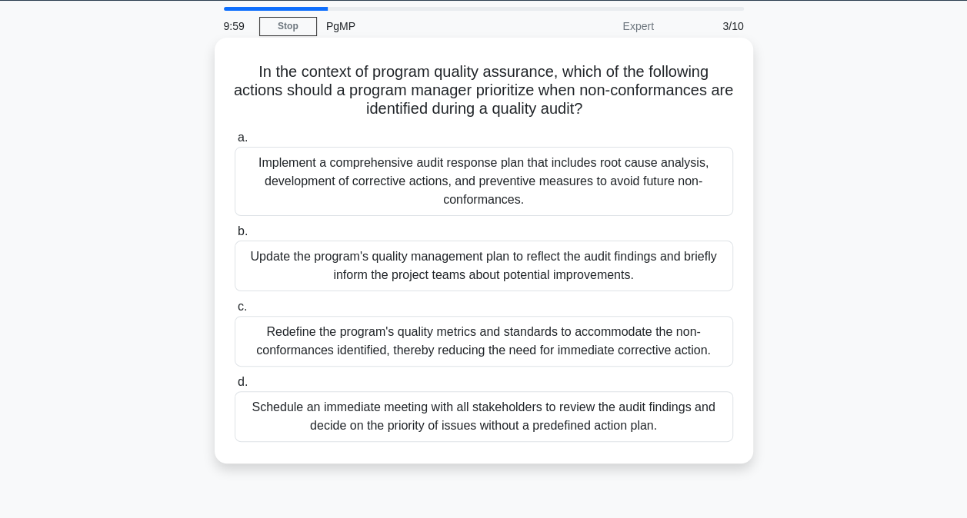
click at [280, 171] on div "Implement a comprehensive audit response plan that includes root cause analysis…" at bounding box center [484, 181] width 498 height 69
click at [235, 143] on input "a. Implement a comprehensive audit response plan that includes root cause analy…" at bounding box center [235, 138] width 0 height 10
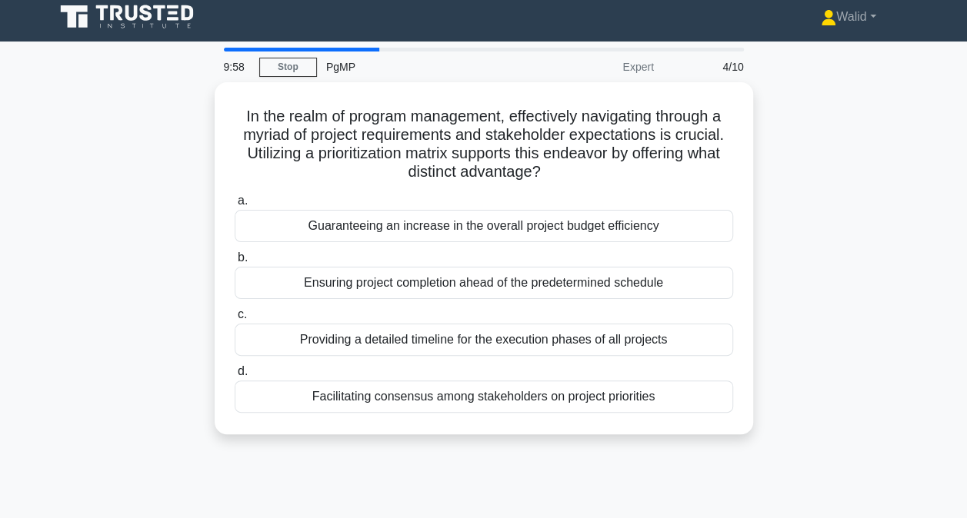
scroll to position [0, 0]
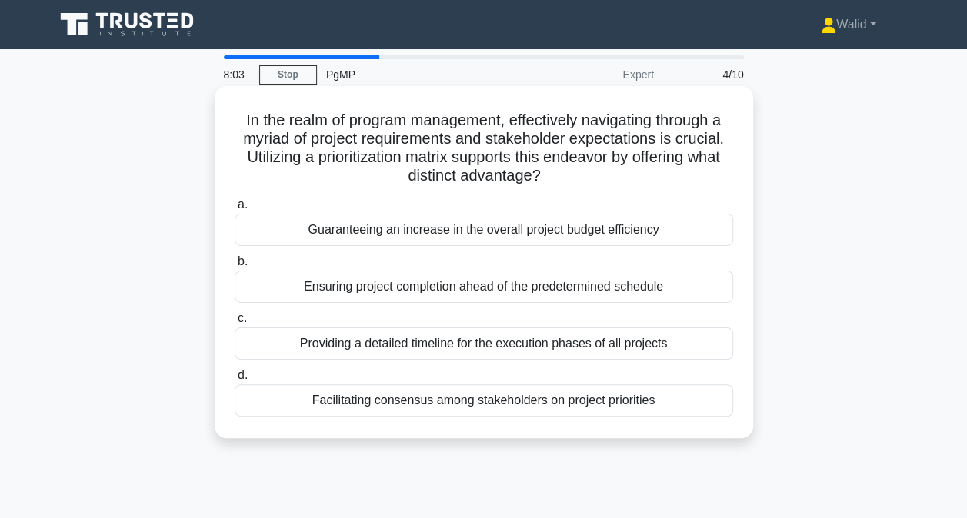
click at [472, 402] on div "Facilitating consensus among stakeholders on project priorities" at bounding box center [484, 401] width 498 height 32
click at [235, 381] on input "d. Facilitating consensus among stakeholders on project priorities" at bounding box center [235, 376] width 0 height 10
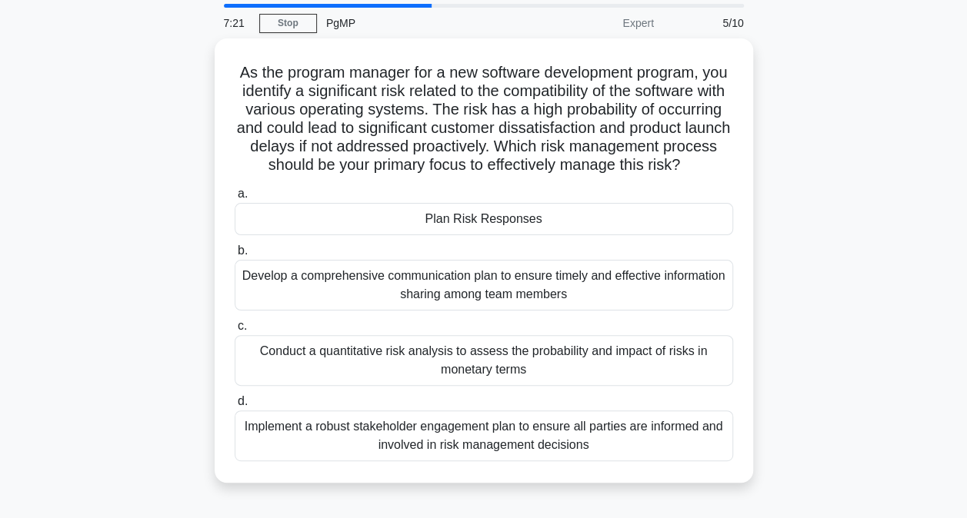
scroll to position [52, 0]
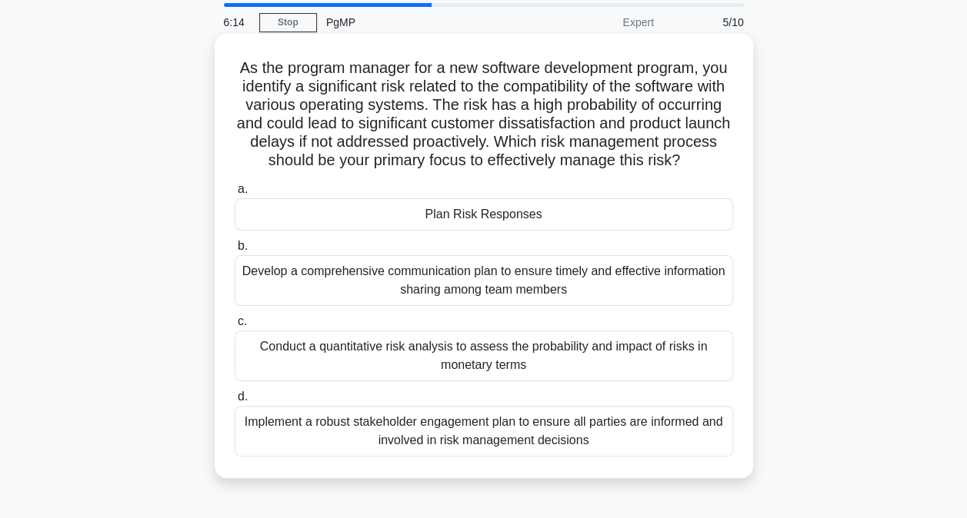
click at [445, 231] on div "Plan Risk Responses" at bounding box center [484, 214] width 498 height 32
click at [235, 195] on input "a. Plan Risk Responses" at bounding box center [235, 190] width 0 height 10
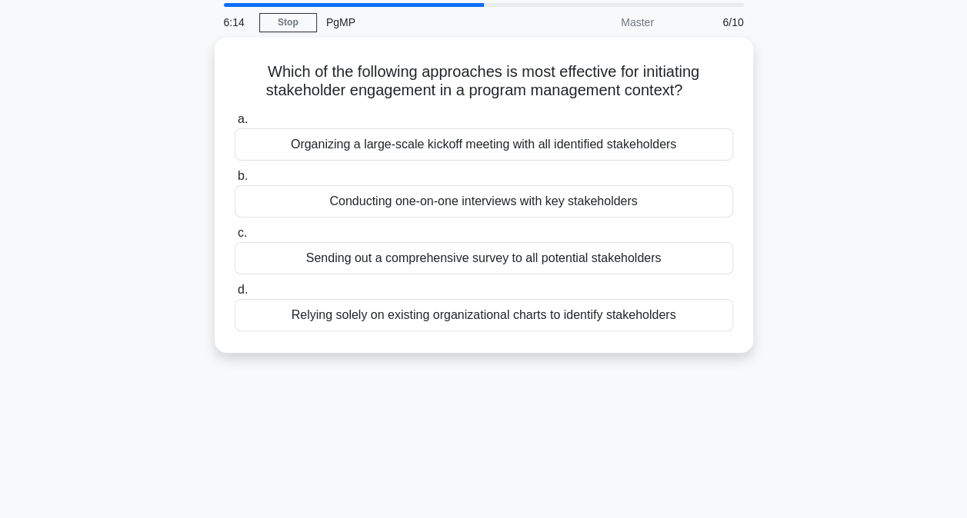
scroll to position [0, 0]
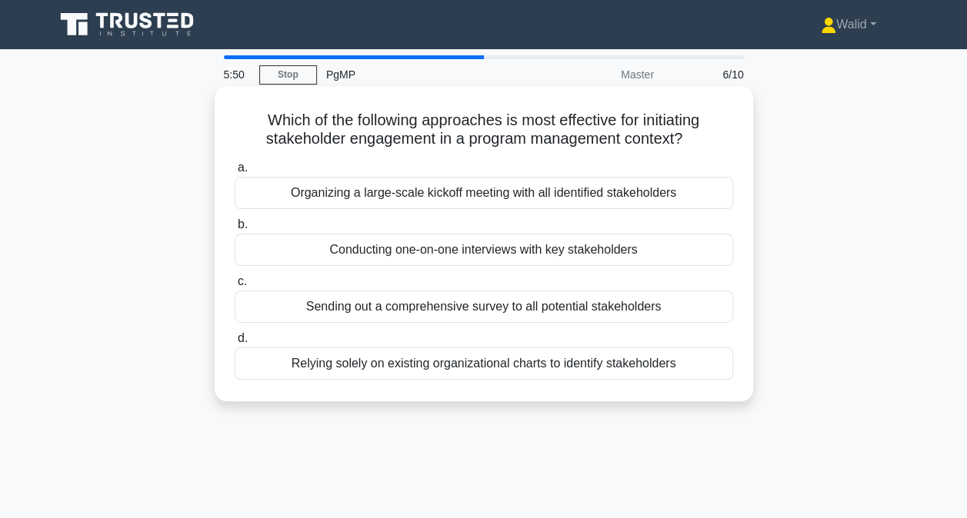
click at [329, 312] on div "Sending out a comprehensive survey to all potential stakeholders" at bounding box center [484, 307] width 498 height 32
click at [235, 287] on input "c. Sending out a comprehensive survey to all potential stakeholders" at bounding box center [235, 282] width 0 height 10
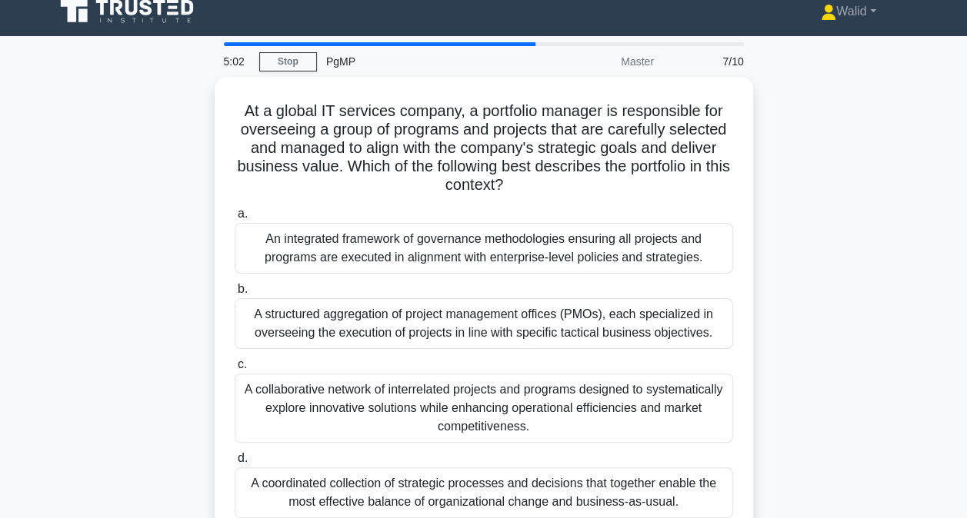
scroll to position [55, 0]
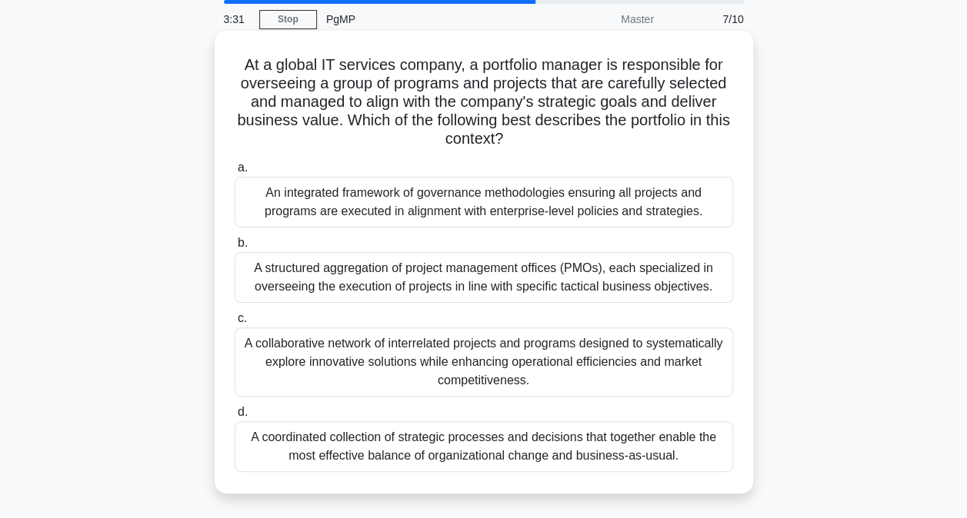
click at [341, 449] on div "A coordinated collection of strategic processes and decisions that together ena…" at bounding box center [484, 446] width 498 height 51
click at [235, 418] on input "d. A coordinated collection of strategic processes and decisions that together …" at bounding box center [235, 413] width 0 height 10
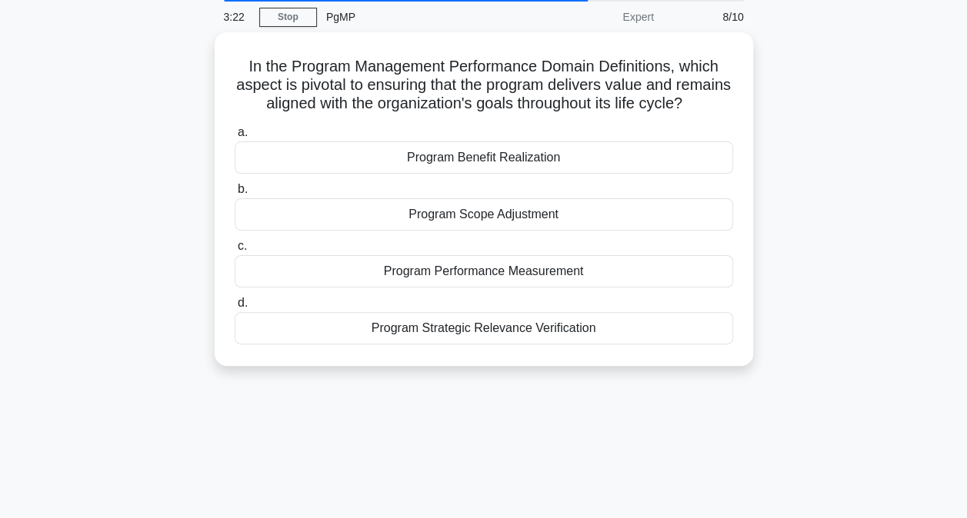
scroll to position [58, 0]
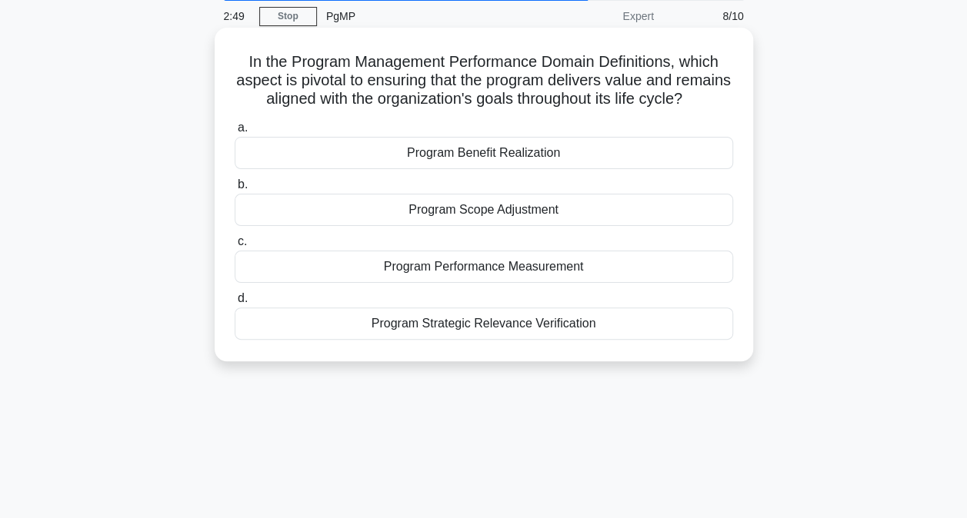
click at [408, 169] on div "Program Benefit Realization" at bounding box center [484, 153] width 498 height 32
click at [235, 133] on input "a. Program Benefit Realization" at bounding box center [235, 128] width 0 height 10
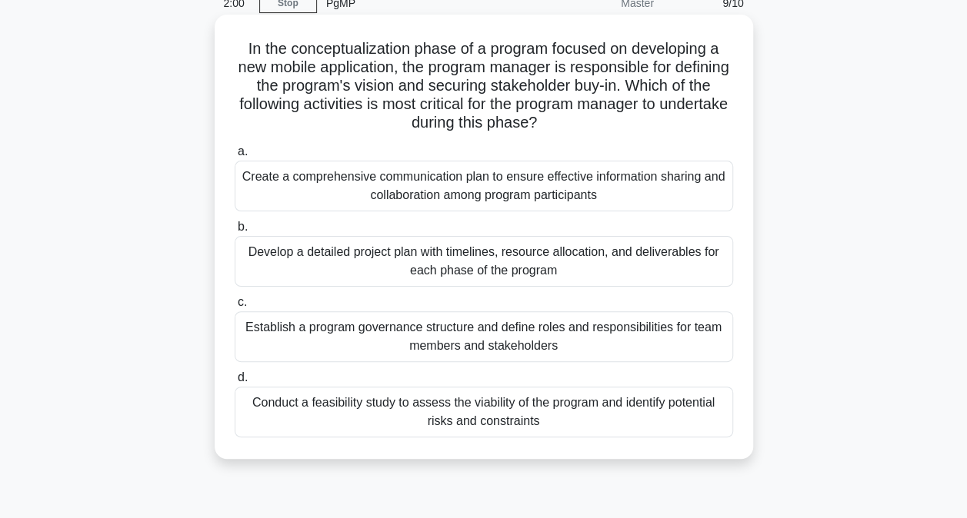
scroll to position [73, 0]
click at [408, 418] on div "Conduct a feasibility study to assess the viability of the program and identify…" at bounding box center [484, 410] width 498 height 51
click at [235, 381] on input "d. Conduct a feasibility study to assess the viability of the program and ident…" at bounding box center [235, 376] width 0 height 10
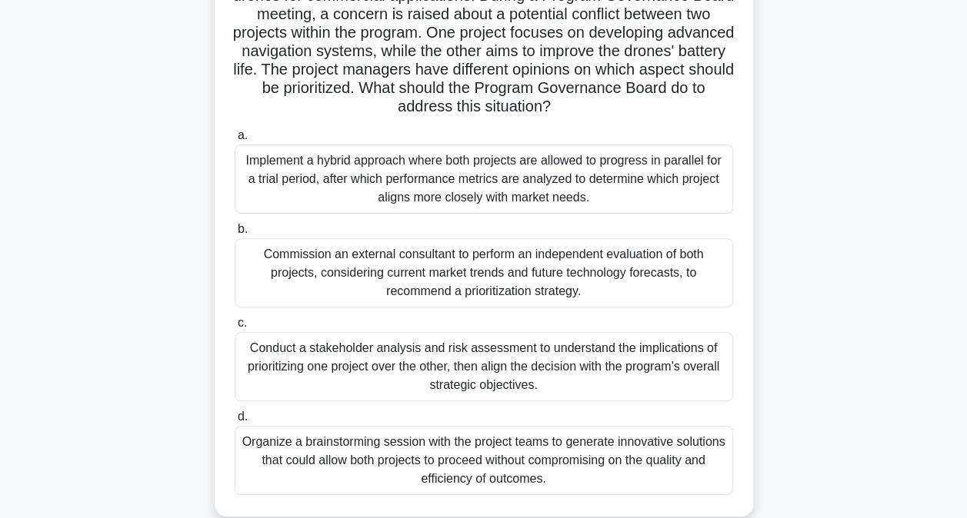
scroll to position [155, 0]
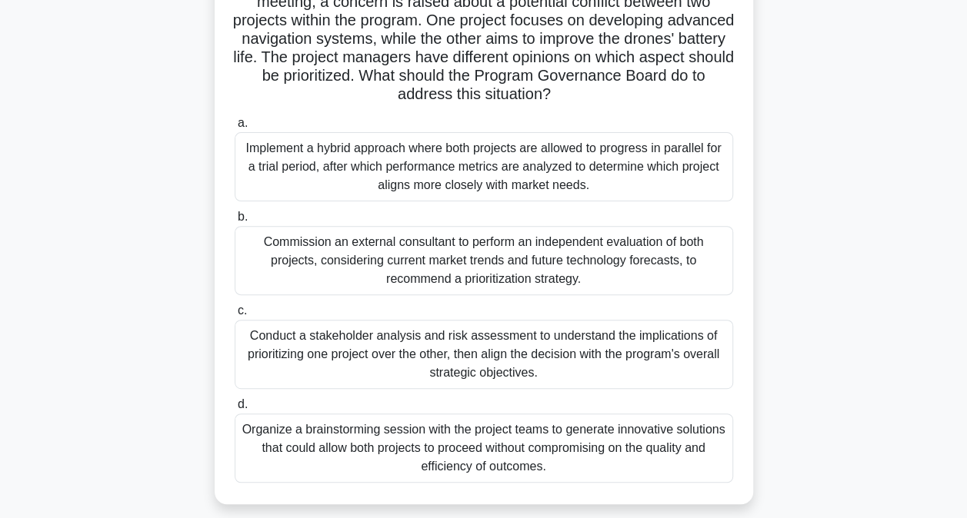
click at [311, 345] on div "Conduct a stakeholder analysis and risk assessment to understand the implicatio…" at bounding box center [484, 354] width 498 height 69
click at [235, 316] on input "c. Conduct a stakeholder analysis and risk assessment to understand the implica…" at bounding box center [235, 311] width 0 height 10
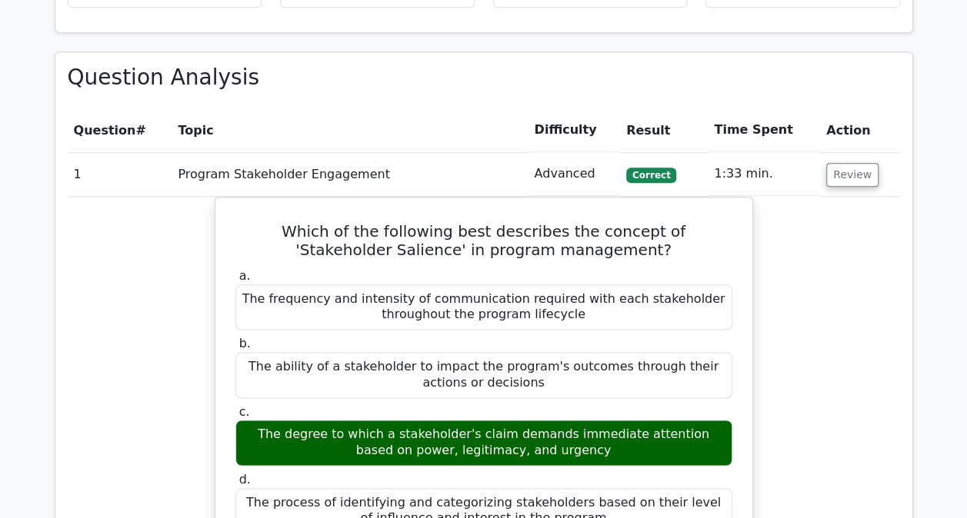
scroll to position [798, 0]
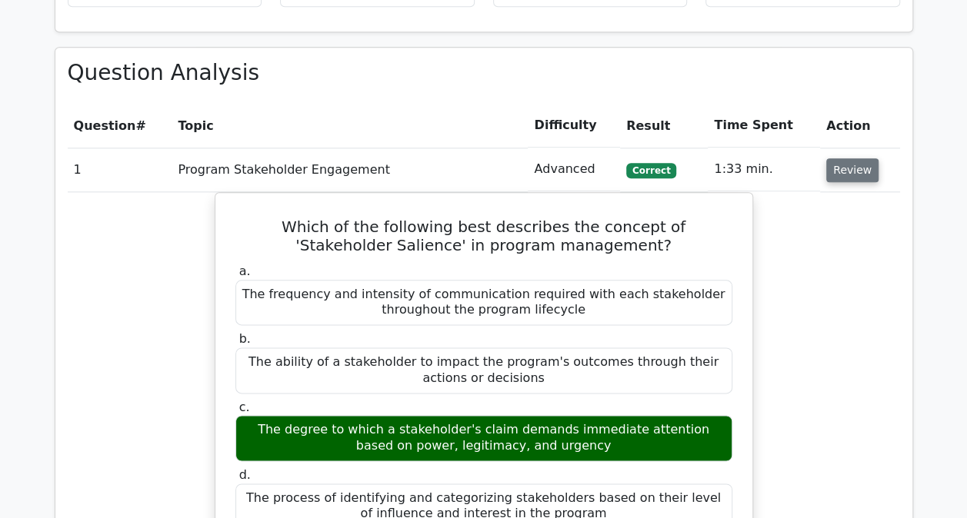
click at [846, 177] on button "Review" at bounding box center [852, 170] width 52 height 24
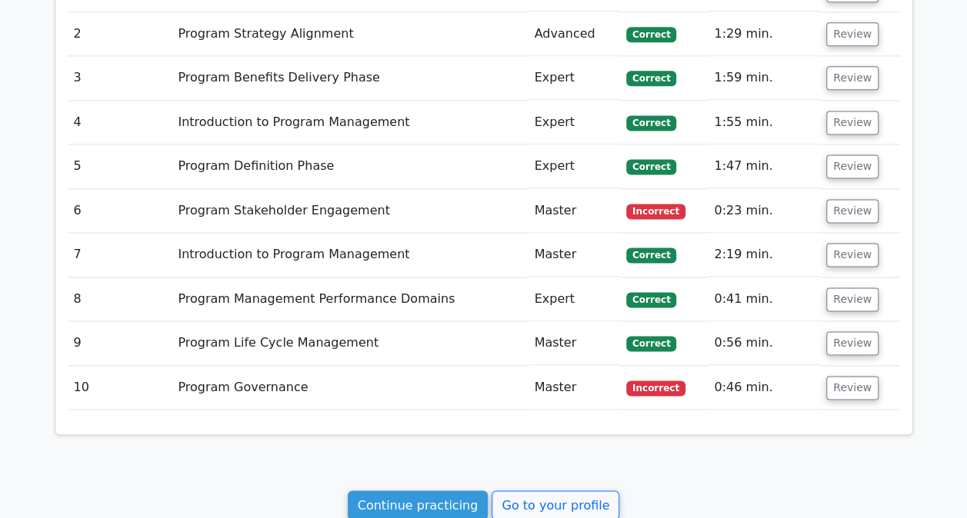
scroll to position [994, 0]
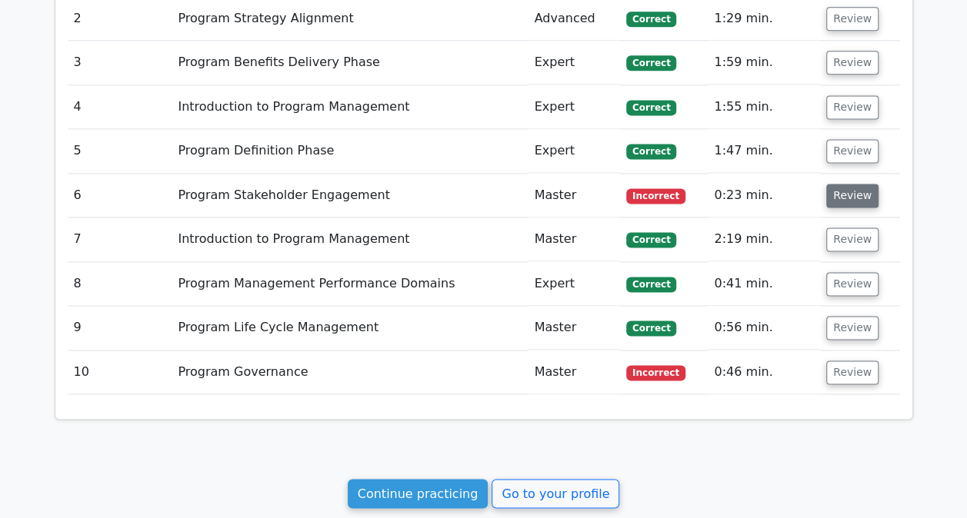
click at [843, 195] on button "Review" at bounding box center [852, 196] width 52 height 24
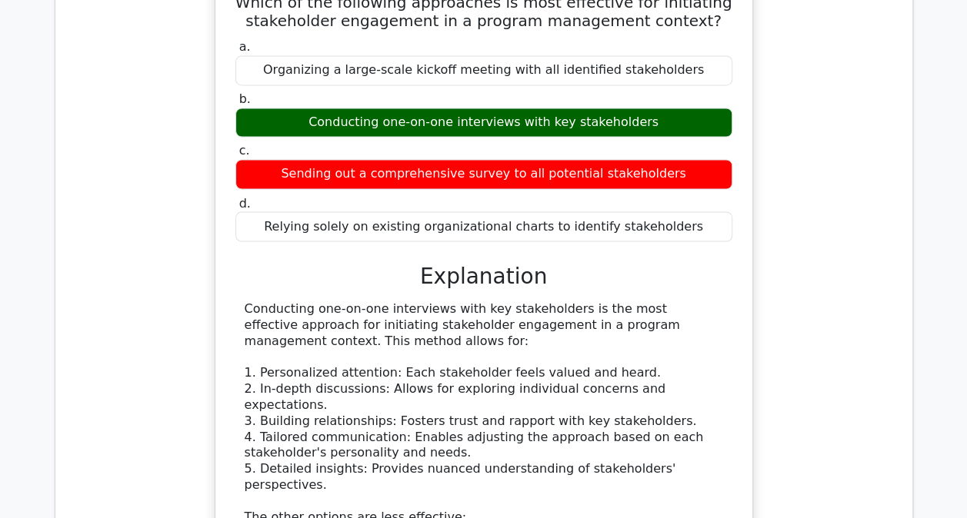
scroll to position [1248, 0]
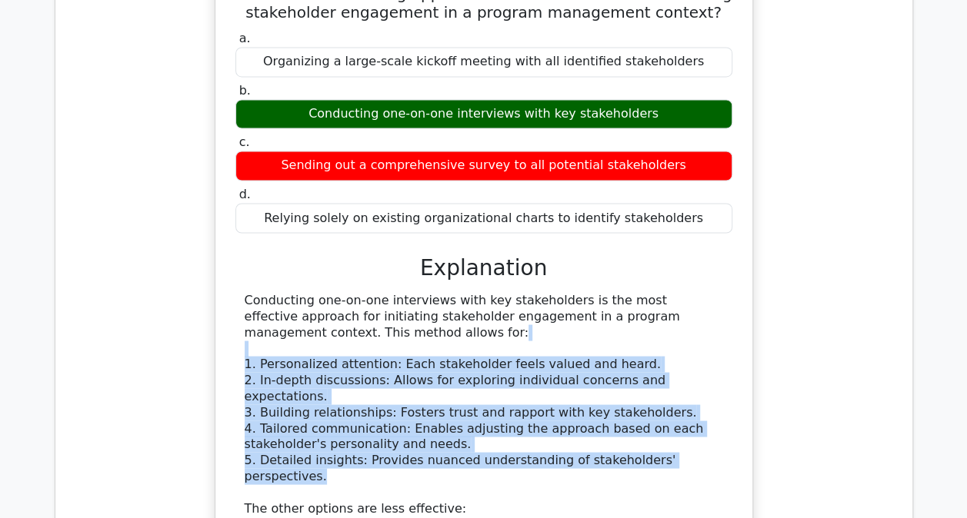
drag, startPoint x: 701, startPoint y: 440, endPoint x: 468, endPoint y: 348, distance: 251.4
click at [468, 348] on div "Conducting one-on-one interviews with key stakeholders is the most effective ap…" at bounding box center [484, 484] width 478 height 384
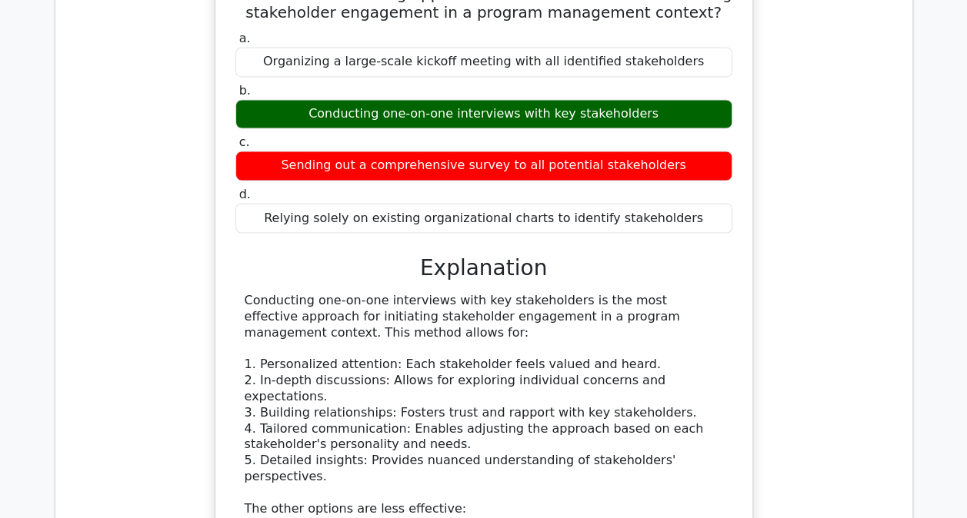
drag, startPoint x: 468, startPoint y: 348, endPoint x: 451, endPoint y: 336, distance: 20.5
click at [451, 336] on div "Conducting one-on-one interviews with key stakeholders is the most effective ap…" at bounding box center [484, 484] width 478 height 384
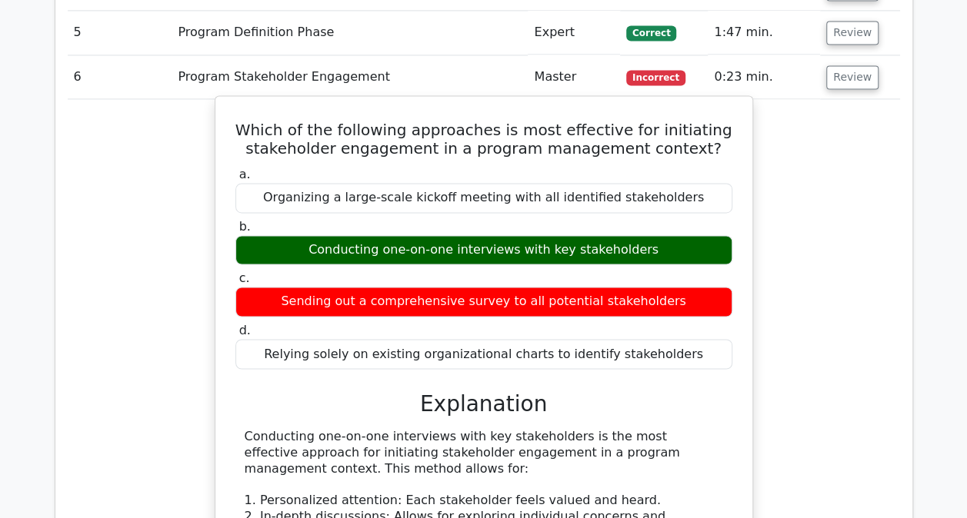
scroll to position [1110, 0]
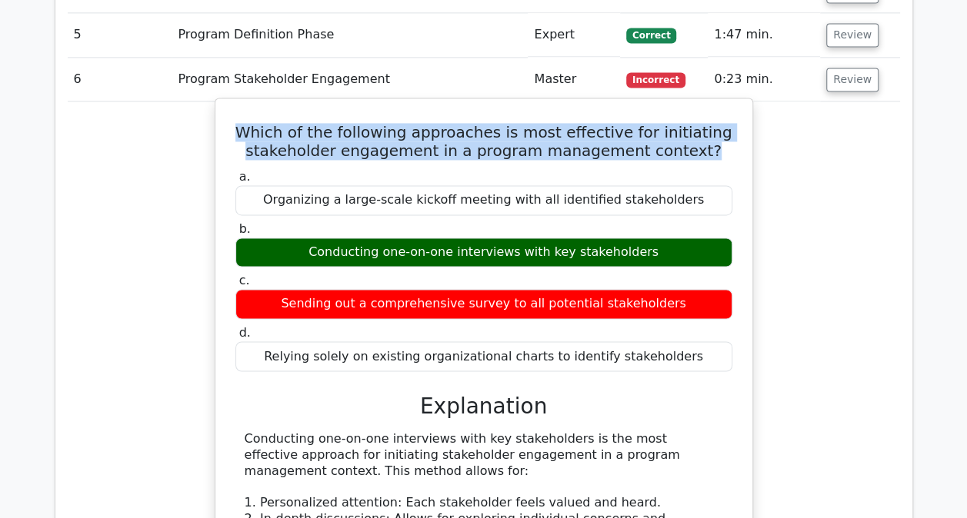
drag, startPoint x: 255, startPoint y: 122, endPoint x: 696, endPoint y: 155, distance: 442.8
click at [696, 155] on h5 "Which of the following approaches is most effective for initiating stakeholder …" at bounding box center [484, 141] width 500 height 37
drag, startPoint x: 696, startPoint y: 155, endPoint x: 598, endPoint y: 139, distance: 99.0
copy h5 "Which of the following approaches is most effective for initiating stakeholder …"
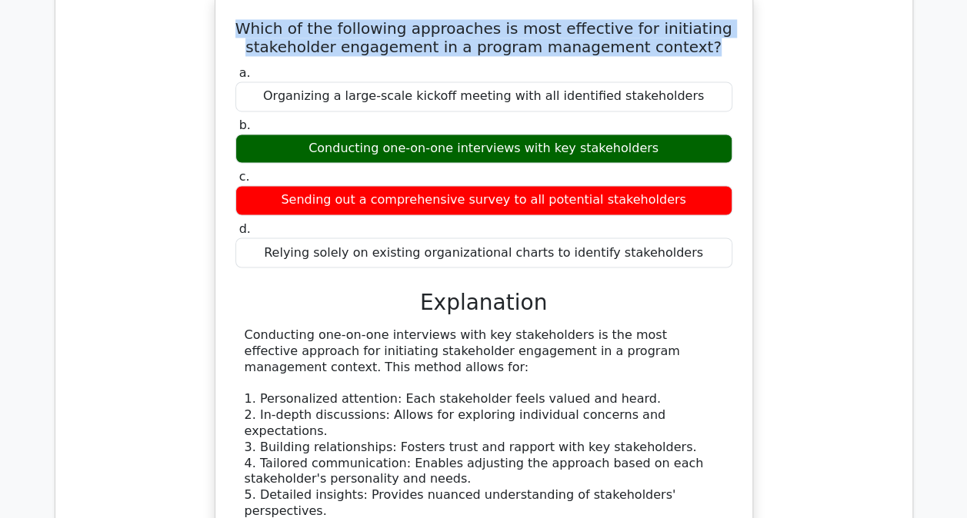
scroll to position [1214, 0]
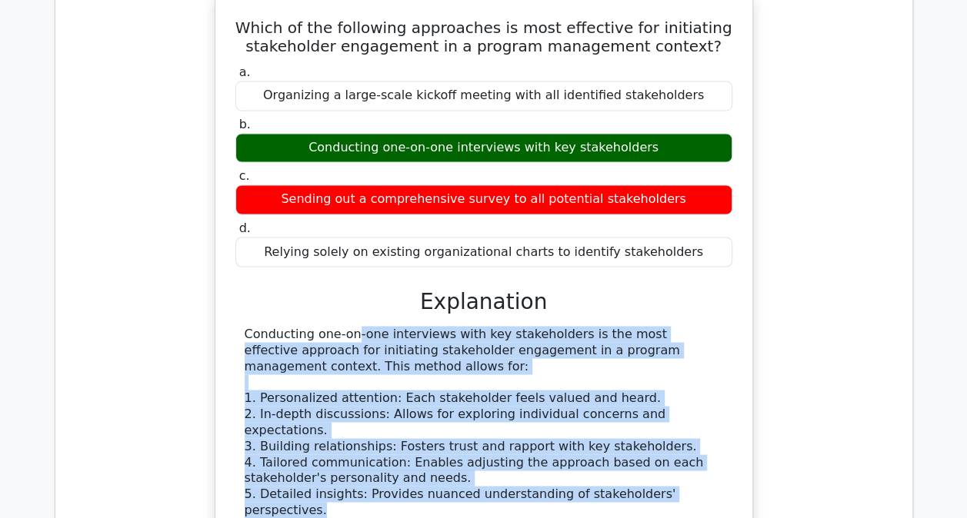
drag, startPoint x: 701, startPoint y: 473, endPoint x: 238, endPoint y: 327, distance: 484.8
click at [238, 327] on div "Conducting one-on-one interviews with key stakeholders is the most effective ap…" at bounding box center [483, 518] width 497 height 384
drag, startPoint x: 238, startPoint y: 327, endPoint x: 255, endPoint y: 329, distance: 16.3
copy div "Conducting one-on-one interviews with key stakeholders is the most effective ap…"
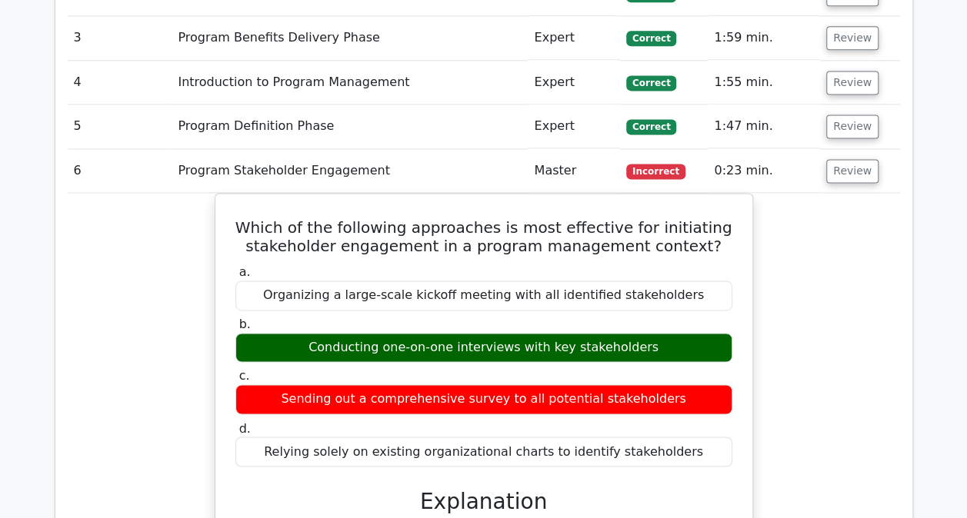
scroll to position [1012, 0]
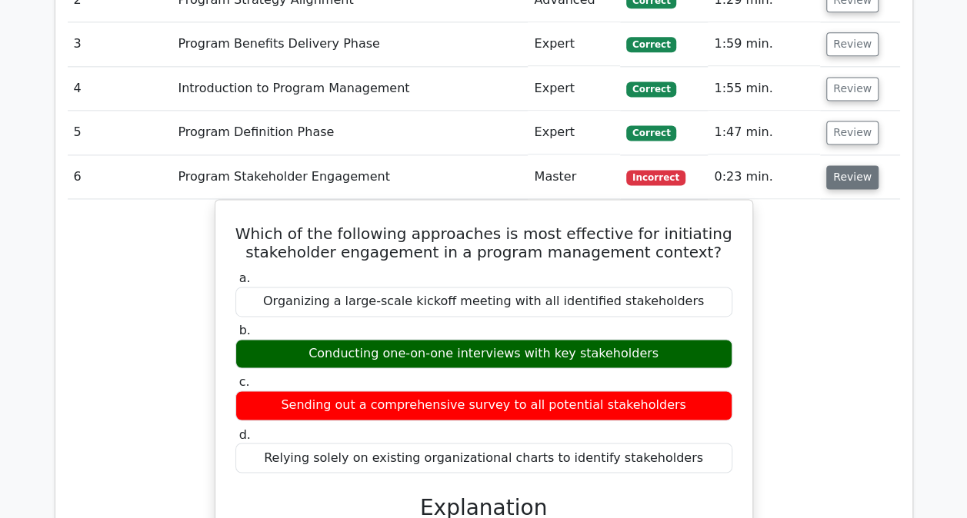
click at [846, 178] on button "Review" at bounding box center [852, 177] width 52 height 24
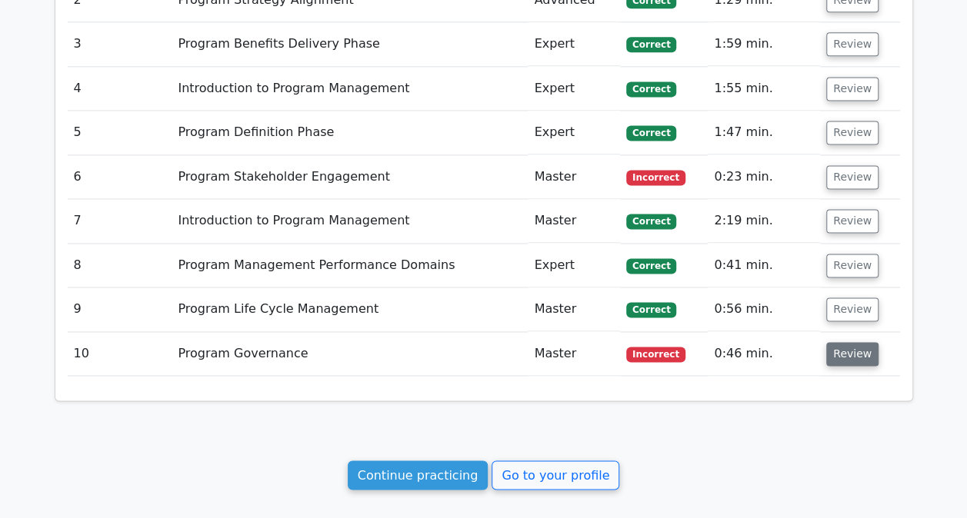
click at [851, 348] on button "Review" at bounding box center [852, 354] width 52 height 24
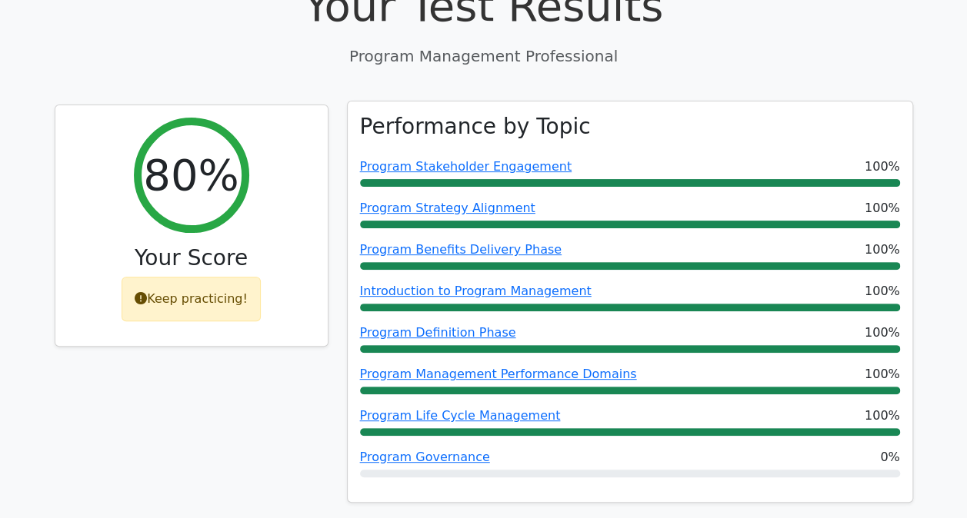
scroll to position [0, 0]
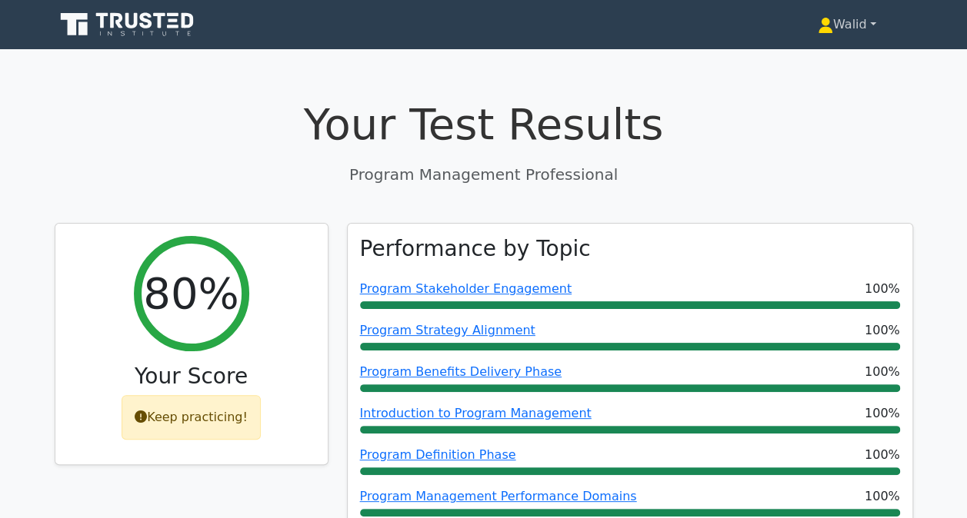
click at [841, 29] on link "Walid" at bounding box center [847, 24] width 132 height 31
click at [803, 51] on link "Profile" at bounding box center [842, 60] width 122 height 25
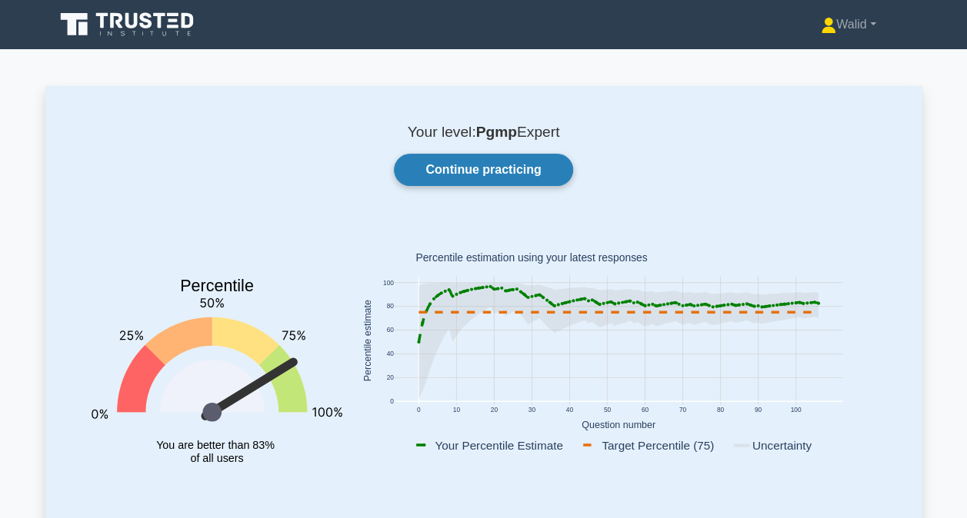
click at [491, 175] on link "Continue practicing" at bounding box center [483, 170] width 178 height 32
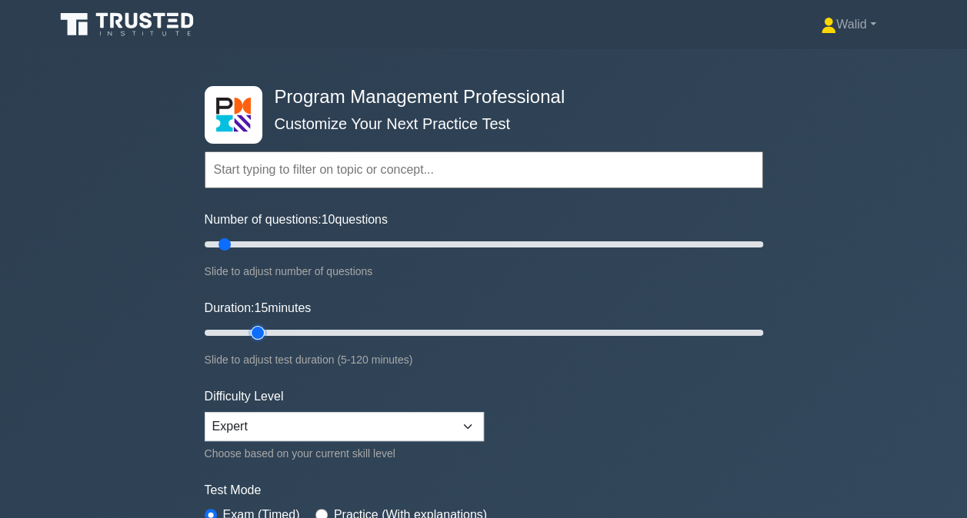
type input "15"
click at [254, 327] on input "Duration: 15 minutes" at bounding box center [484, 333] width 558 height 18
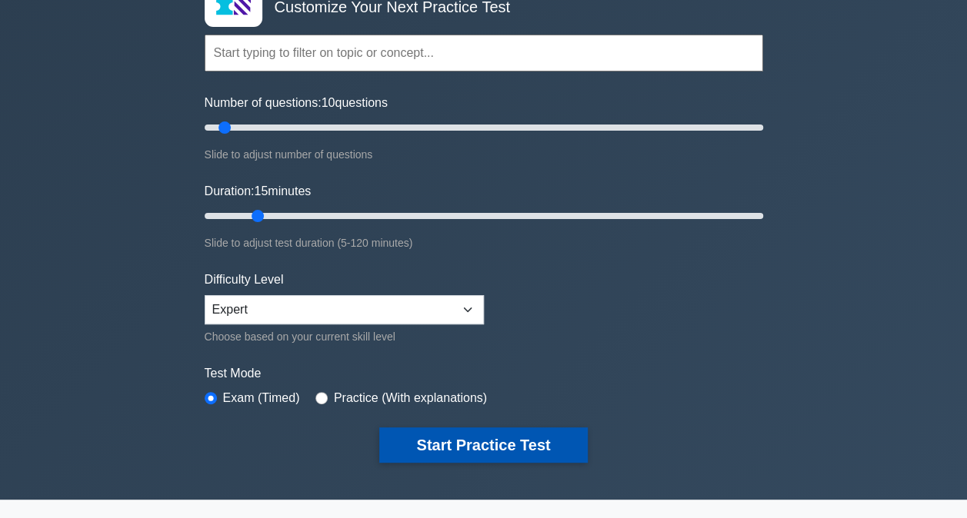
click at [483, 452] on button "Start Practice Test" at bounding box center [483, 445] width 208 height 35
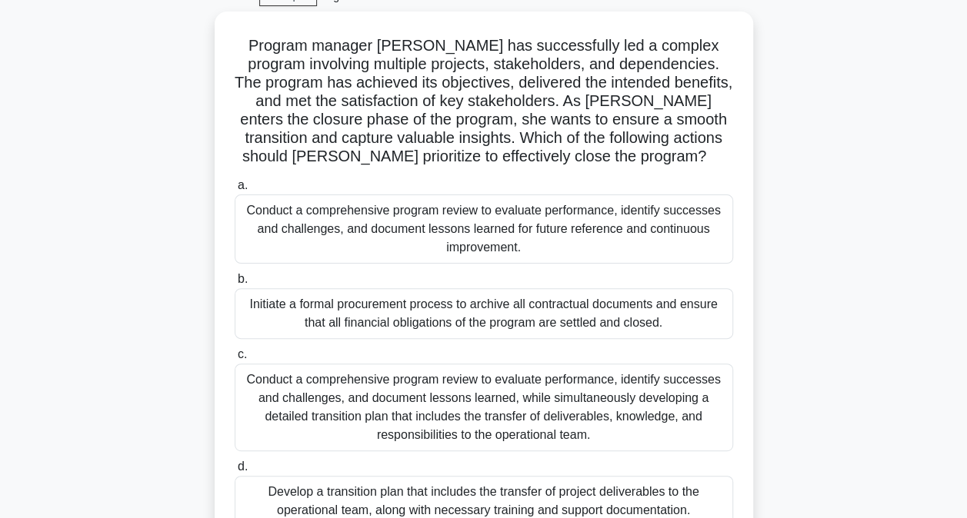
scroll to position [75, 0]
click at [363, 223] on div "Conduct a comprehensive program review to evaluate performance, identify succes…" at bounding box center [484, 228] width 498 height 69
click at [235, 190] on input "a. Conduct a comprehensive program review to evaluate performance, identify suc…" at bounding box center [235, 185] width 0 height 10
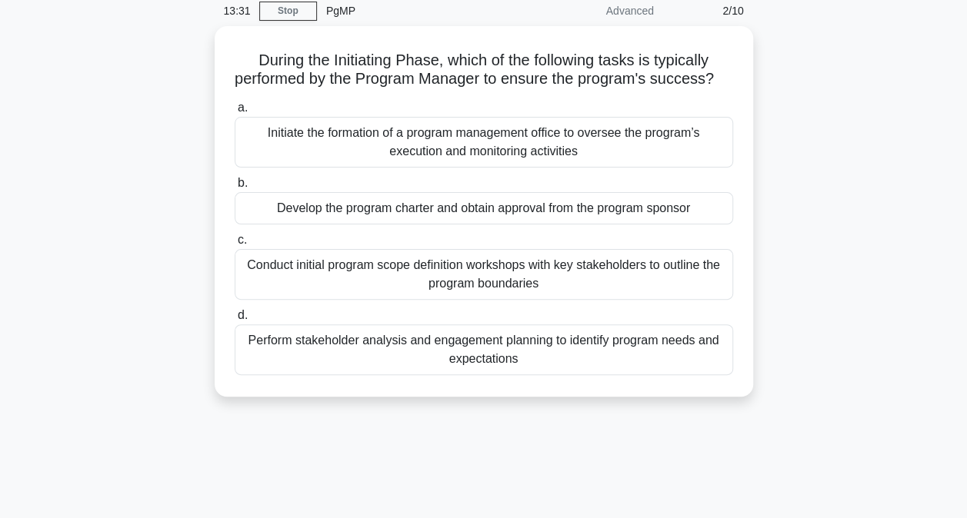
scroll to position [65, 0]
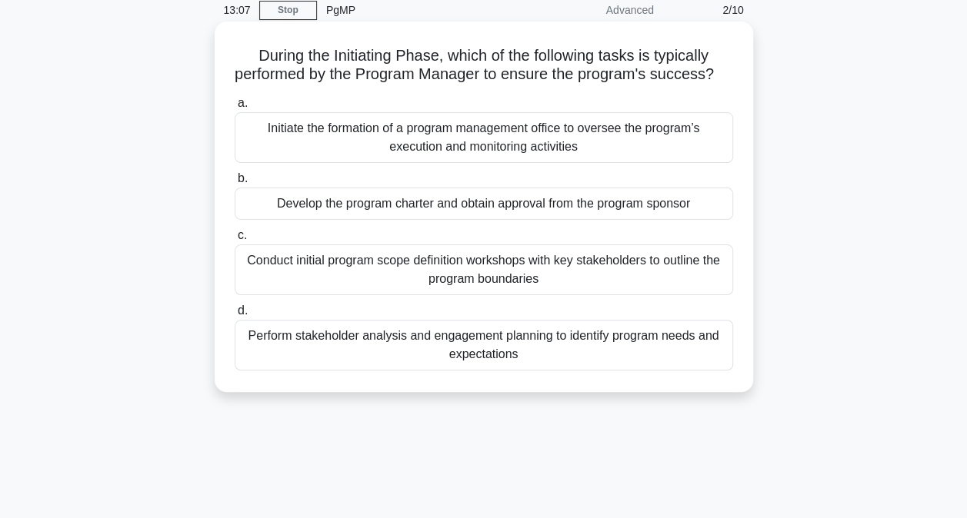
click at [432, 220] on div "Develop the program charter and obtain approval from the program sponsor" at bounding box center [484, 204] width 498 height 32
click at [235, 184] on input "b. Develop the program charter and obtain approval from the program sponsor" at bounding box center [235, 179] width 0 height 10
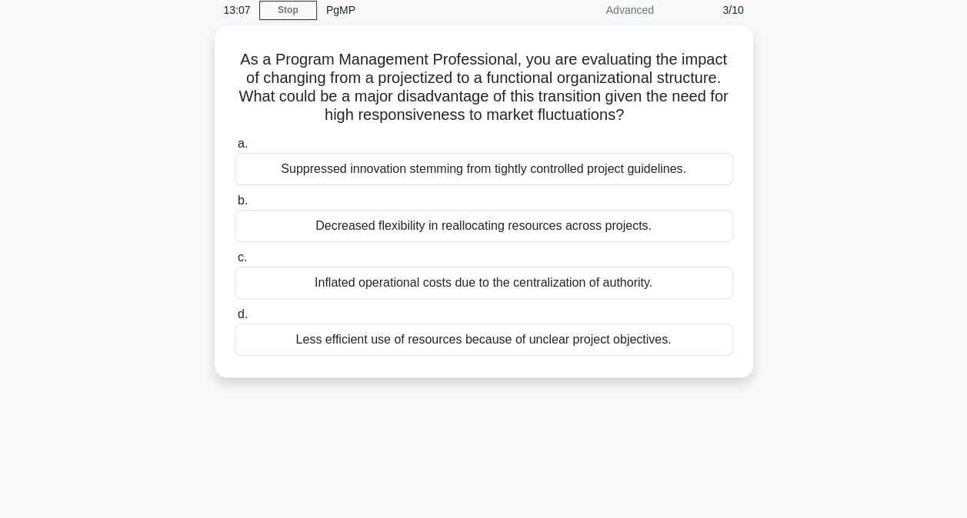
scroll to position [0, 0]
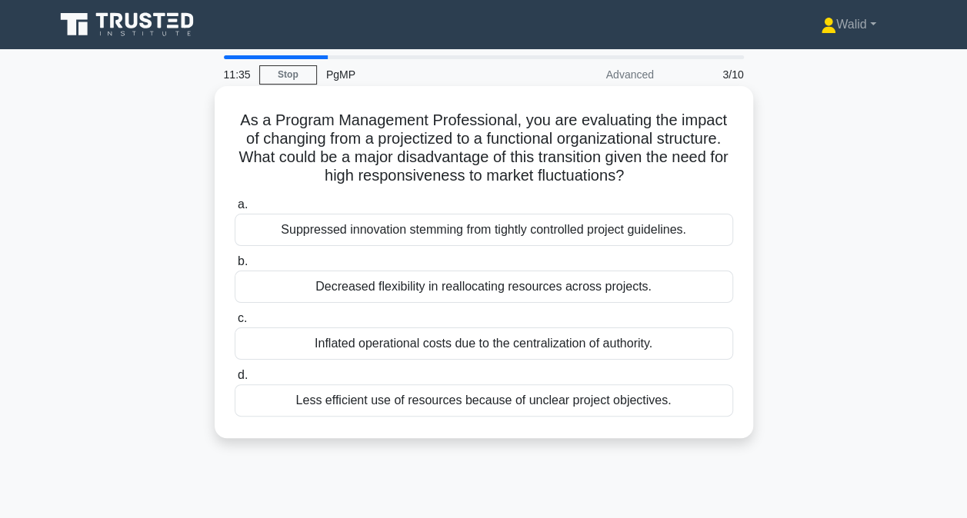
click at [391, 287] on div "Decreased flexibility in reallocating resources across projects." at bounding box center [484, 287] width 498 height 32
click at [235, 267] on input "b. Decreased flexibility in reallocating resources across projects." at bounding box center [235, 262] width 0 height 10
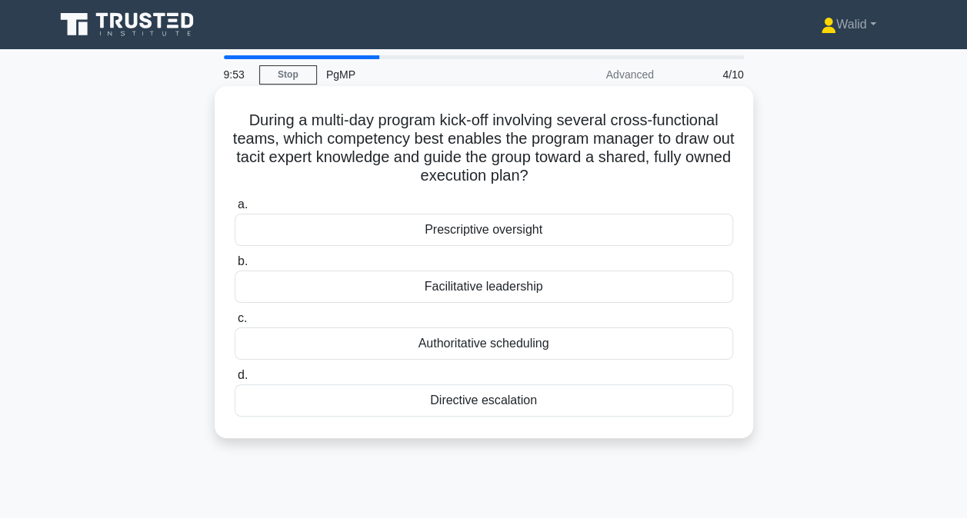
click at [471, 286] on div "Facilitative leadership" at bounding box center [484, 287] width 498 height 32
click at [235, 267] on input "b. Facilitative leadership" at bounding box center [235, 262] width 0 height 10
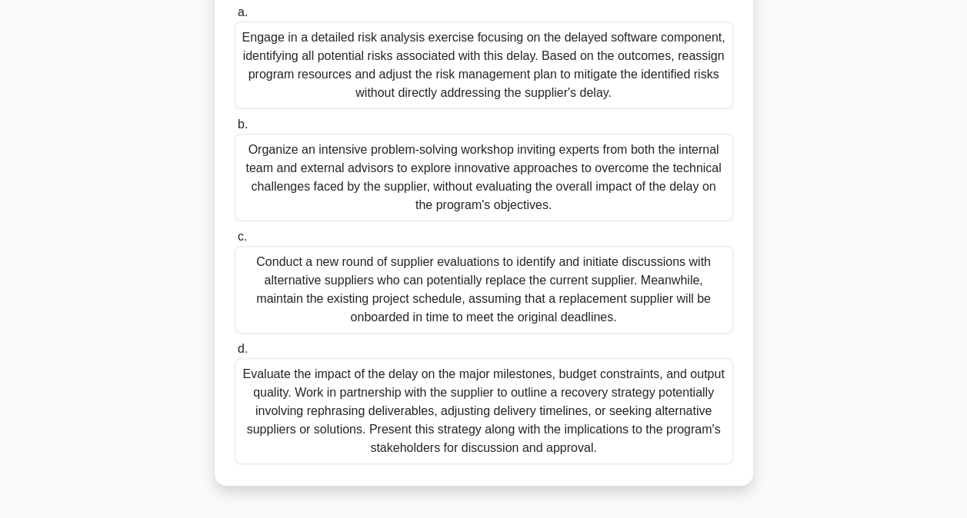
scroll to position [252, 0]
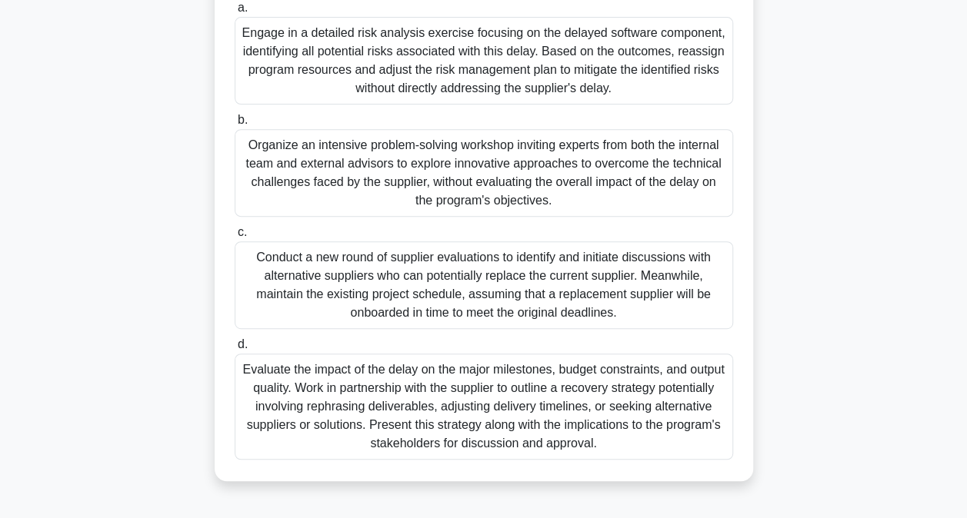
click at [302, 385] on div "Evaluate the impact of the delay on the major milestones, budget constraints, a…" at bounding box center [484, 407] width 498 height 106
click at [235, 350] on input "d. Evaluate the impact of the delay on the major milestones, budget constraints…" at bounding box center [235, 345] width 0 height 10
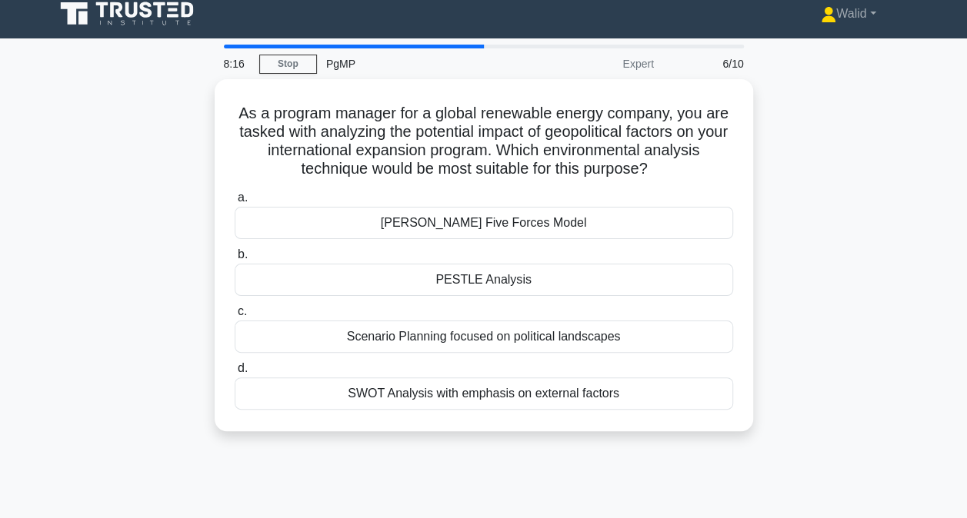
scroll to position [0, 0]
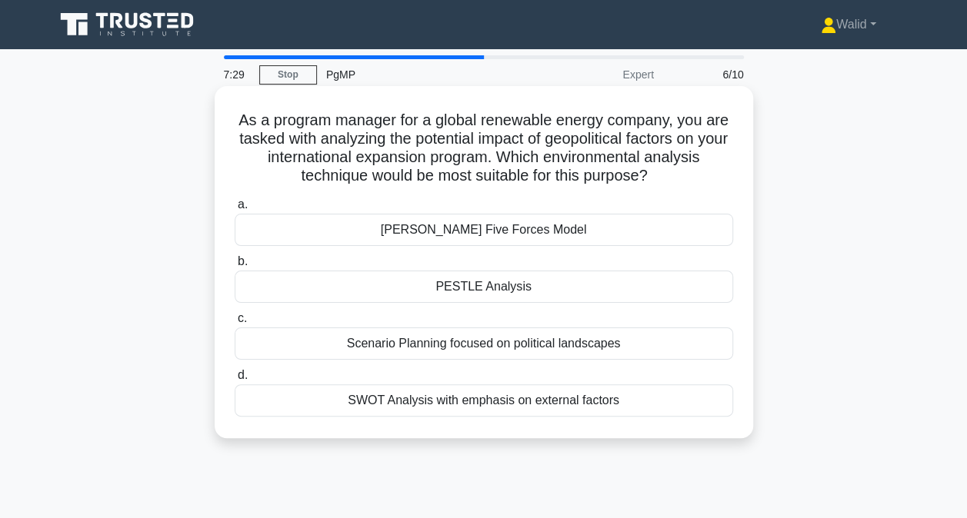
click at [460, 288] on div "PESTLE Analysis" at bounding box center [484, 287] width 498 height 32
click at [235, 267] on input "b. PESTLE Analysis" at bounding box center [235, 262] width 0 height 10
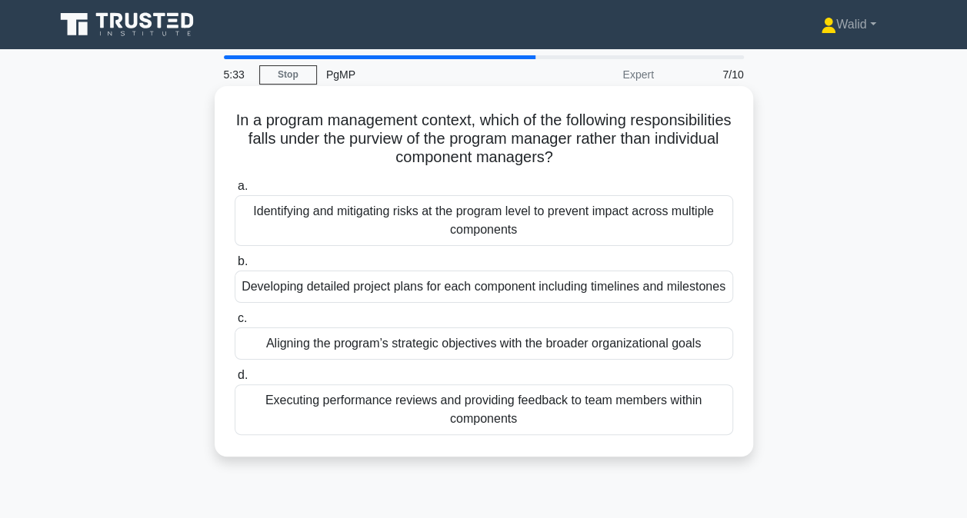
click at [272, 214] on div "Identifying and mitigating risks at the program level to prevent impact across …" at bounding box center [484, 220] width 498 height 51
click at [235, 192] on input "a. Identifying and mitigating risks at the program level to prevent impact acro…" at bounding box center [235, 187] width 0 height 10
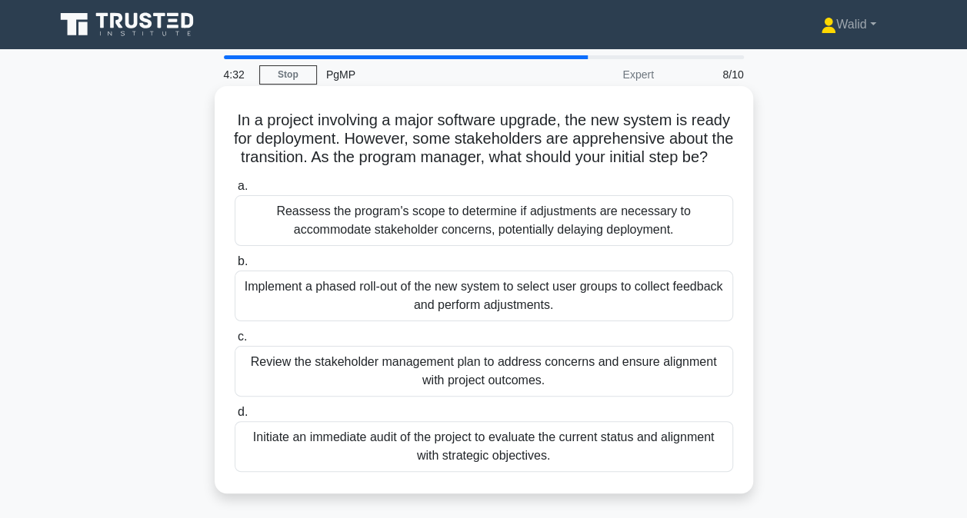
click at [289, 386] on div "Review the stakeholder management plan to address concerns and ensure alignment…" at bounding box center [484, 371] width 498 height 51
click at [235, 342] on input "c. Review the stakeholder management plan to address concerns and ensure alignm…" at bounding box center [235, 337] width 0 height 10
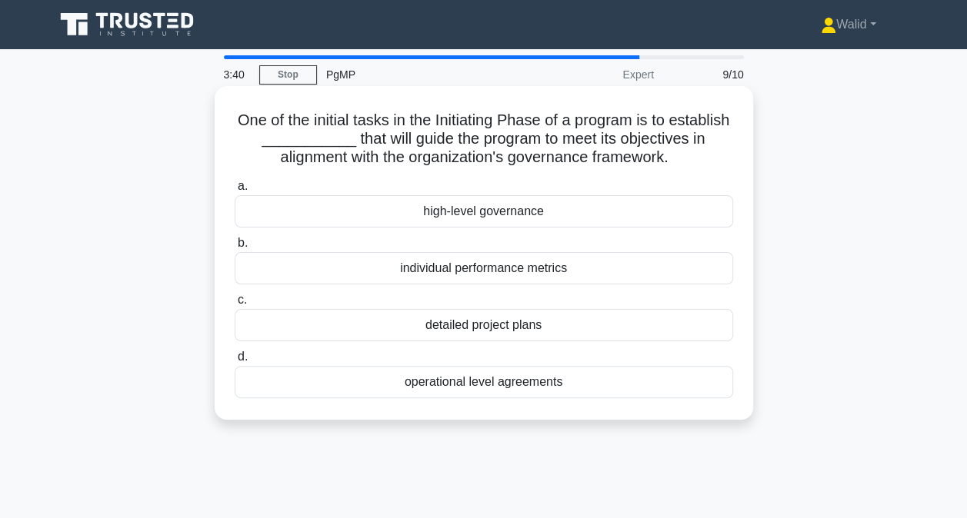
click at [421, 208] on div "high-level governance" at bounding box center [484, 211] width 498 height 32
click at [235, 192] on input "a. high-level governance" at bounding box center [235, 187] width 0 height 10
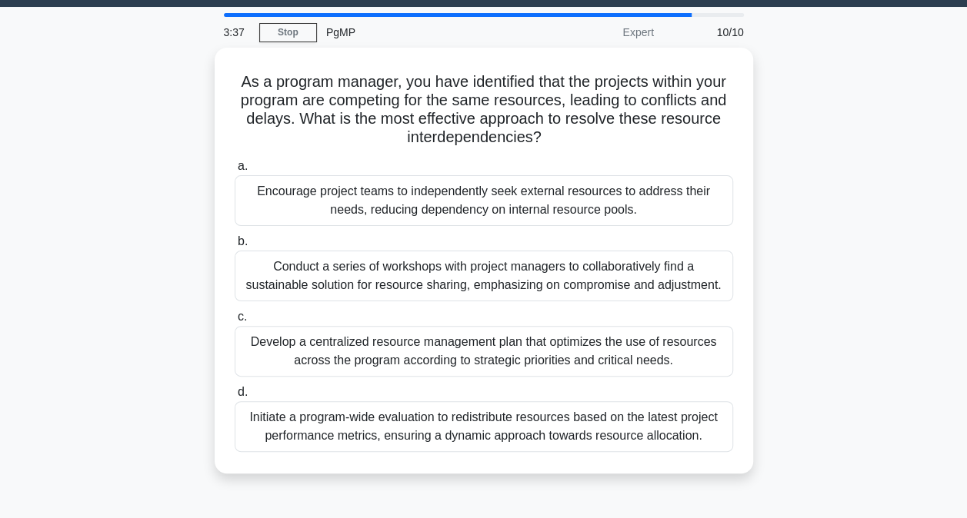
scroll to position [38, 0]
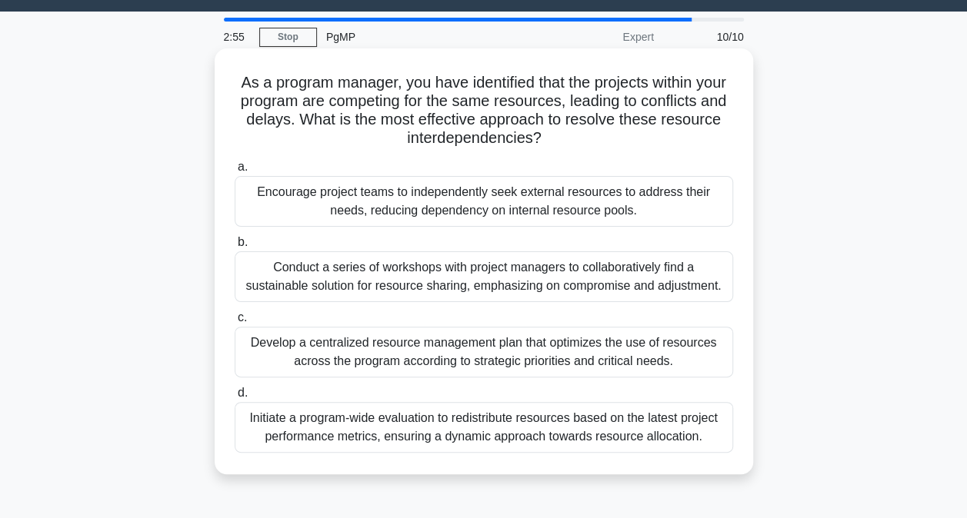
click at [323, 278] on div "Conduct a series of workshops with project managers to collaboratively find a s…" at bounding box center [484, 277] width 498 height 51
click at [235, 248] on input "b. Conduct a series of workshops with project managers to collaboratively find …" at bounding box center [235, 243] width 0 height 10
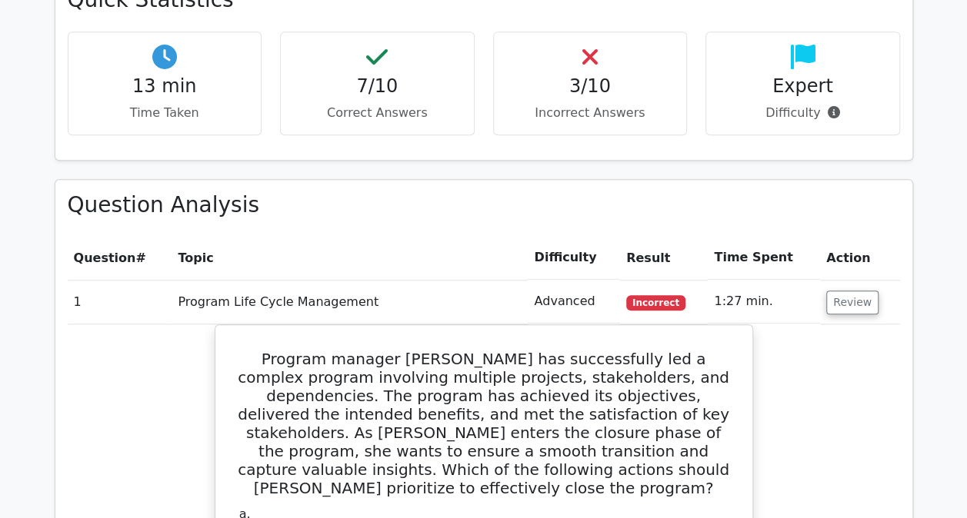
scroll to position [630, 0]
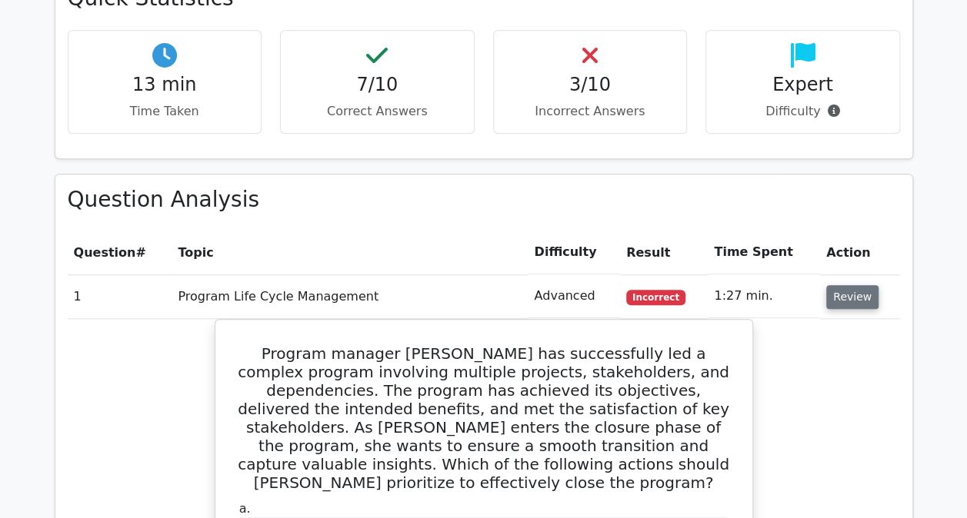
click at [851, 302] on button "Review" at bounding box center [852, 297] width 52 height 24
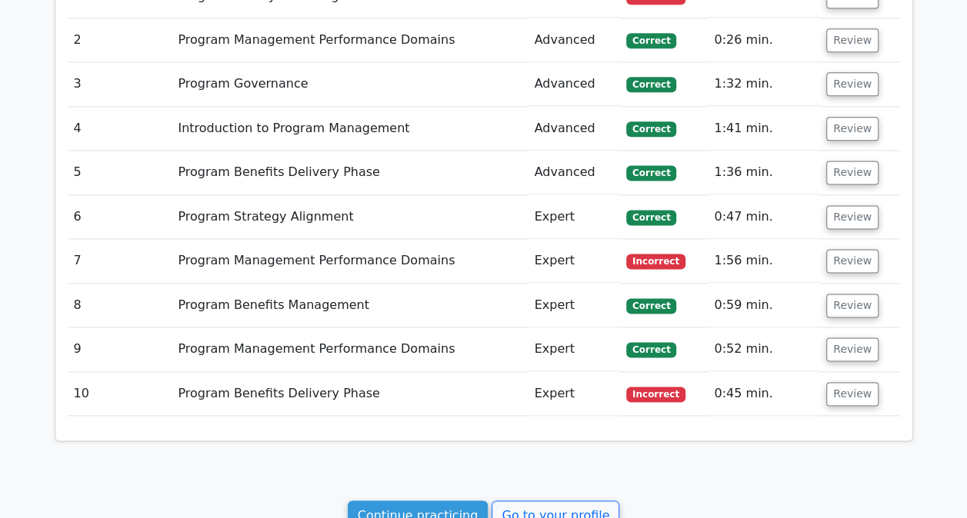
scroll to position [931, 0]
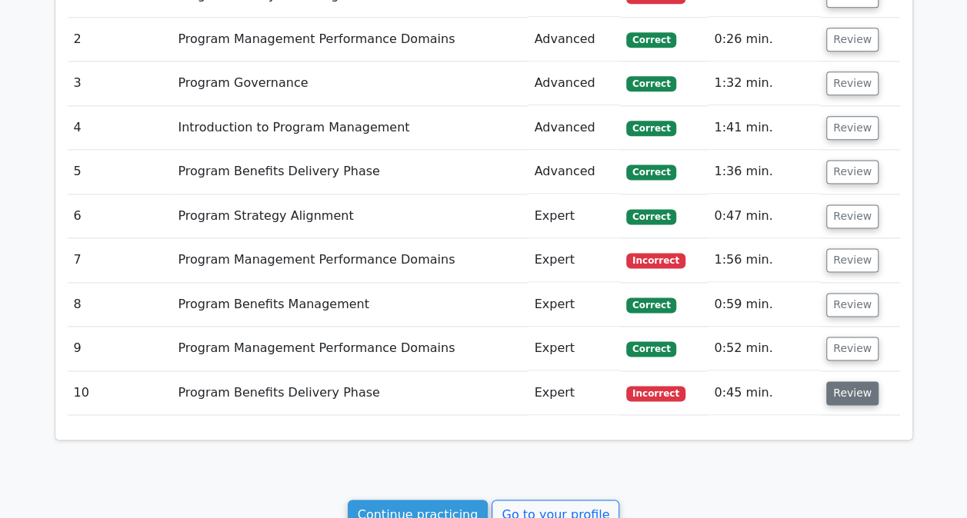
click at [852, 389] on button "Review" at bounding box center [852, 393] width 52 height 24
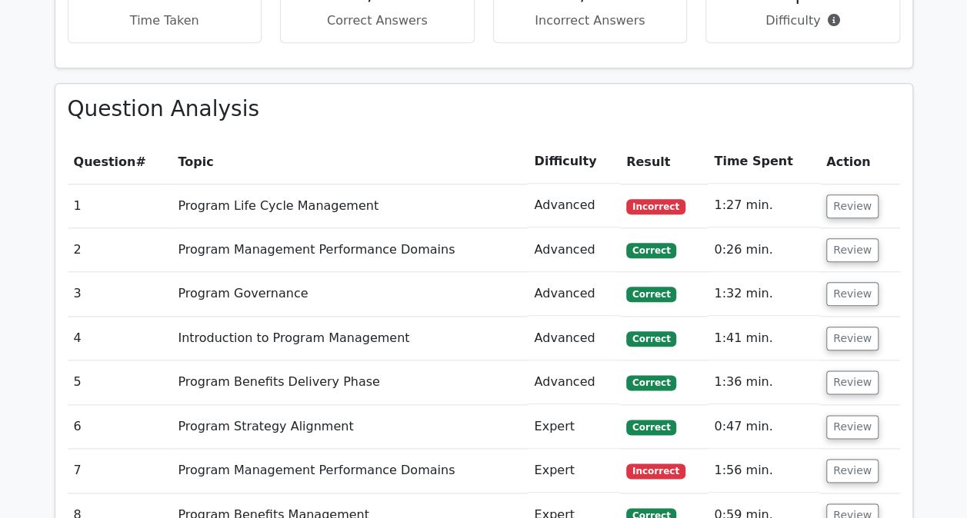
scroll to position [735, 0]
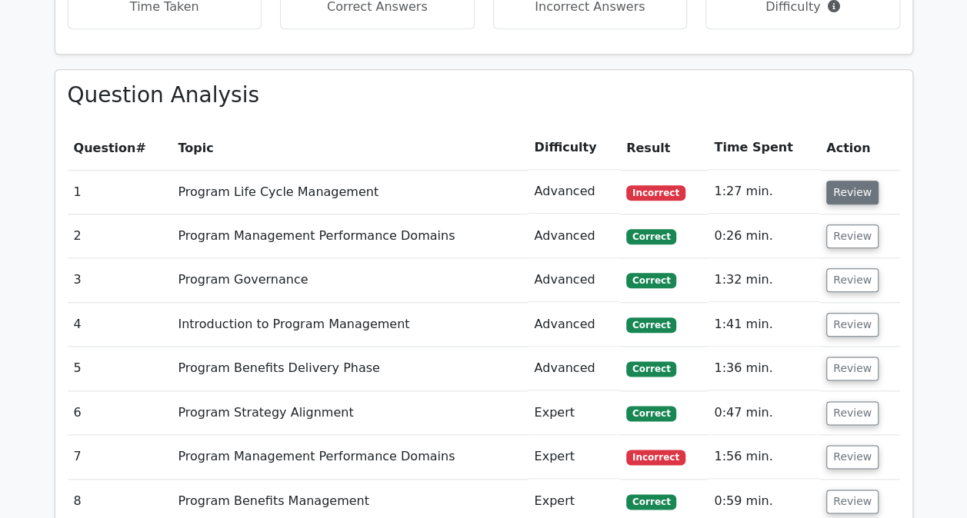
click at [845, 189] on button "Review" at bounding box center [852, 193] width 52 height 24
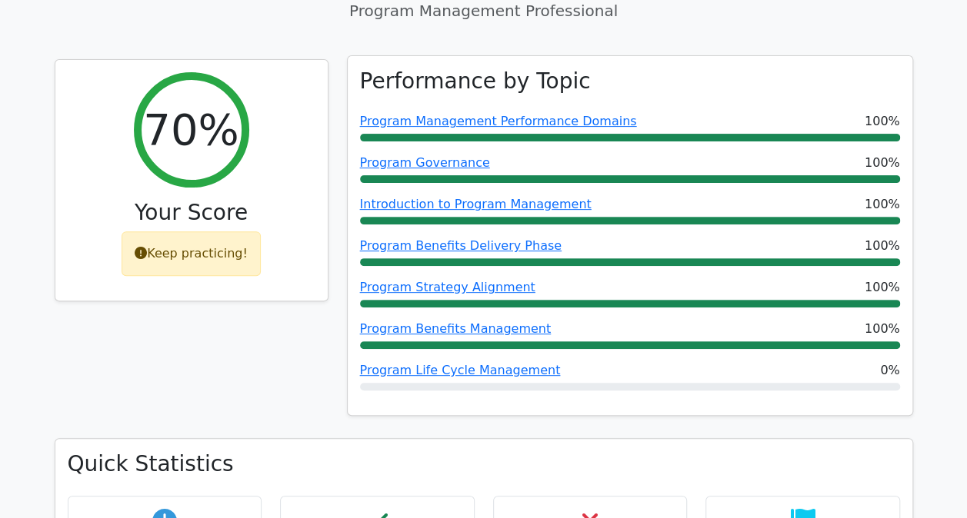
scroll to position [0, 0]
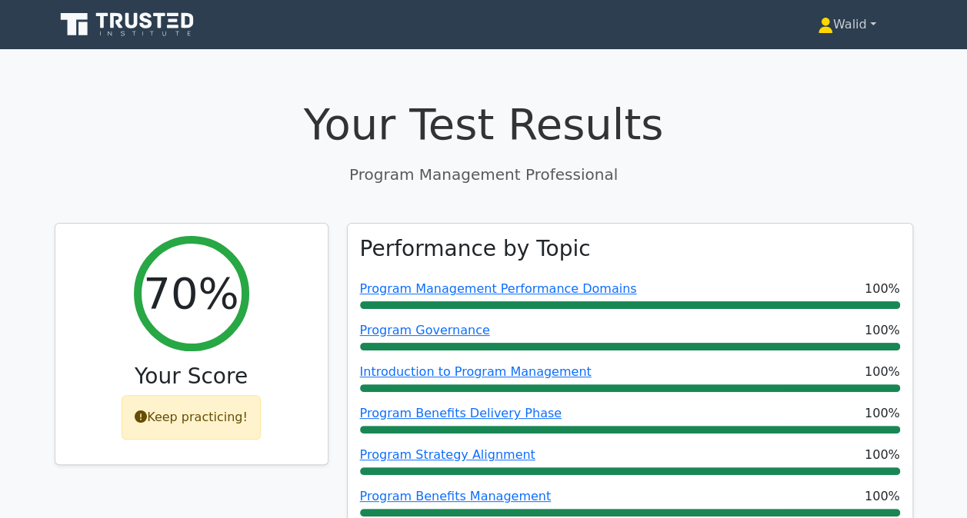
click at [841, 25] on link "Walid" at bounding box center [847, 24] width 132 height 31
click at [818, 60] on link "Profile" at bounding box center [842, 60] width 122 height 25
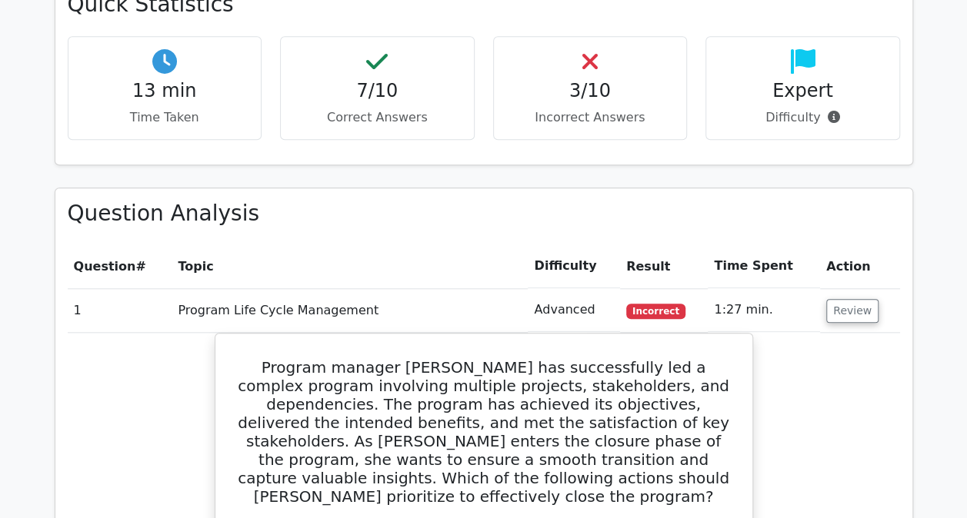
scroll to position [621, 0]
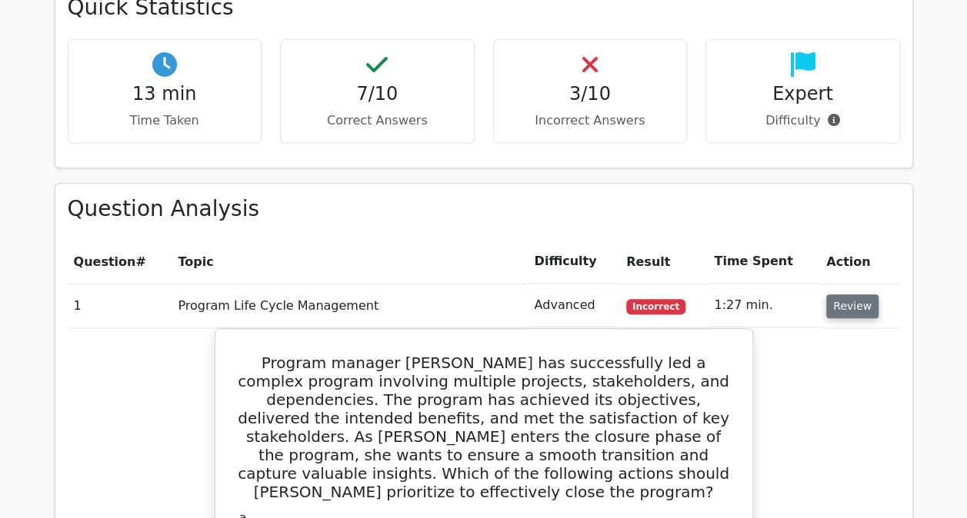
click at [849, 313] on button "Review" at bounding box center [852, 307] width 52 height 24
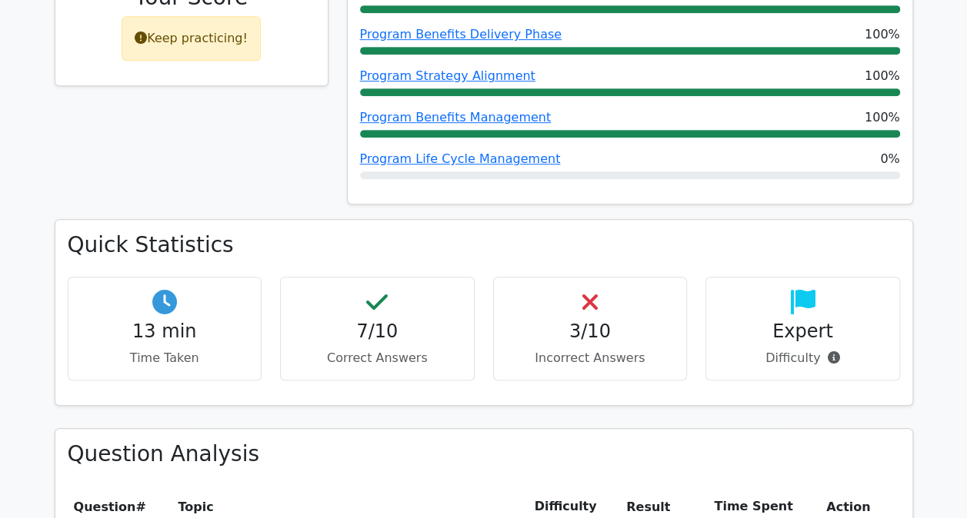
scroll to position [0, 0]
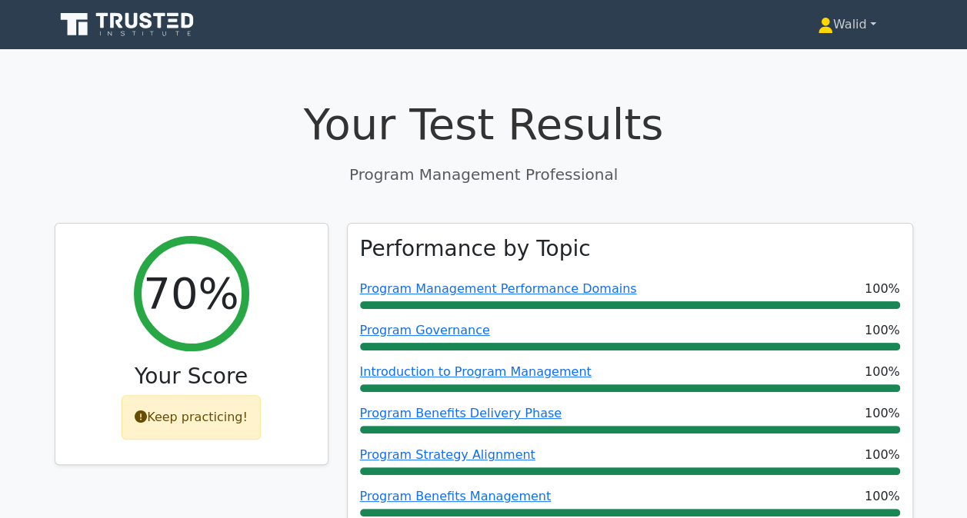
click at [841, 19] on link "Walid" at bounding box center [847, 24] width 132 height 31
click at [820, 52] on link "Profile" at bounding box center [842, 60] width 122 height 25
